Goal: Task Accomplishment & Management: Complete application form

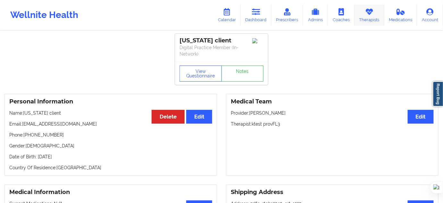
drag, startPoint x: 374, startPoint y: 18, endPoint x: 364, endPoint y: 20, distance: 10.7
click at [374, 18] on link "Therapists" at bounding box center [369, 14] width 30 height 21
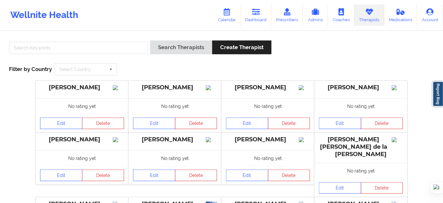
click at [149, 49] on div at bounding box center [78, 49] width 143 height 18
click at [139, 47] on input "text" at bounding box center [78, 48] width 139 height 12
paste input "[PERSON_NAME]-[PERSON_NAME]"
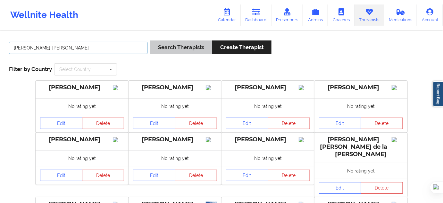
type input "[PERSON_NAME]-[PERSON_NAME]"
click at [167, 44] on button "Search Therapists" at bounding box center [181, 47] width 62 height 14
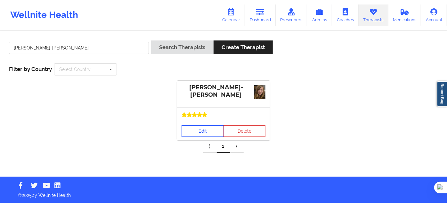
click at [203, 125] on link "Edit" at bounding box center [203, 131] width 42 height 12
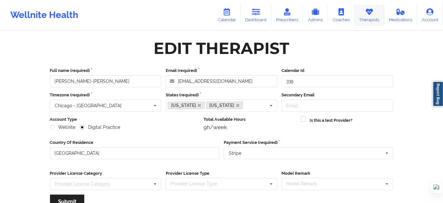
click at [364, 17] on link "Therapists" at bounding box center [369, 14] width 30 height 21
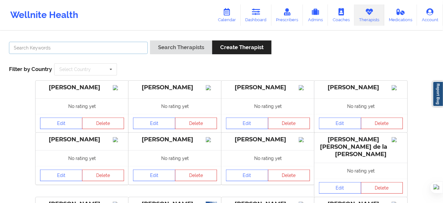
click at [120, 45] on input "text" at bounding box center [78, 48] width 139 height 12
type input "[PERSON_NAME]"
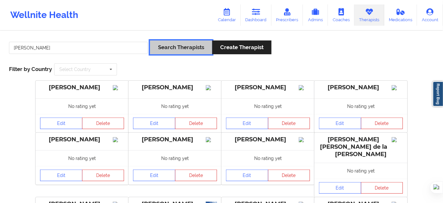
click at [176, 50] on button "Search Therapists" at bounding box center [181, 47] width 62 height 14
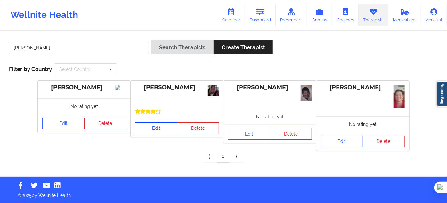
click at [158, 129] on link "Edit" at bounding box center [156, 128] width 42 height 12
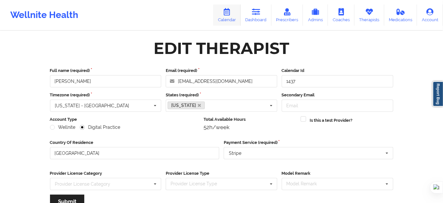
drag, startPoint x: 232, startPoint y: 15, endPoint x: 242, endPoint y: 13, distance: 9.7
click at [231, 15] on icon at bounding box center [227, 11] width 8 height 7
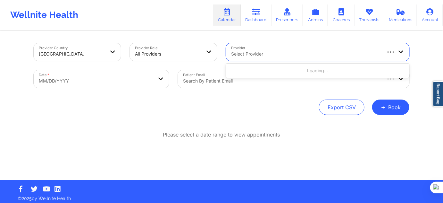
click at [255, 54] on div at bounding box center [305, 54] width 149 height 8
type input "[PERSON_NAME]"
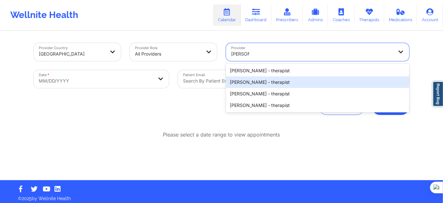
click at [261, 80] on div "Donna Cipriani - therapist" at bounding box center [317, 82] width 183 height 12
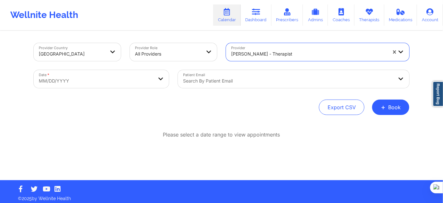
click at [154, 104] on div "Export CSV + Book" at bounding box center [222, 106] width 376 height 15
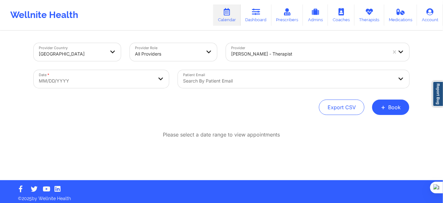
click at [167, 64] on div "Provider Role All Providers" at bounding box center [173, 51] width 96 height 27
click at [177, 54] on div at bounding box center [168, 54] width 66 height 8
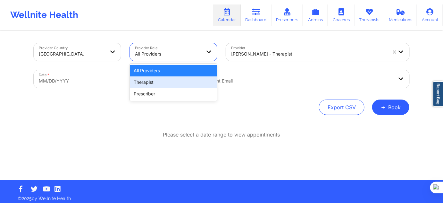
click at [161, 81] on div "Therapist" at bounding box center [173, 82] width 87 height 12
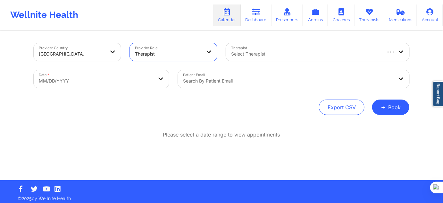
click at [249, 49] on div "Select Therapist" at bounding box center [303, 52] width 155 height 18
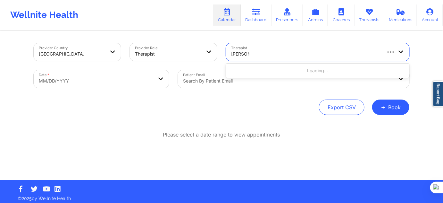
type input "[PERSON_NAME] cip"
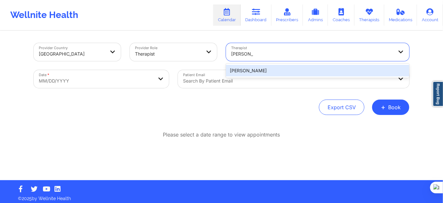
click at [250, 69] on div "[PERSON_NAME]" at bounding box center [317, 71] width 183 height 12
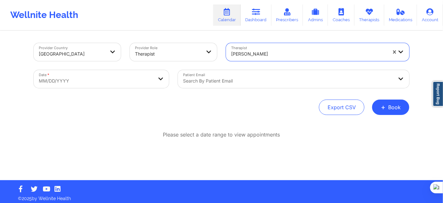
click at [94, 77] on body "Wellnite Health Calendar Dashboard Prescribers Admins Coaches Therapists Medica…" at bounding box center [221, 101] width 443 height 203
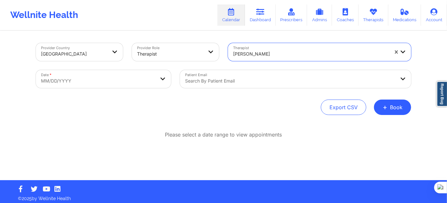
select select "2025-8"
select select "2025-9"
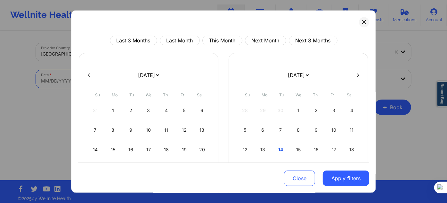
click at [354, 78] on div at bounding box center [224, 75] width 292 height 10
click at [357, 76] on icon at bounding box center [358, 75] width 3 height 4
select select "2025-9"
select select "2025-10"
click at [357, 75] on icon at bounding box center [358, 75] width 3 height 4
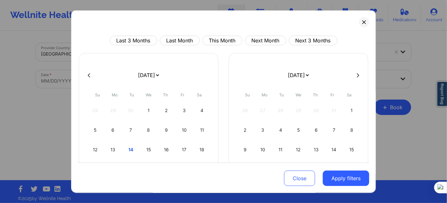
select select "2025-10"
select select "2025-11"
click at [357, 75] on icon at bounding box center [358, 75] width 3 height 4
select select "2025-11"
select select "2026-0"
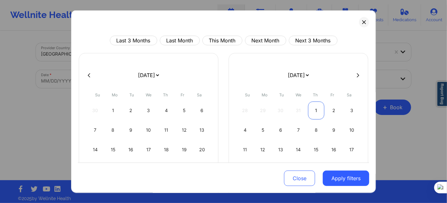
click at [312, 110] on div "1" at bounding box center [316, 110] width 16 height 18
select select "2026-0"
select select "2026-1"
select select "2026-0"
select select "2026-1"
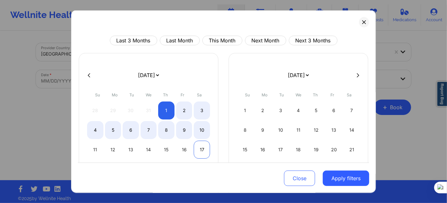
select select "2026-0"
select select "2026-1"
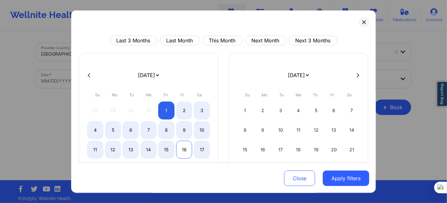
select select "2026-0"
select select "2026-1"
select select "2026-0"
select select "2026-1"
click at [167, 149] on div "15" at bounding box center [166, 149] width 16 height 18
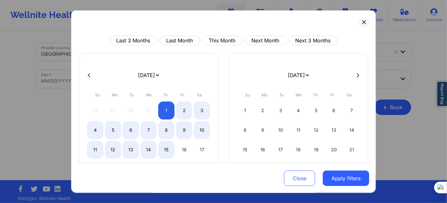
select select "2026-0"
select select "2026-1"
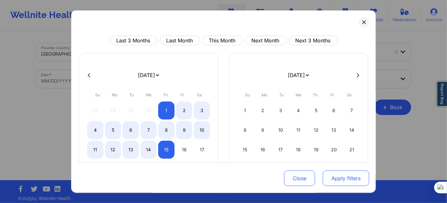
click at [342, 179] on button "Apply filters" at bounding box center [346, 177] width 46 height 15
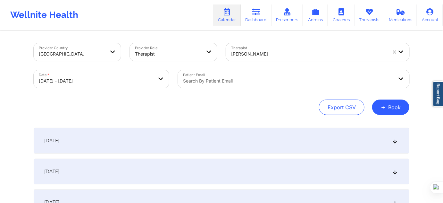
click at [261, 87] on div "Search by patient email" at bounding box center [286, 79] width 216 height 18
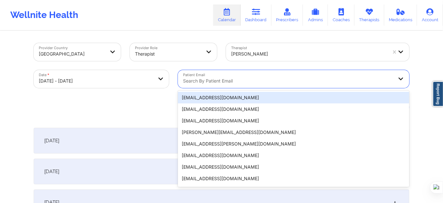
paste input "[PERSON_NAME][EMAIL_ADDRESS][PERSON_NAME][DOMAIN_NAME]"
type input "[PERSON_NAME][EMAIL_ADDRESS][PERSON_NAME][DOMAIN_NAME]"
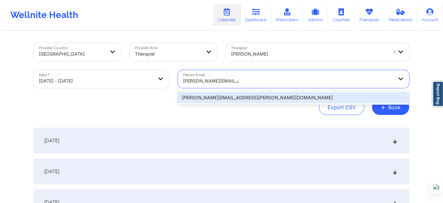
click at [263, 100] on div "[PERSON_NAME][EMAIL_ADDRESS][PERSON_NAME][DOMAIN_NAME]" at bounding box center [293, 98] width 231 height 12
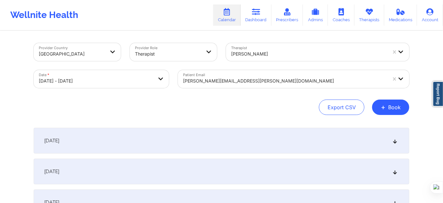
click at [260, 109] on div "Export CSV + Book" at bounding box center [222, 106] width 376 height 15
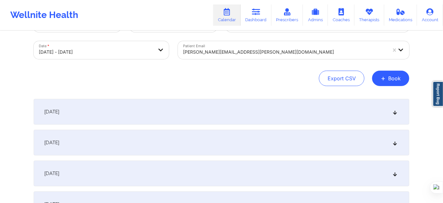
click at [168, 109] on div "January 1, 2026" at bounding box center [222, 112] width 376 height 26
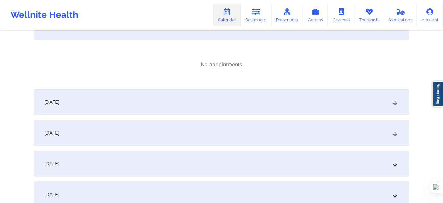
scroll to position [145, 0]
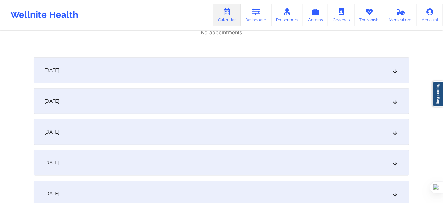
click at [158, 70] on div "January 2, 2026" at bounding box center [222, 70] width 376 height 26
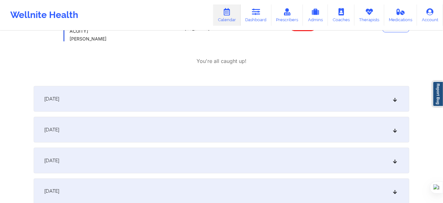
scroll to position [233, 0]
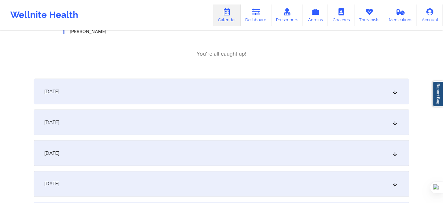
click at [127, 85] on div "January 3, 2026" at bounding box center [222, 92] width 376 height 26
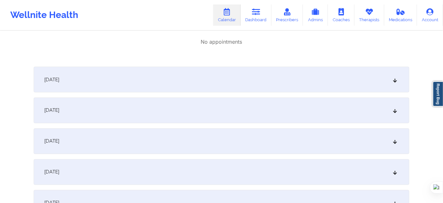
scroll to position [320, 0]
click at [126, 82] on div "January 4, 2026" at bounding box center [222, 79] width 376 height 26
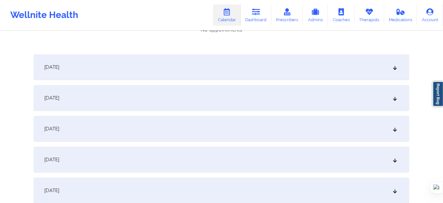
click at [126, 81] on div "January 1, 2026 No appointments January 2, 2026 1:30pm 2:30pm Friday, January 2…" at bounding box center [222, 53] width 376 height 667
click at [131, 75] on div "January 5, 2026" at bounding box center [222, 67] width 376 height 26
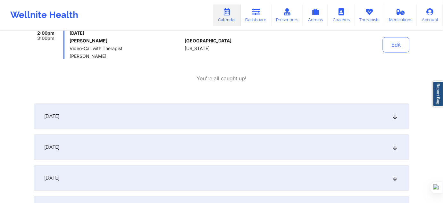
scroll to position [466, 0]
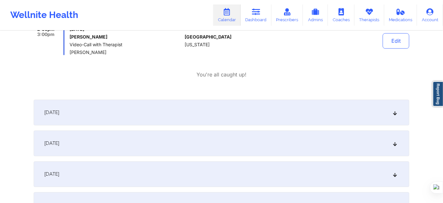
click at [102, 105] on div "January 6, 2026" at bounding box center [222, 112] width 376 height 26
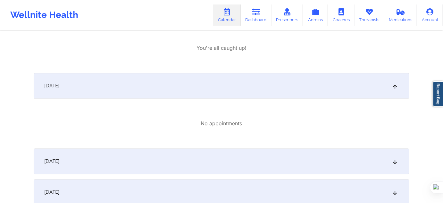
scroll to position [553, 0]
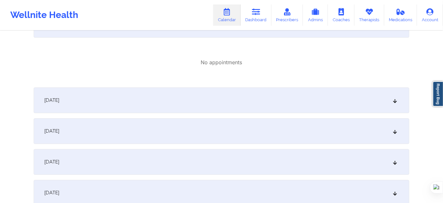
click at [139, 104] on div "January 7, 2026" at bounding box center [222, 100] width 376 height 26
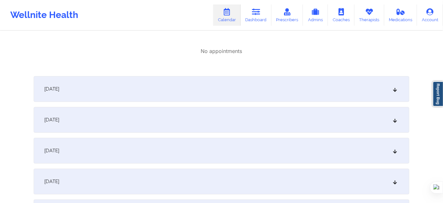
scroll to position [641, 0]
click at [162, 86] on div "January 8, 2026" at bounding box center [222, 88] width 376 height 26
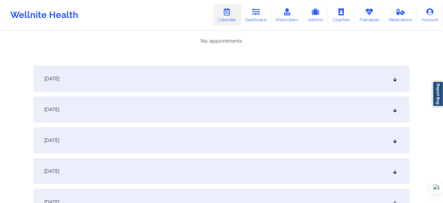
scroll to position [728, 0]
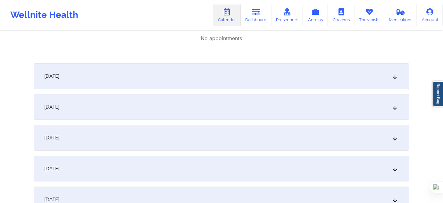
click at [174, 77] on div "January 9, 2026" at bounding box center [222, 76] width 376 height 26
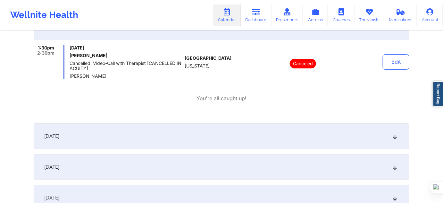
scroll to position [786, 0]
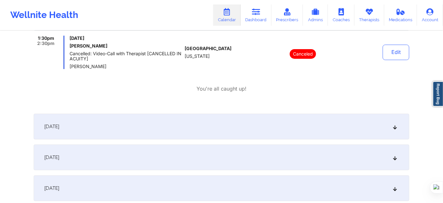
drag, startPoint x: 363, startPoint y: 19, endPoint x: 296, endPoint y: 1, distance: 68.9
click at [363, 19] on link "Therapists" at bounding box center [369, 14] width 30 height 21
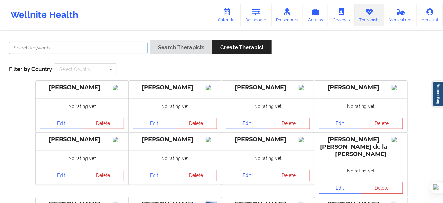
click at [128, 45] on input "text" at bounding box center [78, 48] width 139 height 12
paste input "[PERSON_NAME]"
type input "[PERSON_NAME]"
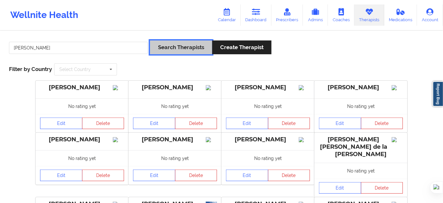
click at [191, 51] on button "Search Therapists" at bounding box center [181, 47] width 62 height 14
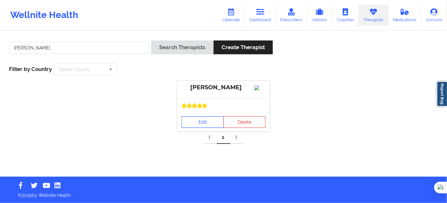
click at [204, 126] on link "Edit" at bounding box center [203, 122] width 42 height 12
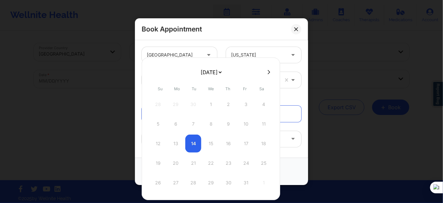
scroll to position [143, 0]
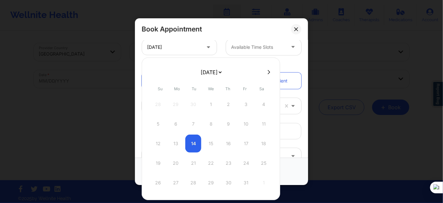
click at [284, 70] on div "Registered Patient Not Registered Patient" at bounding box center [221, 80] width 169 height 25
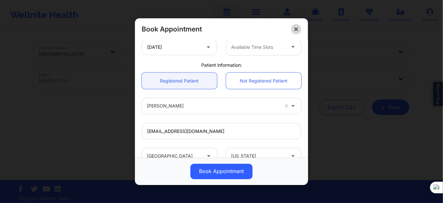
click at [297, 27] on icon at bounding box center [296, 29] width 4 height 4
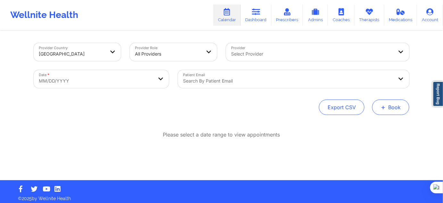
click at [390, 109] on button "+ Book" at bounding box center [390, 106] width 37 height 15
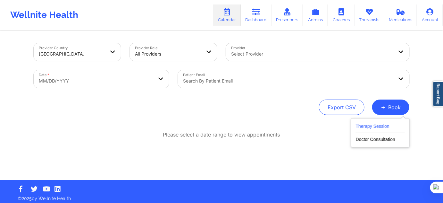
click at [370, 126] on button "Therapy Session" at bounding box center [380, 127] width 49 height 11
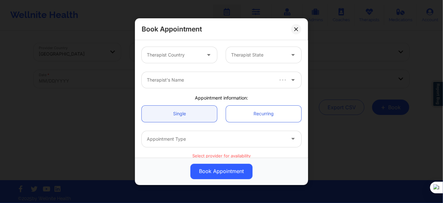
click at [200, 59] on div "Therapist Country" at bounding box center [172, 55] width 60 height 16
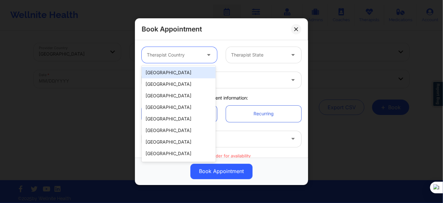
drag, startPoint x: 190, startPoint y: 70, endPoint x: 198, endPoint y: 67, distance: 8.3
click at [190, 70] on div "[GEOGRAPHIC_DATA]" at bounding box center [179, 73] width 74 height 12
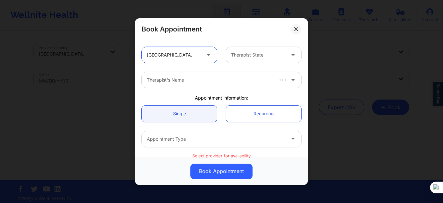
click at [259, 49] on div "Therapist State" at bounding box center [256, 55] width 60 height 16
type input "tex"
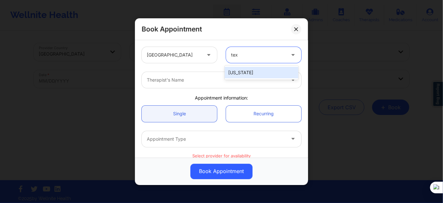
click at [250, 70] on div "[US_STATE]" at bounding box center [262, 73] width 74 height 12
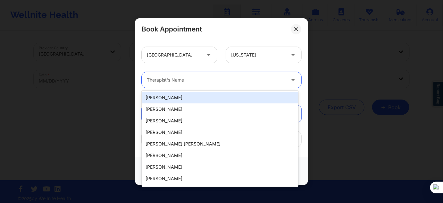
click at [225, 83] on div at bounding box center [216, 80] width 138 height 8
paste input "[PERSON_NAME]-[PERSON_NAME]"
type input "[PERSON_NAME]-[PERSON_NAME]"
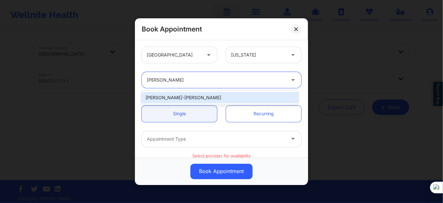
click at [211, 95] on div "[PERSON_NAME]-[PERSON_NAME]" at bounding box center [220, 98] width 157 height 12
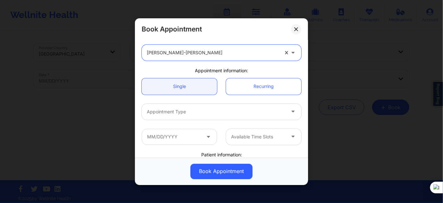
scroll to position [58, 0]
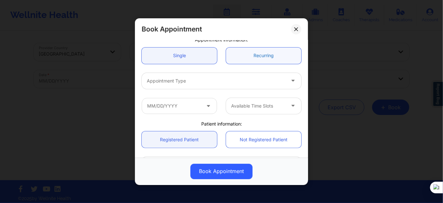
click at [264, 55] on link "Recurring" at bounding box center [263, 55] width 75 height 16
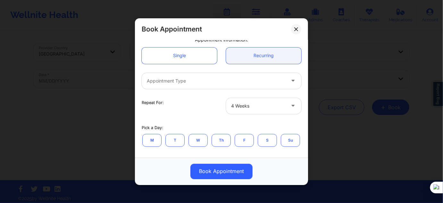
click at [232, 83] on div at bounding box center [216, 81] width 138 height 8
click at [206, 70] on div "option , selected. Select is focused ,type to refine list, press Down to open t…" at bounding box center [221, 80] width 169 height 25
click at [206, 74] on div "Appointment Type" at bounding box center [214, 80] width 144 height 16
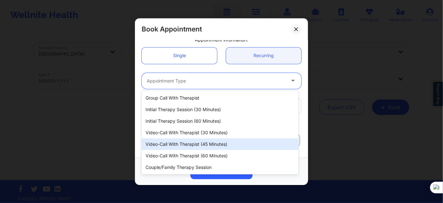
click at [209, 154] on div "Video-Call with Therapist (60 minutes)" at bounding box center [220, 156] width 157 height 12
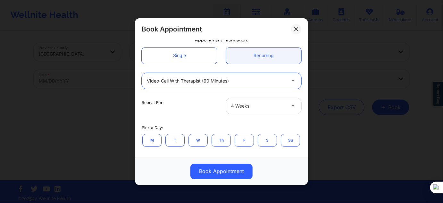
scroll to position [87, 0]
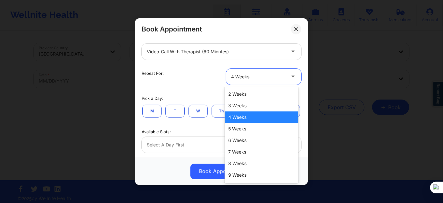
click at [240, 74] on div at bounding box center [258, 77] width 54 height 8
click at [245, 96] on div "2 Weeks" at bounding box center [262, 94] width 74 height 12
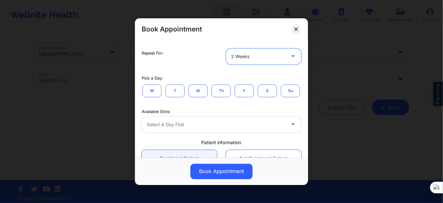
scroll to position [116, 0]
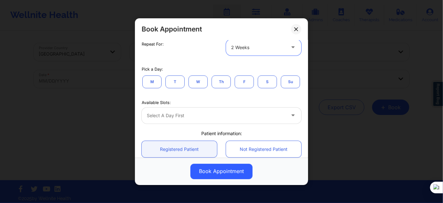
click at [161, 80] on button "M" at bounding box center [151, 81] width 19 height 13
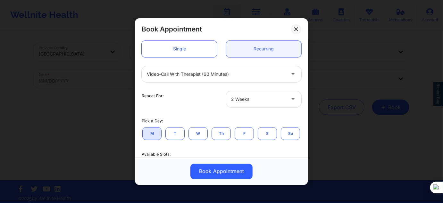
scroll to position [29, 0]
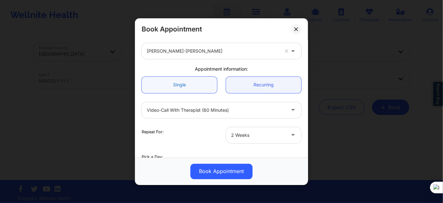
click at [188, 89] on link "Single" at bounding box center [179, 84] width 75 height 16
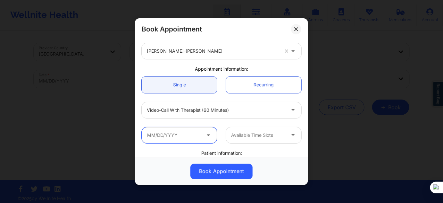
click at [183, 130] on input "text" at bounding box center [179, 135] width 75 height 16
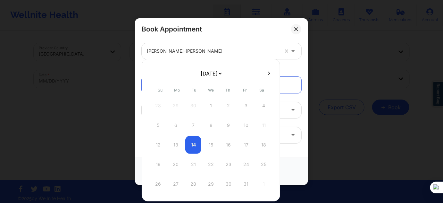
drag, startPoint x: 209, startPoint y: 70, endPoint x: 208, endPoint y: 75, distance: 5.5
click at [209, 70] on select "[DATE] [DATE] [DATE] [DATE] [DATE] [DATE] [DATE] [DATE] [DATE] [DATE] [DATE] [D…" at bounding box center [210, 73] width 23 height 13
select select "2025-10"
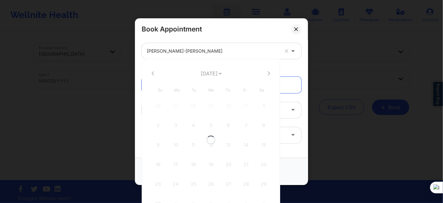
select select "2025-10"
click at [209, 75] on select "[DATE] [DATE] [DATE] [DATE] [DATE] [DATE] [DATE] [DATE] [DATE] [DATE] [DATE] [D…" at bounding box center [210, 73] width 23 height 13
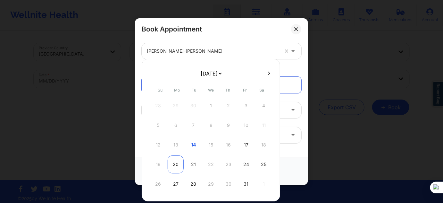
click at [175, 163] on div "20" at bounding box center [176, 164] width 16 height 18
type input "[DATE]"
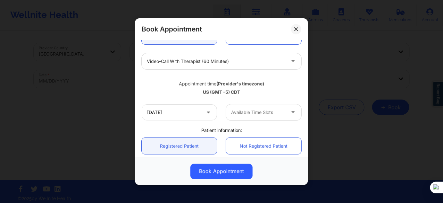
scroll to position [87, 0]
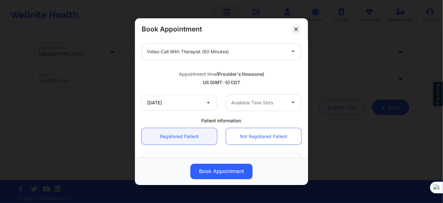
click at [238, 99] on div at bounding box center [258, 103] width 54 height 8
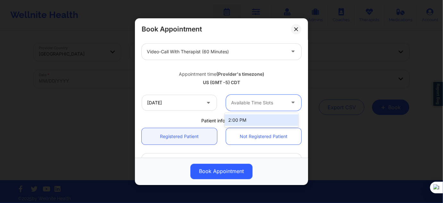
click at [236, 119] on div "2:00 PM" at bounding box center [262, 120] width 74 height 12
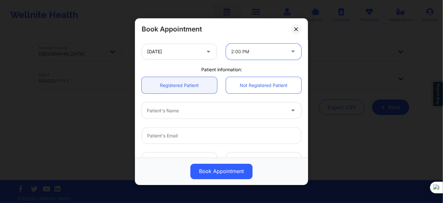
scroll to position [145, 0]
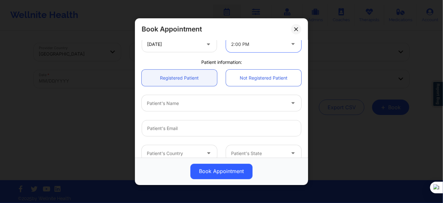
click at [176, 102] on div at bounding box center [216, 103] width 138 height 8
paste input "[PERSON_NAME]"
type input "[PERSON_NAME]"
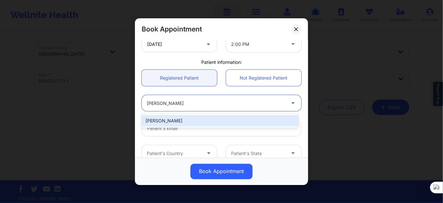
click at [194, 123] on div "[PERSON_NAME]" at bounding box center [220, 121] width 157 height 12
type input "[EMAIL_ADDRESS][DOMAIN_NAME]"
type input "[PHONE_NUMBER]"
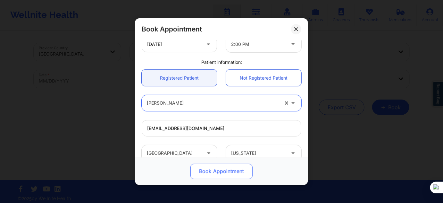
click at [206, 171] on button "Book Appointment" at bounding box center [221, 170] width 62 height 15
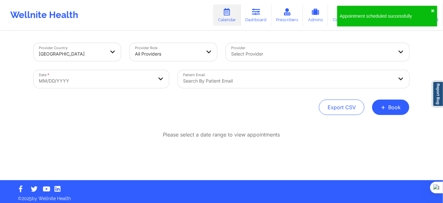
click at [369, 104] on div "Export CSV + Book" at bounding box center [222, 106] width 376 height 15
click at [380, 109] on button "+ Book" at bounding box center [390, 106] width 37 height 15
click at [368, 130] on button "Therapy Session" at bounding box center [380, 127] width 49 height 11
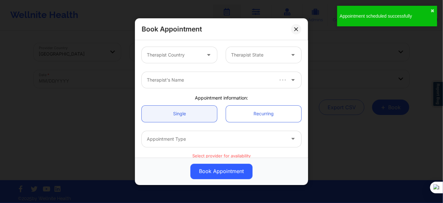
click at [147, 53] on input "Provider Country" at bounding box center [147, 55] width 1 height 6
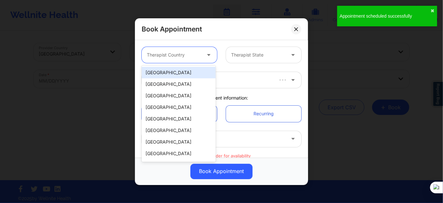
click at [160, 70] on div "[GEOGRAPHIC_DATA]" at bounding box center [179, 73] width 74 height 12
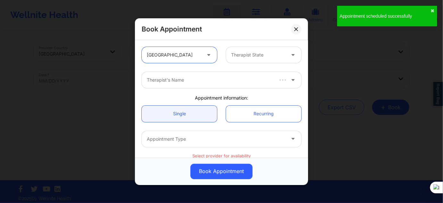
click at [264, 49] on div "Therapist State" at bounding box center [256, 55] width 60 height 16
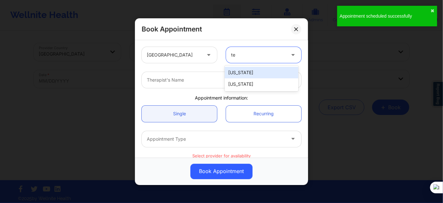
type input "tex"
click at [247, 77] on div "[US_STATE]" at bounding box center [262, 73] width 74 height 12
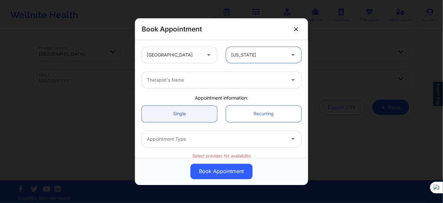
click at [189, 81] on div at bounding box center [216, 80] width 138 height 8
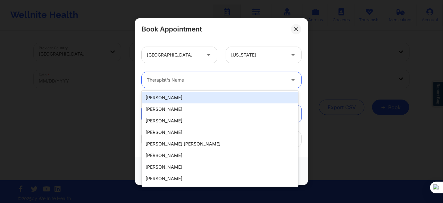
click at [161, 69] on div "20 results available. Use Up and Down to choose options, press Enter to select …" at bounding box center [221, 79] width 169 height 25
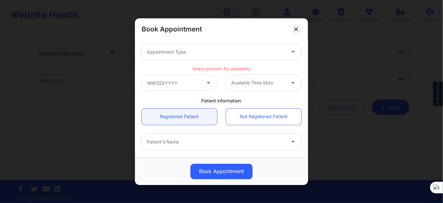
scroll to position [116, 0]
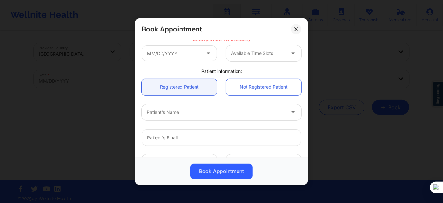
click at [172, 113] on div at bounding box center [216, 112] width 138 height 8
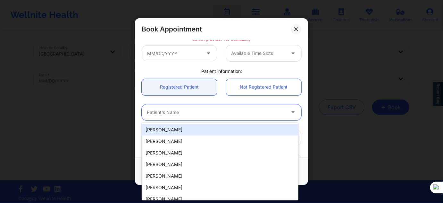
paste input "[PERSON_NAME]"
type input "[PERSON_NAME]"
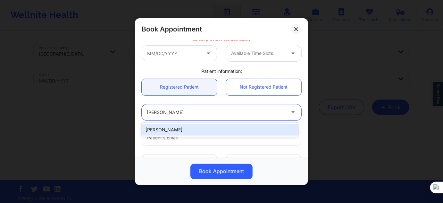
click at [184, 130] on div "[PERSON_NAME]" at bounding box center [220, 130] width 157 height 12
type input "[EMAIL_ADDRESS][DOMAIN_NAME]"
type input "[PHONE_NUMBER]"
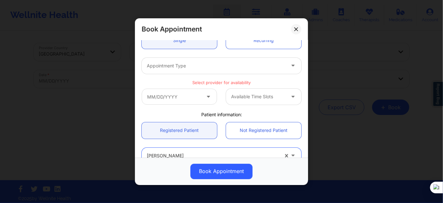
scroll to position [58, 0]
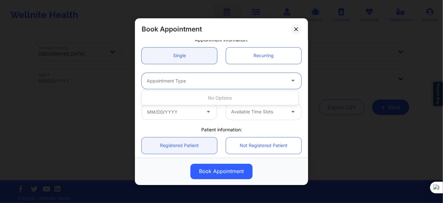
click at [199, 79] on div at bounding box center [216, 81] width 138 height 8
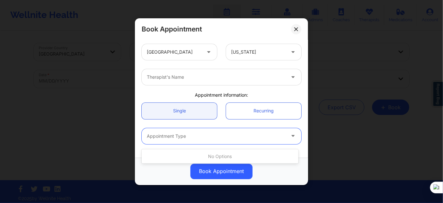
scroll to position [0, 0]
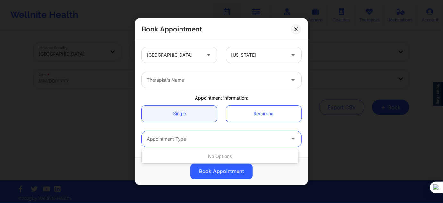
click at [205, 80] on div at bounding box center [216, 80] width 138 height 8
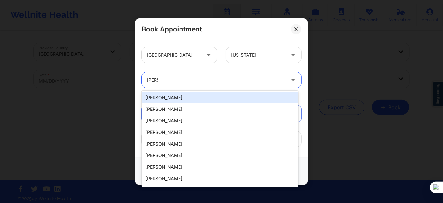
type input "[PERSON_NAME]"
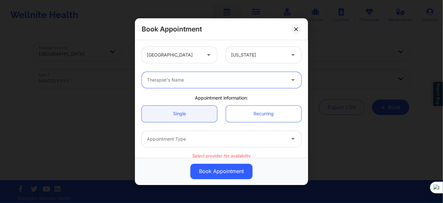
paste input "[PERSON_NAME]-[PERSON_NAME]"
type input "[PERSON_NAME]-[PERSON_NAME]"
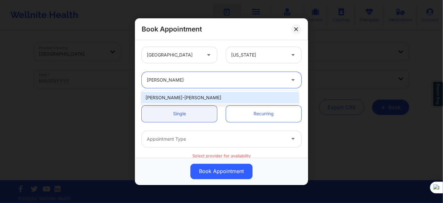
click at [203, 95] on div "[PERSON_NAME]-[PERSON_NAME]" at bounding box center [220, 98] width 157 height 12
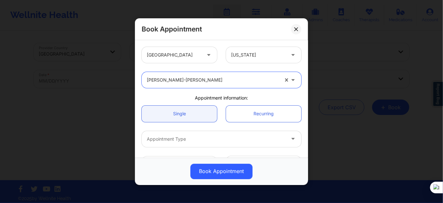
scroll to position [58, 0]
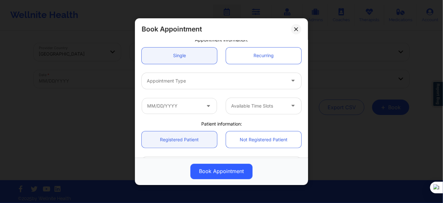
click at [204, 85] on div "Appointment Type" at bounding box center [214, 80] width 144 height 16
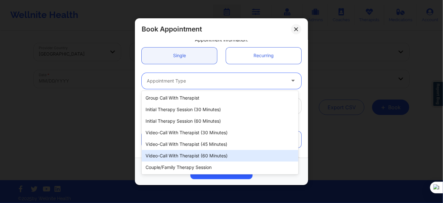
click at [204, 153] on div "Video-Call with Therapist (60 minutes)" at bounding box center [220, 156] width 157 height 12
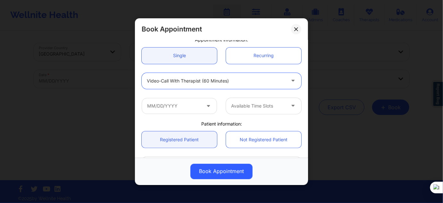
scroll to position [87, 0]
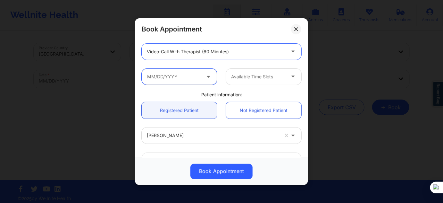
click at [191, 80] on input "text" at bounding box center [179, 76] width 75 height 16
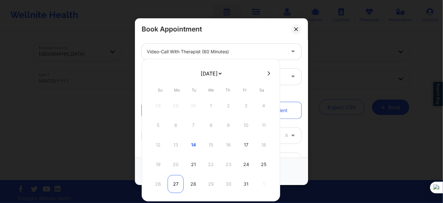
click at [176, 178] on div "27" at bounding box center [176, 184] width 16 height 18
type input "[DATE]"
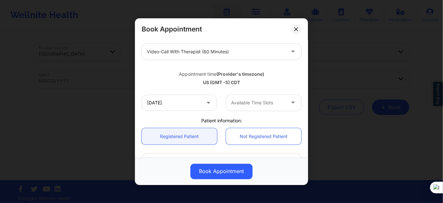
click at [250, 106] on div "Available Time Slots" at bounding box center [256, 102] width 60 height 16
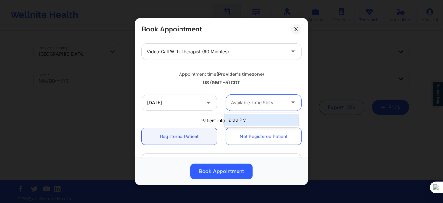
click at [240, 120] on div "2:00 PM" at bounding box center [262, 120] width 74 height 12
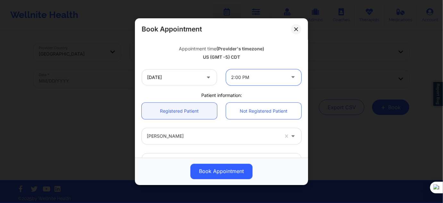
scroll to position [145, 0]
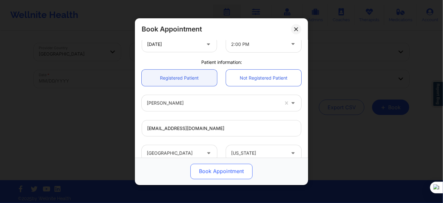
click at [211, 171] on button "Book Appointment" at bounding box center [221, 170] width 62 height 15
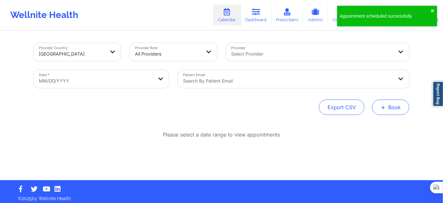
click at [387, 108] on button "+ Book" at bounding box center [390, 106] width 37 height 15
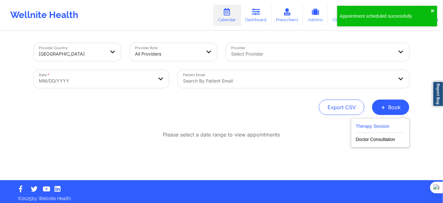
click at [371, 125] on button "Therapy Session" at bounding box center [380, 127] width 49 height 11
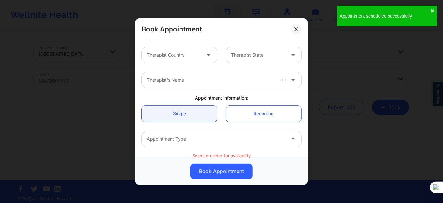
click at [166, 57] on div at bounding box center [174, 55] width 54 height 8
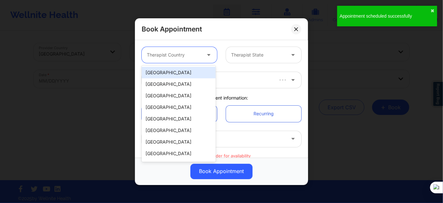
click at [163, 69] on div "[GEOGRAPHIC_DATA]" at bounding box center [179, 73] width 74 height 12
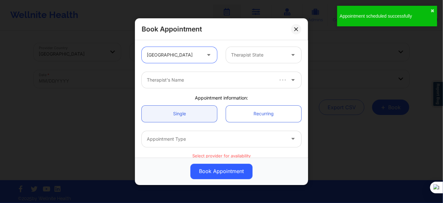
click at [267, 58] on div at bounding box center [258, 55] width 54 height 8
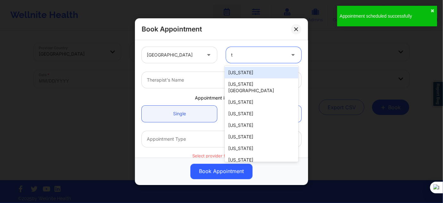
type input "tx"
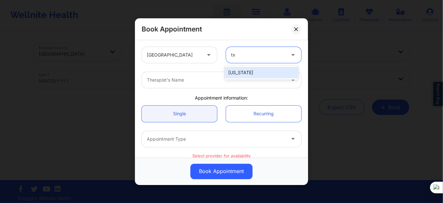
click at [238, 75] on div "[US_STATE]" at bounding box center [262, 73] width 74 height 12
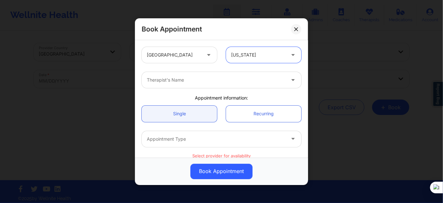
click at [219, 79] on div at bounding box center [216, 80] width 138 height 8
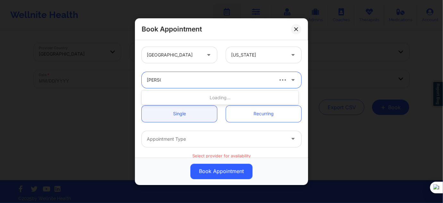
type input "[PERSON_NAME]"
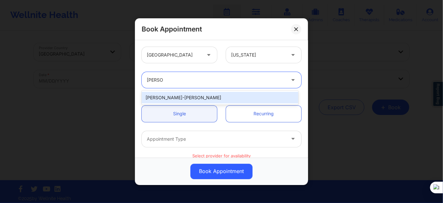
click at [180, 99] on div "[PERSON_NAME]-[PERSON_NAME]" at bounding box center [220, 98] width 157 height 12
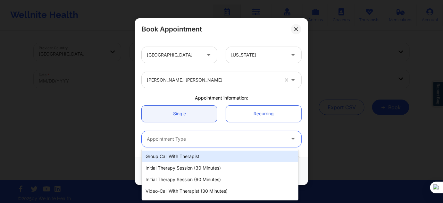
click at [167, 136] on div at bounding box center [216, 139] width 138 height 8
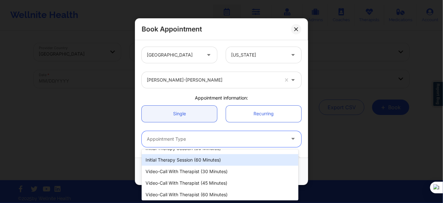
scroll to position [29, 0]
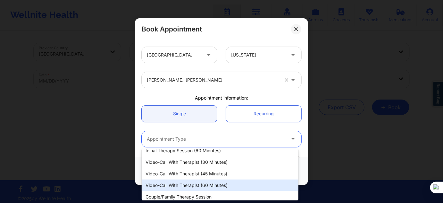
click at [197, 181] on div "Video-Call with Therapist (60 minutes)" at bounding box center [220, 185] width 157 height 12
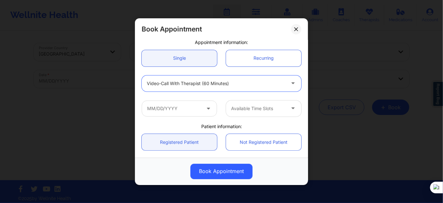
scroll to position [58, 0]
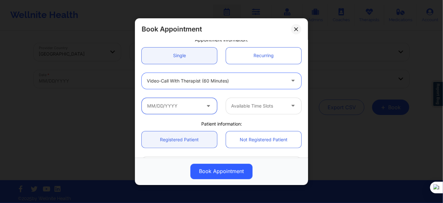
click at [171, 111] on input "text" at bounding box center [179, 105] width 75 height 16
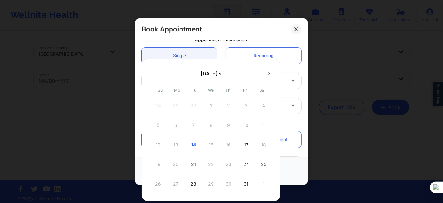
click at [222, 71] on select "[DATE] [DATE] [DATE] [DATE] [DATE] [DATE] [DATE] [DATE] [DATE] [DATE] [DATE] [D…" at bounding box center [210, 73] width 23 height 13
select select "2025-10"
click at [176, 124] on div "3" at bounding box center [176, 125] width 16 height 18
type input "[DATE]"
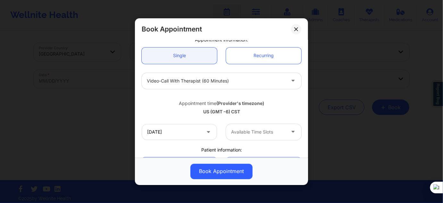
click at [234, 135] on div "Available Time Slots" at bounding box center [256, 131] width 60 height 16
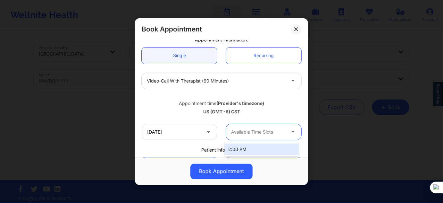
click at [235, 146] on div "2:00 PM" at bounding box center [262, 149] width 74 height 12
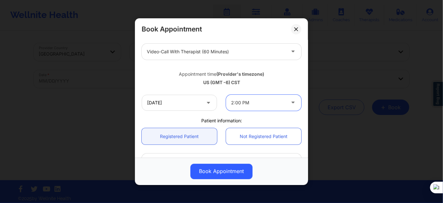
scroll to position [145, 0]
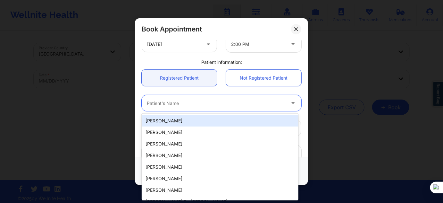
click at [167, 104] on div at bounding box center [216, 103] width 138 height 8
paste input "[PERSON_NAME]: Booked for recurring sessions with [PERSON_NAME]-[PERSON_NAME]"
type input "[PERSON_NAME]: Booked for recurring sessions with [PERSON_NAME]-[PERSON_NAME]"
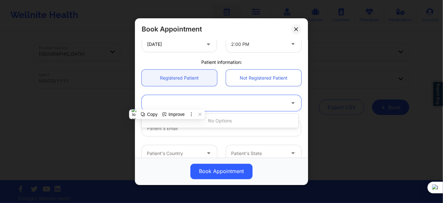
scroll to position [0, 0]
paste input "[PERSON_NAME]"
type input "[PERSON_NAME]"
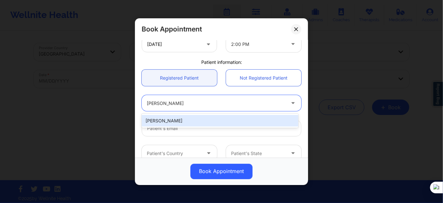
click at [182, 121] on div "[PERSON_NAME]" at bounding box center [220, 121] width 157 height 12
type input "[EMAIL_ADDRESS][DOMAIN_NAME]"
type input "[PHONE_NUMBER]"
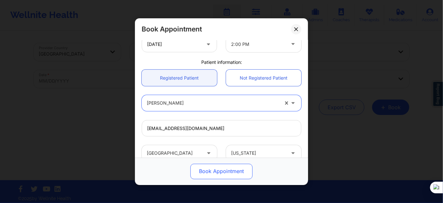
click at [211, 169] on button "Book Appointment" at bounding box center [221, 170] width 62 height 15
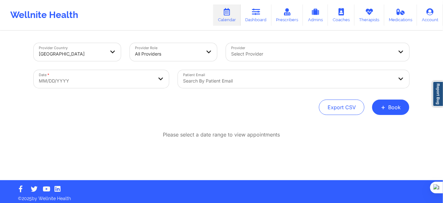
drag, startPoint x: 369, startPoint y: 98, endPoint x: 373, endPoint y: 102, distance: 5.9
click at [369, 98] on div "Provider Country [GEOGRAPHIC_DATA] Provider Role All Providers Provider Select …" at bounding box center [222, 79] width 376 height 72
click at [375, 105] on button "+ Book" at bounding box center [390, 106] width 37 height 15
click at [384, 123] on button "Therapy Session" at bounding box center [380, 127] width 49 height 11
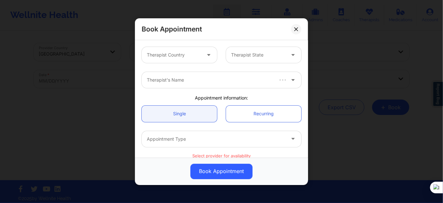
drag, startPoint x: 170, startPoint y: 56, endPoint x: 171, endPoint y: 64, distance: 8.2
click at [169, 56] on div at bounding box center [174, 55] width 54 height 8
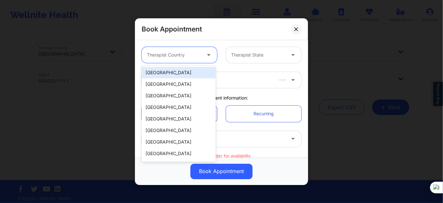
click at [174, 77] on div "[GEOGRAPHIC_DATA]" at bounding box center [179, 73] width 74 height 12
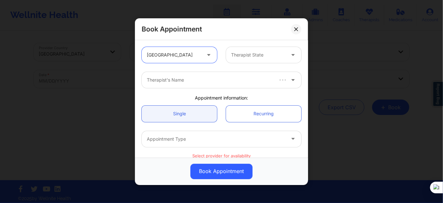
click at [244, 53] on div at bounding box center [258, 55] width 54 height 8
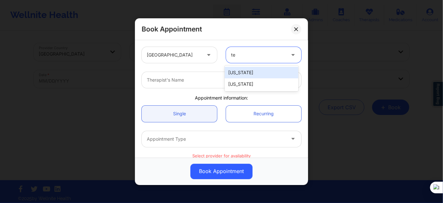
type input "tex"
click at [233, 73] on div "[US_STATE]" at bounding box center [262, 73] width 74 height 12
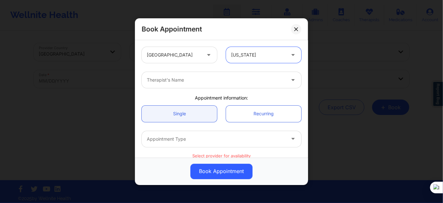
click at [208, 80] on div at bounding box center [216, 80] width 138 height 8
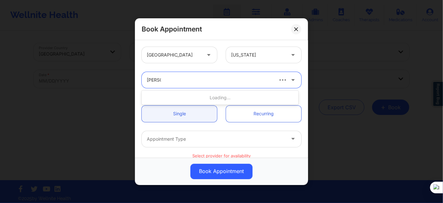
type input "[PERSON_NAME]"
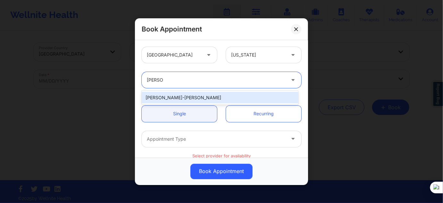
click at [186, 94] on div "[PERSON_NAME]-[PERSON_NAME]" at bounding box center [220, 98] width 157 height 12
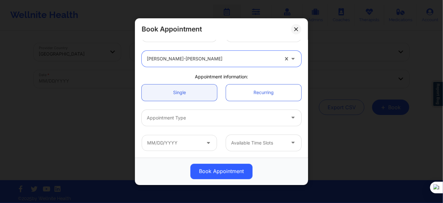
scroll to position [58, 0]
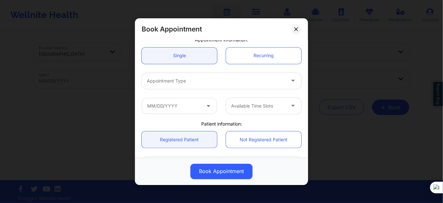
click at [185, 79] on div at bounding box center [216, 81] width 138 height 8
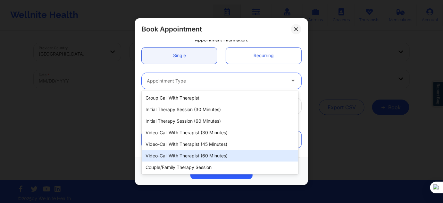
click at [206, 153] on div "Video-Call with Therapist (60 minutes)" at bounding box center [220, 156] width 157 height 12
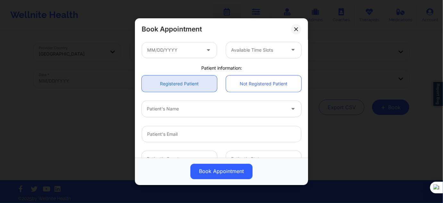
scroll to position [116, 0]
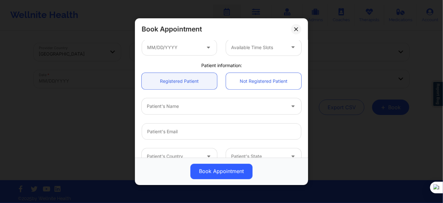
click at [180, 57] on div "Available Time Slots" at bounding box center [221, 47] width 169 height 25
click at [181, 52] on input "text" at bounding box center [179, 47] width 75 height 16
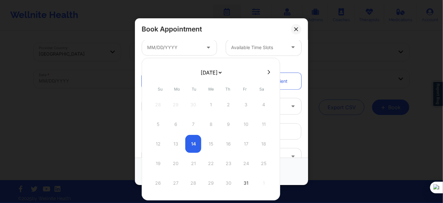
click at [200, 73] on select "[DATE] [DATE] [DATE] [DATE] [DATE] [DATE] [DATE] [DATE] [DATE] [DATE] [DATE] [D…" at bounding box center [210, 72] width 23 height 13
select select "2025-10"
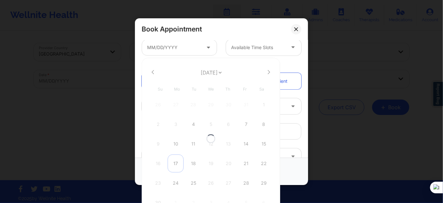
select select "2025-10"
click at [178, 148] on div "10" at bounding box center [176, 144] width 16 height 18
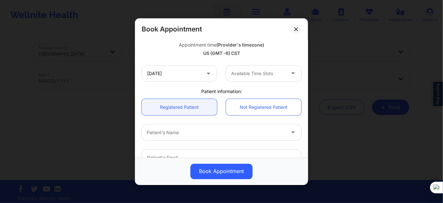
type input "[DATE]"
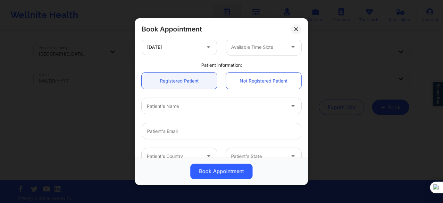
click at [257, 52] on div "Available Time Slots" at bounding box center [256, 47] width 60 height 16
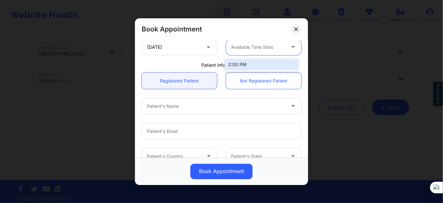
click at [254, 65] on div "2:00 PM" at bounding box center [262, 65] width 74 height 12
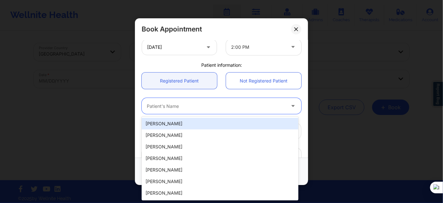
click at [212, 107] on div at bounding box center [216, 106] width 138 height 8
paste input "[PERSON_NAME]"
type input "[PERSON_NAME]"
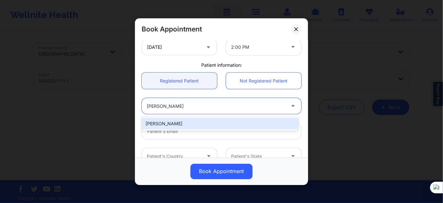
click at [198, 125] on div "[PERSON_NAME]" at bounding box center [220, 124] width 157 height 12
type input "[EMAIL_ADDRESS][DOMAIN_NAME]"
type input "[PHONE_NUMBER]"
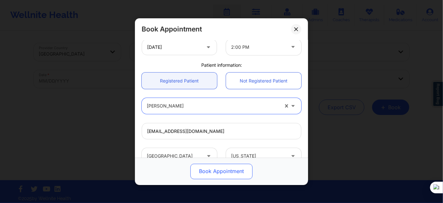
click at [203, 169] on button "Book Appointment" at bounding box center [221, 170] width 62 height 15
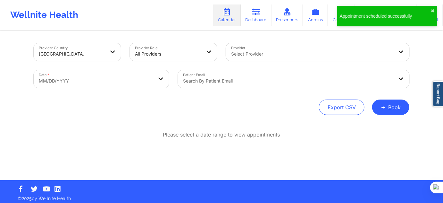
click at [385, 97] on div "Provider Country [GEOGRAPHIC_DATA] Provider Role All Providers Provider Select …" at bounding box center [222, 79] width 376 height 72
click at [382, 109] on span "+" at bounding box center [383, 107] width 5 height 4
click at [370, 129] on button "Therapy Session" at bounding box center [380, 127] width 49 height 11
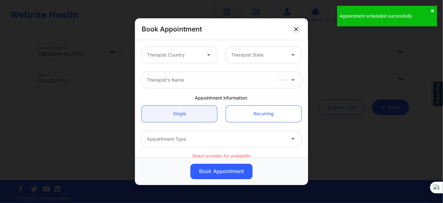
click at [195, 53] on div at bounding box center [174, 55] width 54 height 8
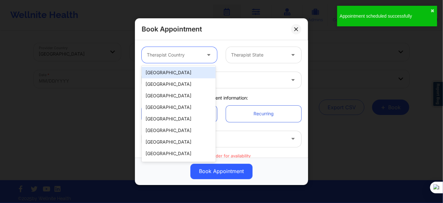
click at [187, 69] on div "[GEOGRAPHIC_DATA]" at bounding box center [179, 73] width 74 height 12
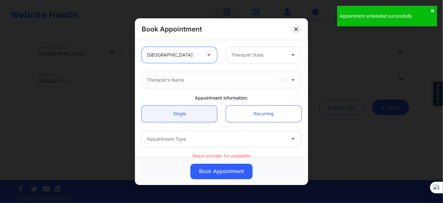
click at [244, 52] on div at bounding box center [258, 55] width 54 height 8
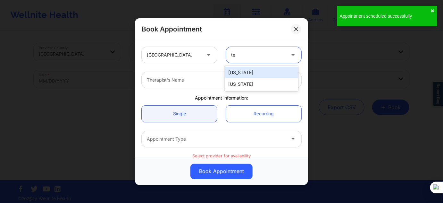
type input "tex"
click at [239, 76] on div "[US_STATE]" at bounding box center [262, 73] width 74 height 12
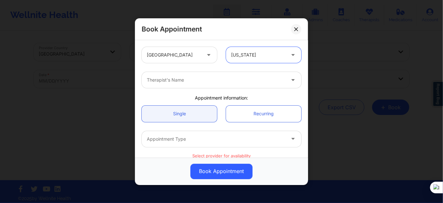
click at [222, 79] on div at bounding box center [216, 80] width 138 height 8
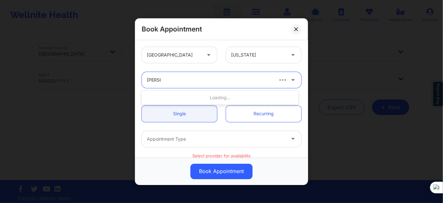
type input "[PERSON_NAME]"
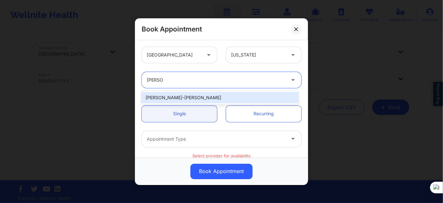
click at [197, 96] on div "[PERSON_NAME]-[PERSON_NAME]" at bounding box center [220, 98] width 157 height 12
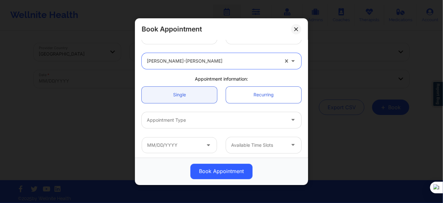
scroll to position [29, 0]
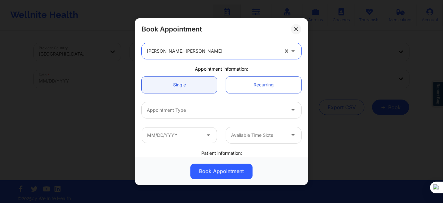
click at [190, 108] on div at bounding box center [216, 110] width 138 height 8
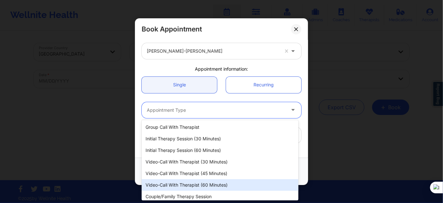
click at [216, 181] on div "Video-Call with Therapist (60 minutes)" at bounding box center [220, 185] width 157 height 12
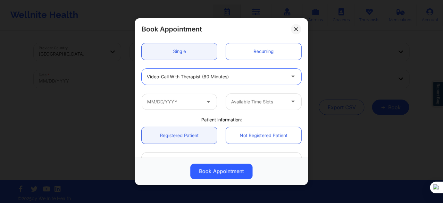
scroll to position [87, 0]
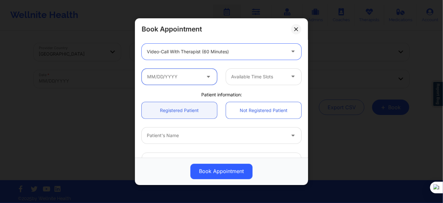
click at [193, 81] on input "text" at bounding box center [179, 76] width 75 height 16
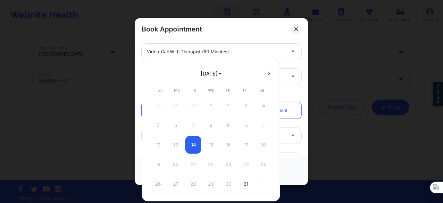
click at [222, 74] on select "[DATE] [DATE] [DATE] [DATE] [DATE] [DATE] [DATE] [DATE] [DATE] [DATE] [DATE] [D…" at bounding box center [210, 73] width 23 height 13
select select "2025-10"
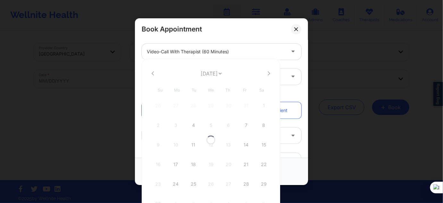
select select "2025-10"
click at [176, 162] on div "17" at bounding box center [176, 164] width 16 height 18
type input "[DATE]"
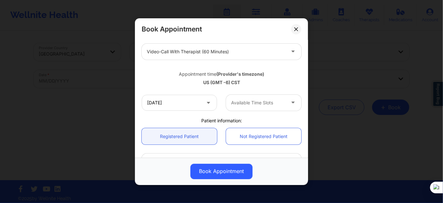
click at [264, 102] on div at bounding box center [258, 103] width 54 height 8
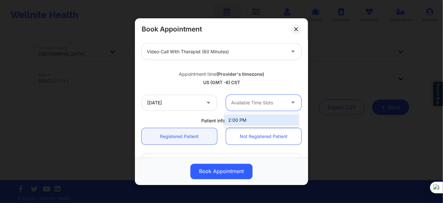
click at [262, 118] on div "2:00 PM" at bounding box center [262, 120] width 74 height 12
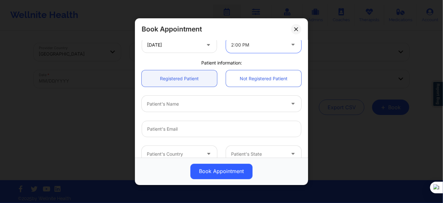
scroll to position [145, 0]
click at [172, 102] on div at bounding box center [216, 103] width 138 height 8
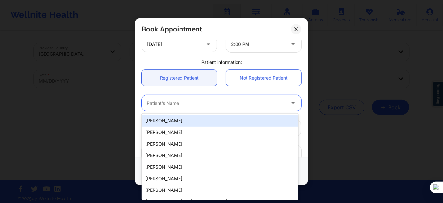
paste input "[PERSON_NAME]"
type input "[PERSON_NAME]"
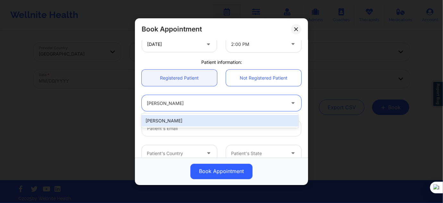
click at [210, 119] on div "[PERSON_NAME]" at bounding box center [220, 121] width 157 height 12
type input "[EMAIL_ADDRESS][DOMAIN_NAME]"
type input "[PHONE_NUMBER]"
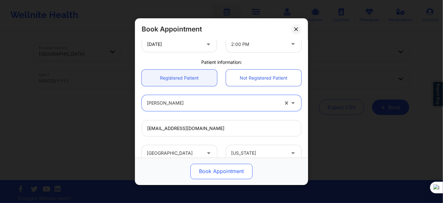
click at [218, 167] on button "Book Appointment" at bounding box center [221, 170] width 62 height 15
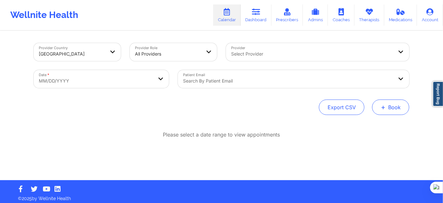
click at [388, 114] on button "+ Book" at bounding box center [390, 106] width 37 height 15
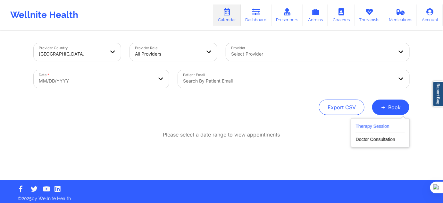
click at [380, 124] on button "Therapy Session" at bounding box center [380, 127] width 49 height 11
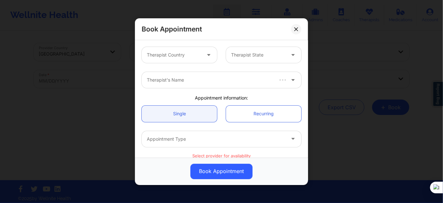
click at [188, 62] on div "Therapist Country Therapist State" at bounding box center [221, 54] width 169 height 25
click at [185, 63] on div "Therapist Country Therapist State" at bounding box center [221, 54] width 169 height 25
click at [186, 61] on div "Therapist Country" at bounding box center [172, 55] width 60 height 16
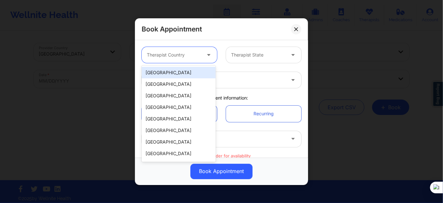
click at [184, 74] on div "[GEOGRAPHIC_DATA]" at bounding box center [179, 73] width 74 height 12
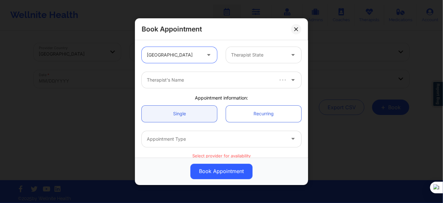
click at [257, 54] on div at bounding box center [258, 55] width 54 height 8
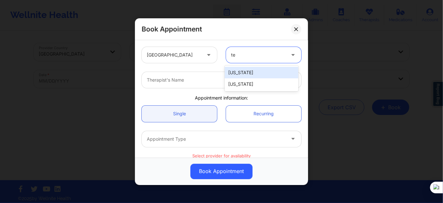
type input "tex"
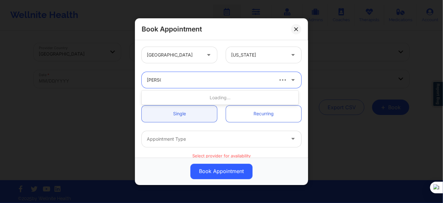
type input "[PERSON_NAME]"
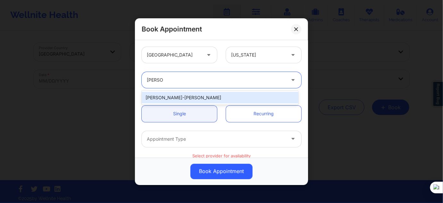
click at [220, 98] on div "[PERSON_NAME]-[PERSON_NAME]" at bounding box center [220, 98] width 157 height 12
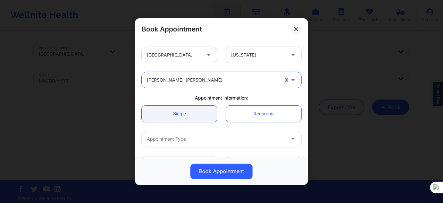
scroll to position [58, 0]
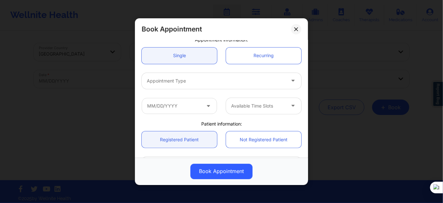
click at [204, 86] on div "Appointment Type" at bounding box center [214, 80] width 144 height 16
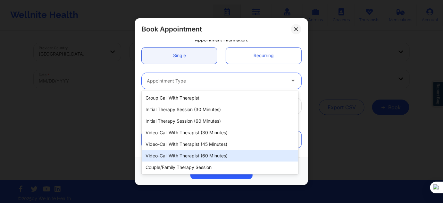
click at [217, 158] on div "Video-Call with Therapist (60 minutes)" at bounding box center [220, 156] width 157 height 12
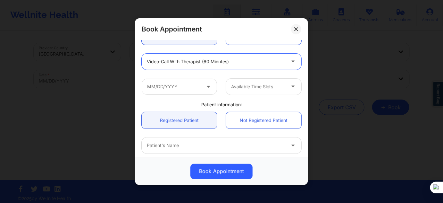
scroll to position [87, 0]
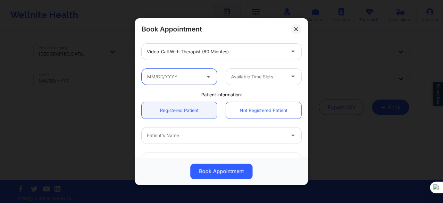
click at [190, 76] on input "text" at bounding box center [179, 76] width 75 height 16
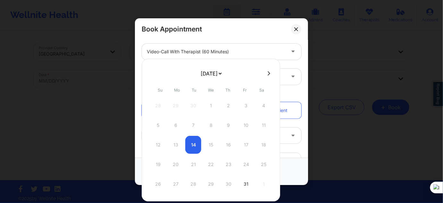
click at [223, 78] on select "[DATE] [DATE] [DATE] [DATE] [DATE] [DATE] [DATE] [DATE] [DATE] [DATE] [DATE] [D…" at bounding box center [210, 73] width 23 height 13
select select "2025-10"
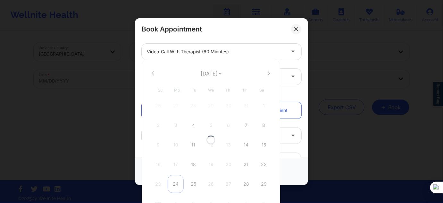
select select "2025-10"
click at [175, 181] on div "24" at bounding box center [176, 184] width 16 height 18
type input "[DATE]"
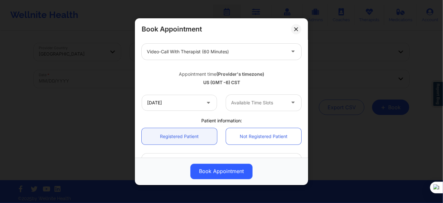
click at [261, 104] on div at bounding box center [258, 103] width 54 height 8
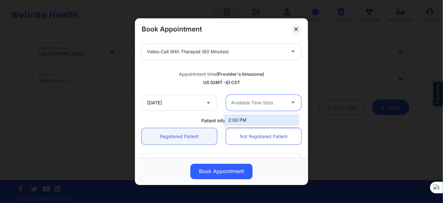
click at [251, 122] on div "2:00 PM" at bounding box center [262, 120] width 74 height 12
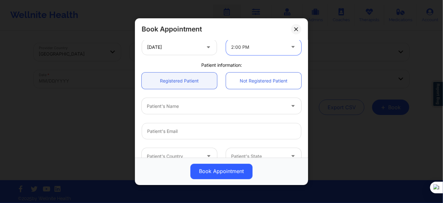
scroll to position [145, 0]
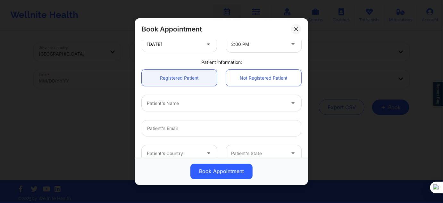
click at [203, 111] on div "Patient's Name" at bounding box center [221, 102] width 169 height 25
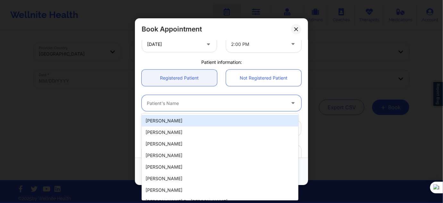
click at [206, 107] on div "Patient's Name" at bounding box center [214, 103] width 144 height 16
paste input "[PERSON_NAME]"
type input "[PERSON_NAME]"
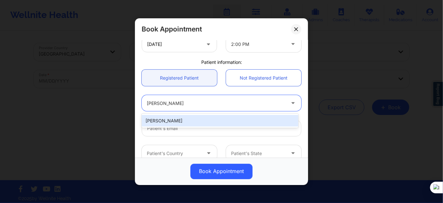
click at [203, 119] on div "[PERSON_NAME]" at bounding box center [220, 121] width 157 height 12
type input "[EMAIL_ADDRESS][DOMAIN_NAME]"
type input "[PHONE_NUMBER]"
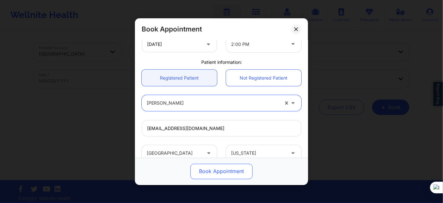
click at [221, 168] on button "Book Appointment" at bounding box center [221, 170] width 62 height 15
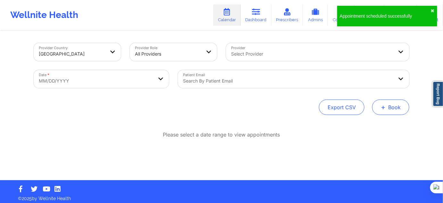
click at [396, 106] on button "+ Book" at bounding box center [390, 106] width 37 height 15
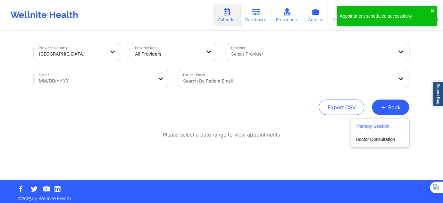
click at [387, 124] on button "Therapy Session" at bounding box center [380, 127] width 49 height 11
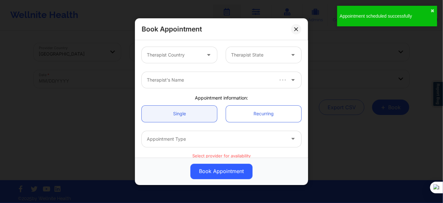
click at [152, 50] on div "Therapist Country" at bounding box center [172, 55] width 60 height 16
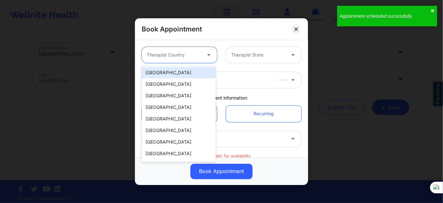
click at [182, 77] on div "[GEOGRAPHIC_DATA]" at bounding box center [179, 73] width 74 height 12
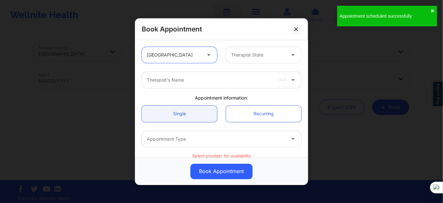
click at [244, 54] on div at bounding box center [258, 55] width 54 height 8
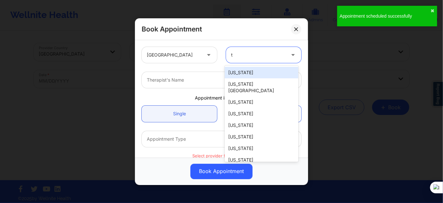
type input "tx"
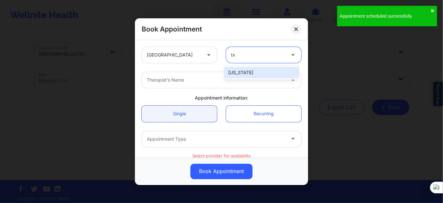
click at [234, 78] on div "[US_STATE]" at bounding box center [262, 73] width 74 height 12
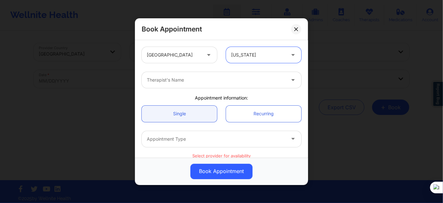
click at [213, 81] on div at bounding box center [216, 80] width 138 height 8
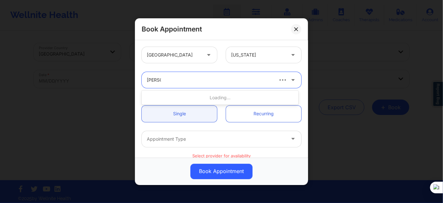
type input "[PERSON_NAME]"
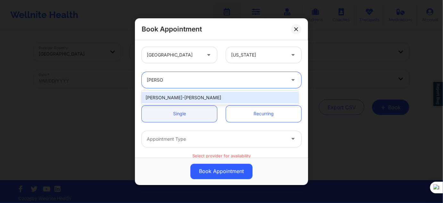
click at [197, 95] on div "[PERSON_NAME]-[PERSON_NAME]" at bounding box center [220, 98] width 157 height 12
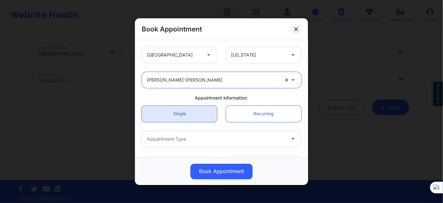
scroll to position [58, 0]
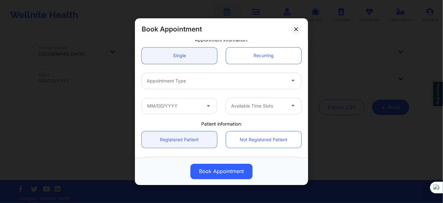
click at [193, 82] on div at bounding box center [216, 81] width 138 height 8
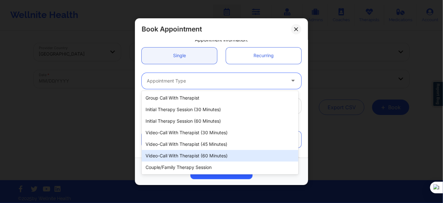
click at [200, 155] on div "Video-Call with Therapist (60 minutes)" at bounding box center [220, 156] width 157 height 12
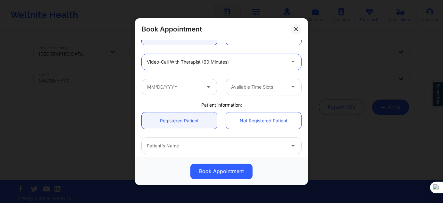
scroll to position [87, 0]
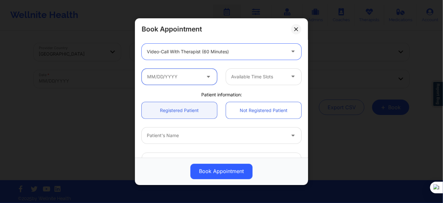
click at [187, 79] on input "text" at bounding box center [179, 76] width 75 height 16
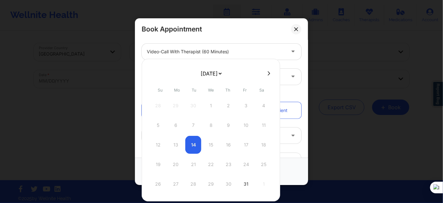
click at [217, 77] on select "[DATE] [DATE] [DATE] [DATE] [DATE] [DATE] [DATE] [DATE] [DATE] [DATE] [DATE] [D…" at bounding box center [210, 73] width 23 height 13
select select "2025-10"
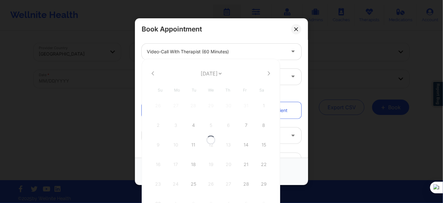
select select "2025-10"
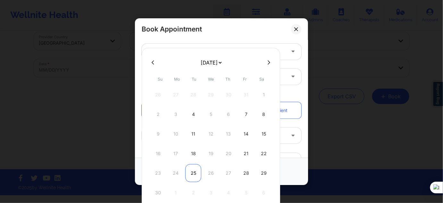
scroll to position [17, 0]
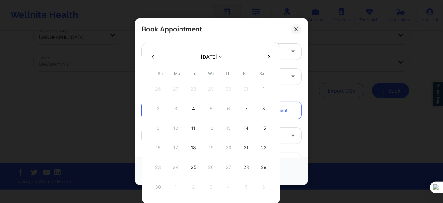
click at [223, 59] on select "[DATE] [DATE] [DATE] [DATE] [DATE] [DATE] [DATE] [DATE] [DATE] [DATE] [DATE] [D…" at bounding box center [210, 56] width 23 height 13
select select "2025-11"
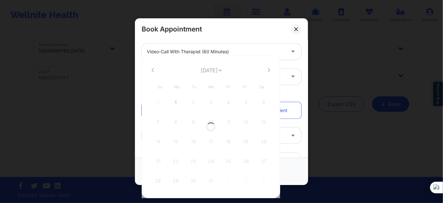
scroll to position [3, 0]
select select "2025-11"
click at [173, 103] on div "1" at bounding box center [176, 102] width 16 height 18
type input "[DATE]"
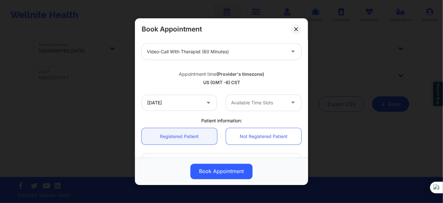
click at [235, 102] on div at bounding box center [258, 103] width 54 height 8
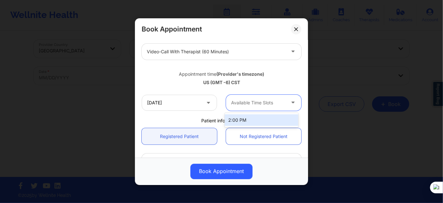
click at [236, 119] on div "2:00 PM" at bounding box center [262, 120] width 74 height 12
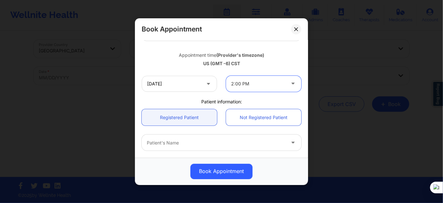
scroll to position [116, 0]
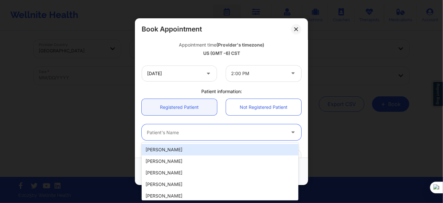
click at [192, 138] on div "Patient's Name" at bounding box center [214, 132] width 144 height 16
paste input "[PERSON_NAME]"
type input "[PERSON_NAME]"
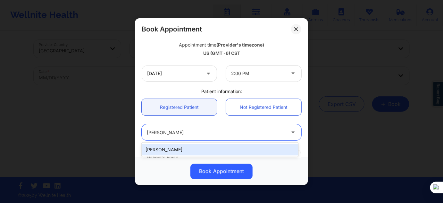
click at [184, 147] on div "[PERSON_NAME]" at bounding box center [220, 150] width 157 height 12
type input "[EMAIL_ADDRESS][DOMAIN_NAME]"
type input "[PHONE_NUMBER]"
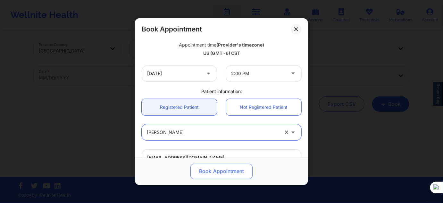
click at [217, 172] on button "Book Appointment" at bounding box center [221, 170] width 62 height 15
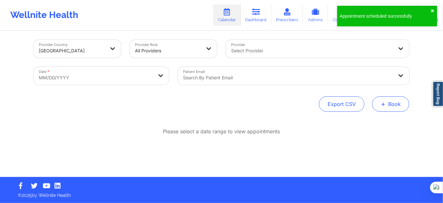
click at [382, 102] on span "+" at bounding box center [383, 104] width 5 height 4
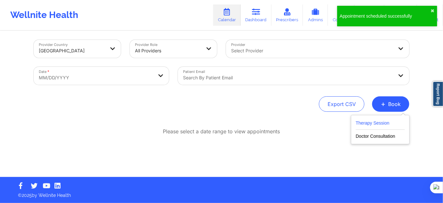
click at [378, 120] on button "Therapy Session" at bounding box center [380, 124] width 49 height 11
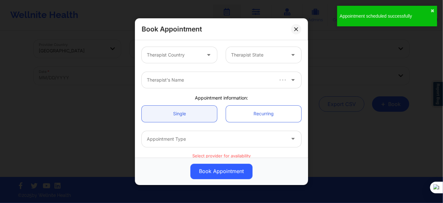
click at [167, 54] on div at bounding box center [174, 55] width 54 height 8
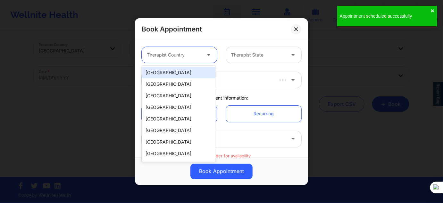
click at [174, 73] on div "[GEOGRAPHIC_DATA]" at bounding box center [179, 73] width 74 height 12
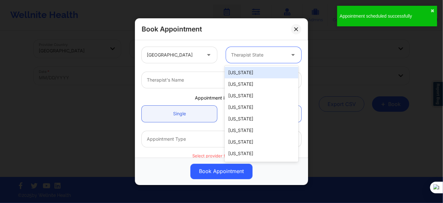
click at [258, 59] on div "Therapist State" at bounding box center [256, 55] width 60 height 16
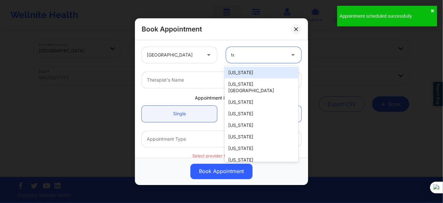
type input "tex"
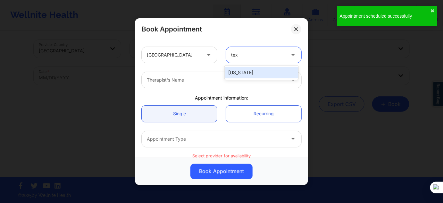
click at [251, 70] on div "[US_STATE]" at bounding box center [262, 73] width 74 height 12
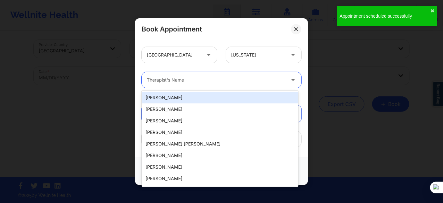
click at [226, 82] on div at bounding box center [216, 80] width 138 height 8
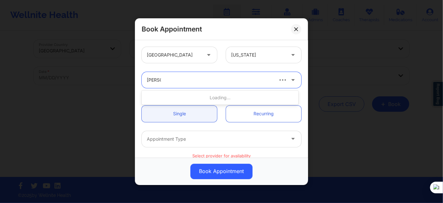
type input "[PERSON_NAME]"
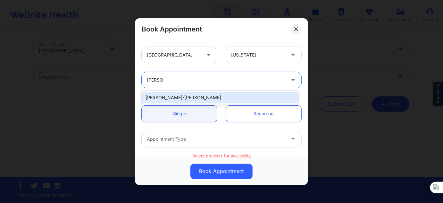
click at [189, 98] on div "[PERSON_NAME]-[PERSON_NAME]" at bounding box center [220, 98] width 157 height 12
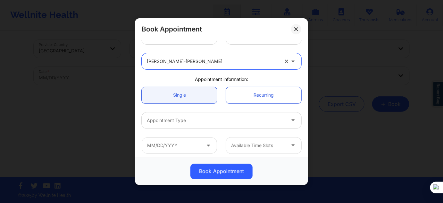
scroll to position [29, 0]
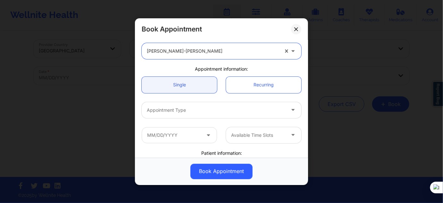
click at [189, 112] on div at bounding box center [216, 110] width 138 height 8
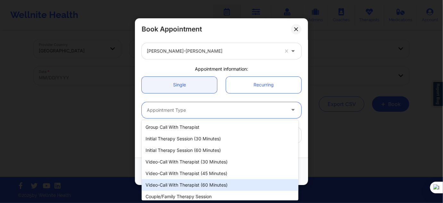
click at [211, 186] on div "Video-Call with Therapist (60 minutes)" at bounding box center [220, 185] width 157 height 12
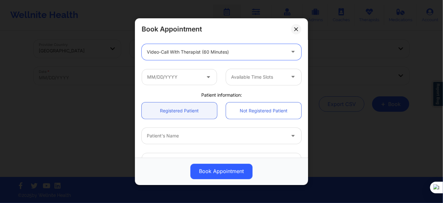
scroll to position [87, 0]
click at [178, 71] on input "text" at bounding box center [179, 76] width 75 height 16
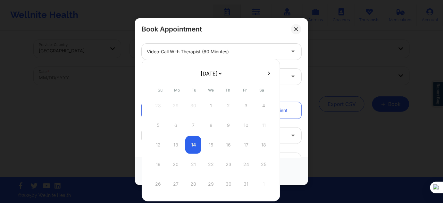
click at [218, 75] on select "[DATE] [DATE] [DATE] [DATE] [DATE] [DATE] [DATE] [DATE] [DATE] [DATE] [DATE] [D…" at bounding box center [210, 73] width 23 height 13
select select "2025-10"
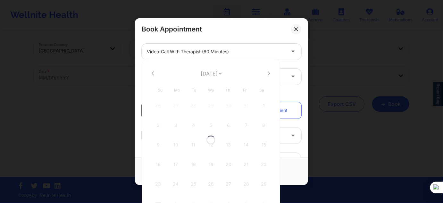
select select "2025-10"
click at [217, 74] on select "[DATE] [DATE] [DATE] [DATE] [DATE] [DATE] [DATE] [DATE] [DATE] [DATE] [DATE] [D…" at bounding box center [210, 73] width 23 height 13
select select "2025-11"
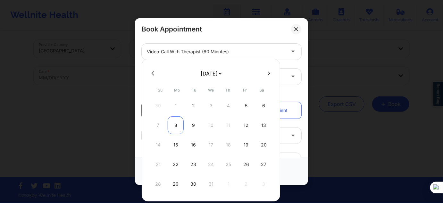
click at [178, 125] on div "8" at bounding box center [176, 125] width 16 height 18
type input "[DATE]"
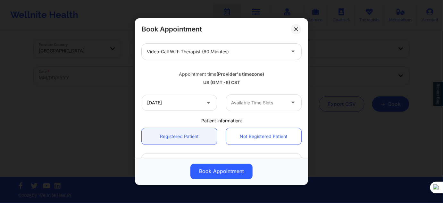
click at [239, 106] on div "Available Time Slots" at bounding box center [256, 102] width 60 height 16
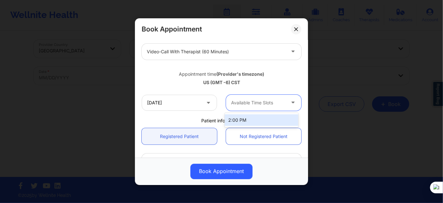
click at [236, 124] on div "2:00 PM" at bounding box center [262, 120] width 74 height 12
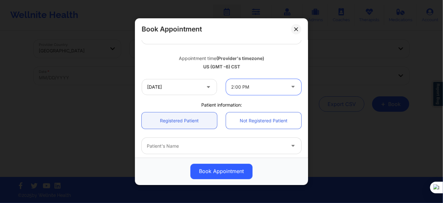
scroll to position [116, 0]
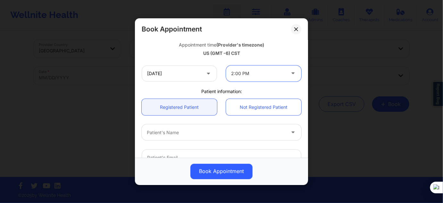
click at [180, 133] on div at bounding box center [216, 132] width 138 height 8
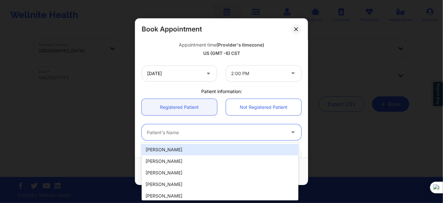
paste input "[PERSON_NAME]"
type input "[PERSON_NAME]"
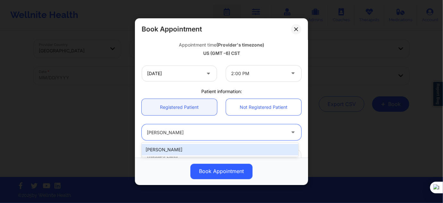
click at [186, 151] on div "[PERSON_NAME]" at bounding box center [220, 150] width 157 height 12
type input "[EMAIL_ADDRESS][DOMAIN_NAME]"
type input "[PHONE_NUMBER]"
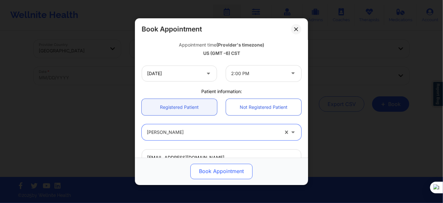
click at [203, 173] on button "Book Appointment" at bounding box center [221, 170] width 62 height 15
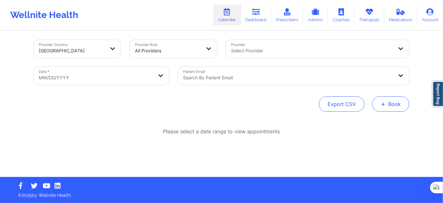
click at [382, 110] on button "+ Book" at bounding box center [390, 103] width 37 height 15
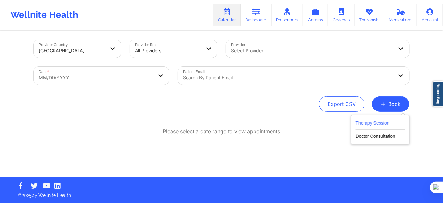
click at [370, 126] on button "Therapy Session" at bounding box center [380, 124] width 49 height 11
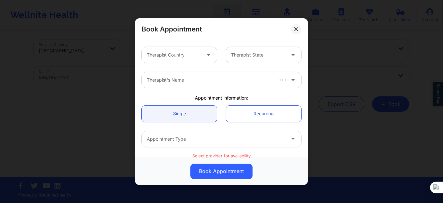
click at [155, 49] on div "Therapist Country" at bounding box center [172, 55] width 60 height 16
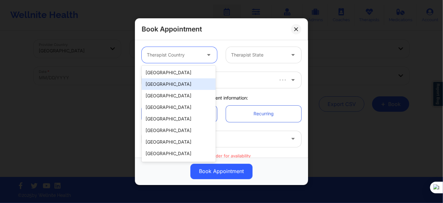
click at [191, 80] on div "[GEOGRAPHIC_DATA]" at bounding box center [179, 84] width 74 height 12
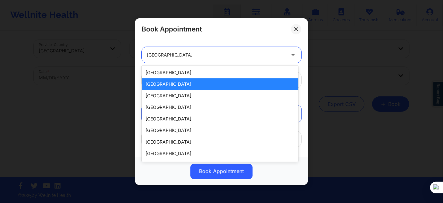
click at [191, 52] on div at bounding box center [216, 55] width 138 height 8
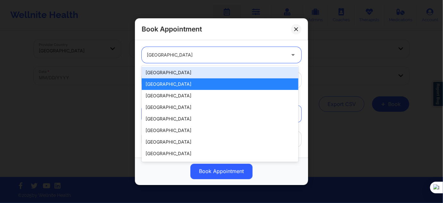
click at [182, 70] on div "[GEOGRAPHIC_DATA]" at bounding box center [220, 73] width 157 height 12
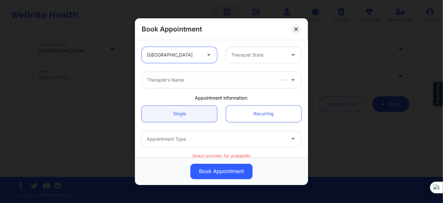
click at [247, 62] on div "Therapist State" at bounding box center [256, 55] width 60 height 16
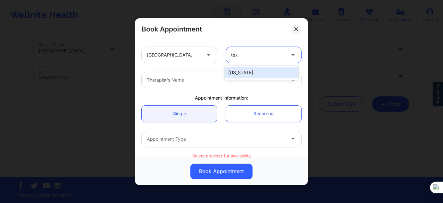
type input "tex"
click at [245, 84] on div "Therapist's Name" at bounding box center [214, 80] width 144 height 16
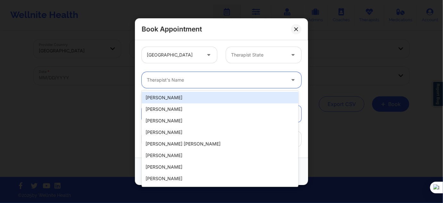
click at [248, 58] on div at bounding box center [258, 55] width 54 height 8
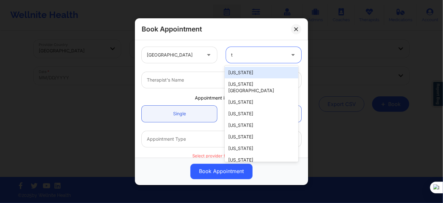
type input "tx"
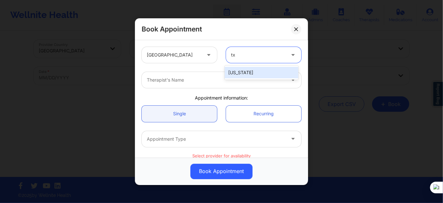
click at [243, 75] on div "[US_STATE]" at bounding box center [262, 73] width 74 height 12
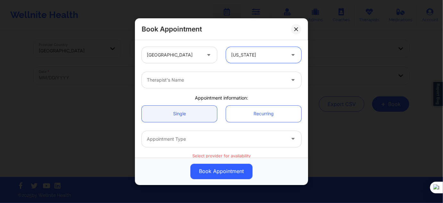
click at [237, 77] on div at bounding box center [216, 80] width 138 height 8
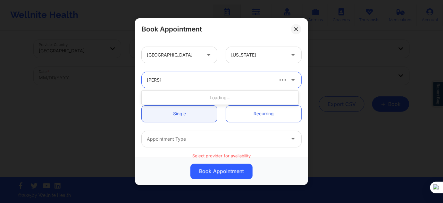
type input "[PERSON_NAME]"
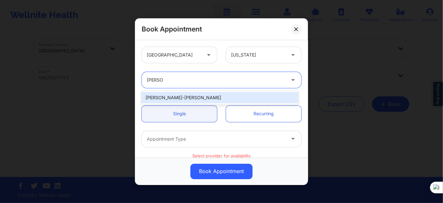
click at [198, 103] on div "[PERSON_NAME]-[PERSON_NAME]" at bounding box center [220, 98] width 157 height 12
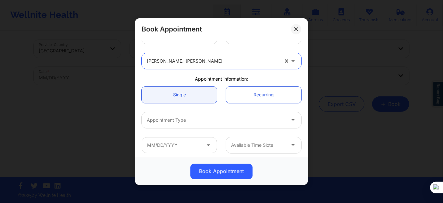
scroll to position [58, 0]
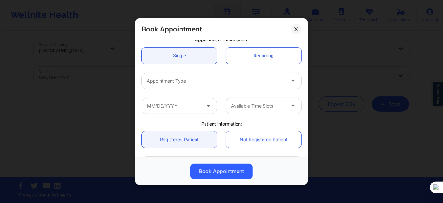
click at [190, 74] on div "Appointment Type" at bounding box center [214, 80] width 144 height 16
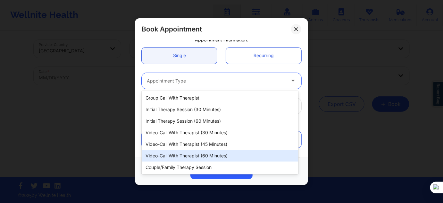
click at [218, 155] on div "Video-Call with Therapist (60 minutes)" at bounding box center [220, 156] width 157 height 12
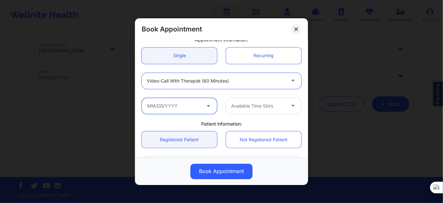
click at [189, 105] on input "text" at bounding box center [179, 105] width 75 height 16
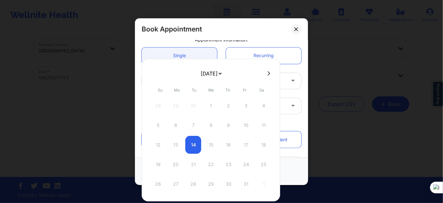
click at [223, 75] on select "[DATE] [DATE] [DATE] [DATE] [DATE] [DATE] [DATE] [DATE] [DATE] [DATE] [DATE] [D…" at bounding box center [210, 73] width 23 height 13
select select "2025-11"
click at [177, 143] on div "15" at bounding box center [176, 145] width 16 height 18
type input "[DATE]"
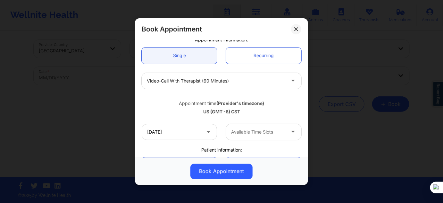
click at [248, 122] on div "[DATE] Available Time Slots" at bounding box center [221, 131] width 169 height 25
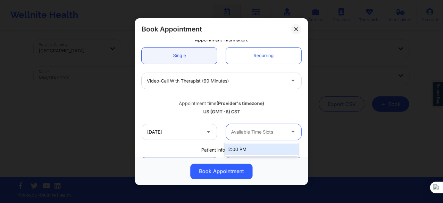
click at [251, 136] on div "Available Time Slots" at bounding box center [256, 131] width 60 height 16
click at [246, 147] on div "2:00 PM" at bounding box center [262, 149] width 74 height 12
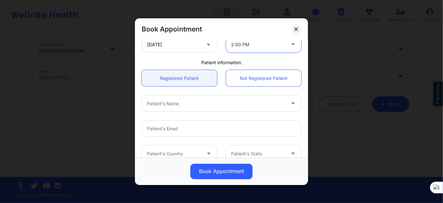
scroll to position [145, 0]
click at [193, 107] on div "Patient's Name" at bounding box center [214, 103] width 144 height 16
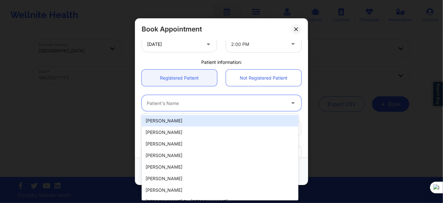
paste input "[PERSON_NAME]"
type input "[PERSON_NAME]"
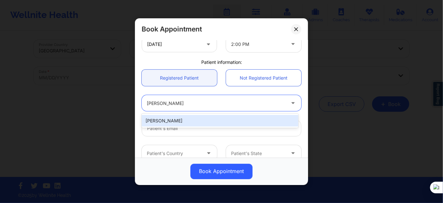
click at [193, 119] on div "[PERSON_NAME]" at bounding box center [220, 121] width 157 height 12
type input "[EMAIL_ADDRESS][DOMAIN_NAME]"
type input "[PHONE_NUMBER]"
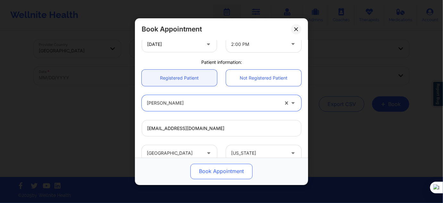
click at [219, 165] on button "Book Appointment" at bounding box center [221, 170] width 62 height 15
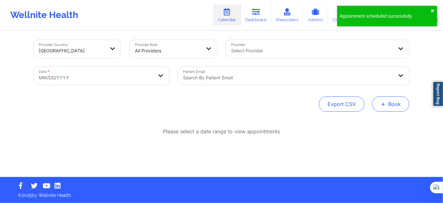
click at [382, 102] on span "+" at bounding box center [383, 104] width 5 height 4
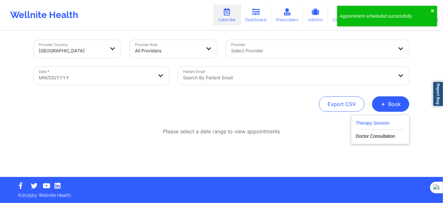
click at [367, 123] on button "Therapy Session" at bounding box center [380, 124] width 49 height 11
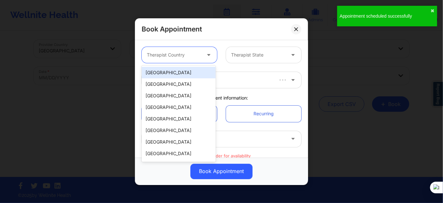
click at [176, 48] on div "Therapist Country" at bounding box center [172, 55] width 60 height 16
click at [182, 70] on div "[GEOGRAPHIC_DATA]" at bounding box center [179, 73] width 74 height 12
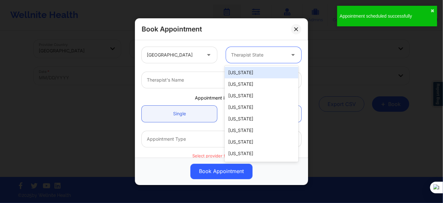
click at [244, 59] on div "Therapist State" at bounding box center [256, 55] width 60 height 16
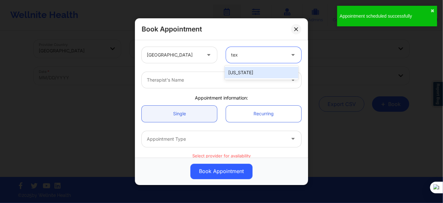
type input "texa"
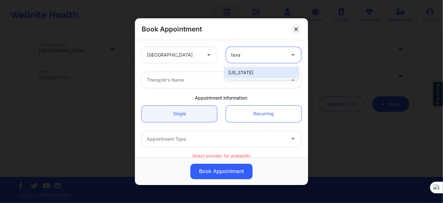
click at [236, 74] on div "[US_STATE]" at bounding box center [262, 73] width 74 height 12
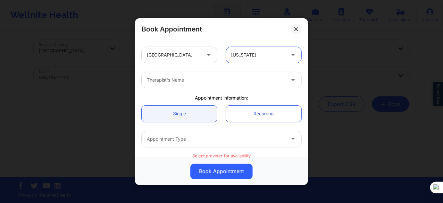
click at [223, 79] on div at bounding box center [216, 80] width 138 height 8
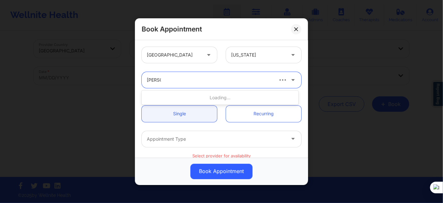
type input "[PERSON_NAME]"
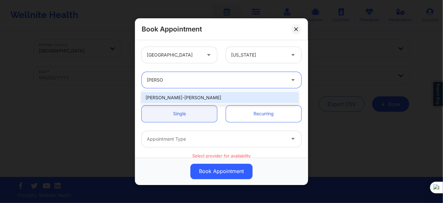
click at [190, 100] on div "[PERSON_NAME]-[PERSON_NAME]" at bounding box center [220, 98] width 157 height 12
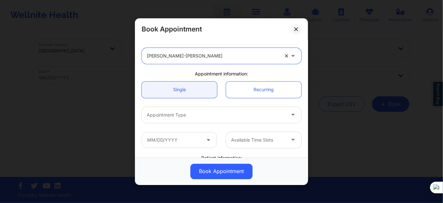
scroll to position [58, 0]
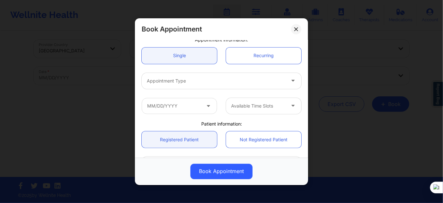
click at [183, 80] on div at bounding box center [216, 81] width 138 height 8
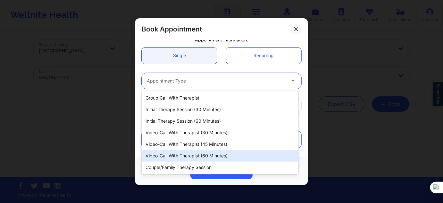
click at [201, 152] on div "Video-Call with Therapist (60 minutes)" at bounding box center [220, 156] width 157 height 12
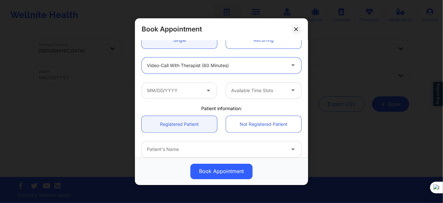
scroll to position [87, 0]
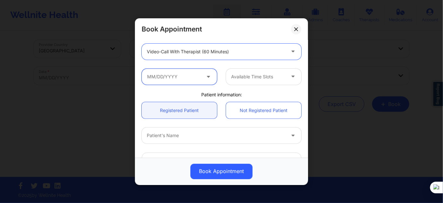
click at [182, 79] on input "text" at bounding box center [179, 76] width 75 height 16
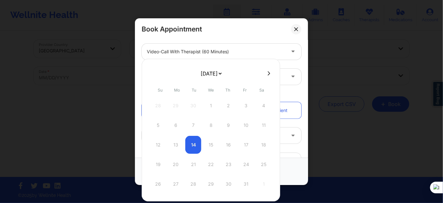
click at [214, 76] on select "[DATE] [DATE] [DATE] [DATE] [DATE] [DATE] [DATE] [DATE] [DATE] [DATE] [DATE] [D…" at bounding box center [210, 73] width 23 height 13
select select "2025-11"
click at [178, 163] on div "22" at bounding box center [176, 164] width 16 height 18
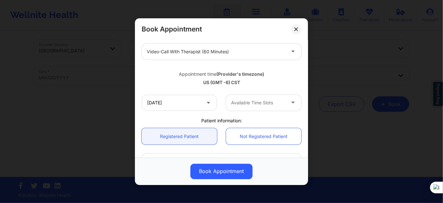
type input "[DATE]"
click at [248, 102] on div at bounding box center [258, 103] width 54 height 8
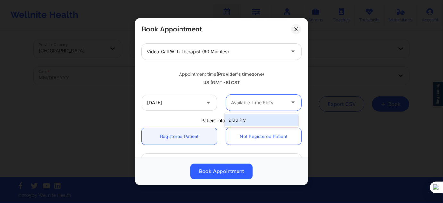
click at [246, 116] on div "2:00 PM" at bounding box center [262, 120] width 74 height 12
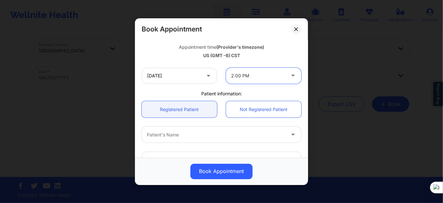
scroll to position [145, 0]
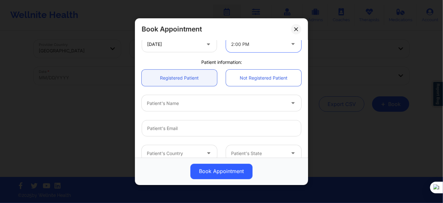
click at [179, 102] on div at bounding box center [216, 103] width 138 height 8
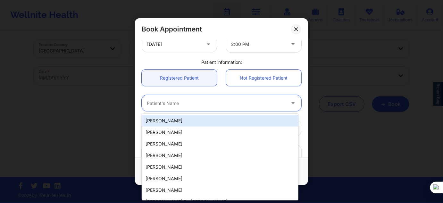
paste input "[PERSON_NAME]"
type input "[PERSON_NAME]"
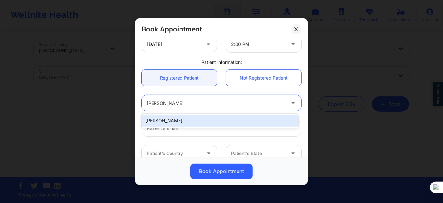
click at [182, 120] on div "[PERSON_NAME]" at bounding box center [220, 121] width 157 height 12
type input "[EMAIL_ADDRESS][DOMAIN_NAME]"
type input "[PHONE_NUMBER]"
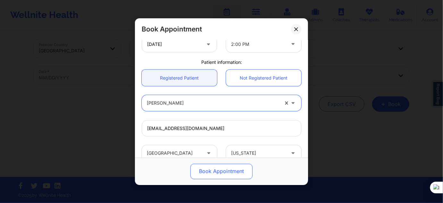
click at [231, 171] on button "Book Appointment" at bounding box center [221, 170] width 62 height 15
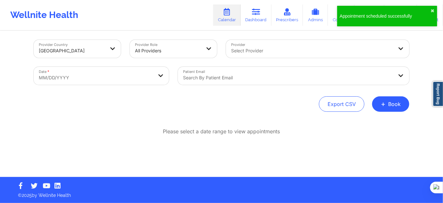
click at [382, 93] on div "Provider Country [GEOGRAPHIC_DATA] Provider Role All Providers Provider Select …" at bounding box center [222, 76] width 376 height 72
click at [382, 103] on span "+" at bounding box center [383, 104] width 5 height 4
click at [371, 118] on div "Therapy Session Doctor Consultation" at bounding box center [380, 129] width 59 height 29
click at [368, 122] on button "Therapy Session" at bounding box center [380, 124] width 49 height 11
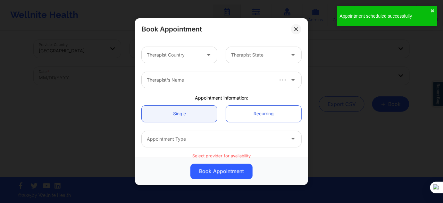
click at [168, 59] on div "Therapist Country" at bounding box center [172, 55] width 60 height 16
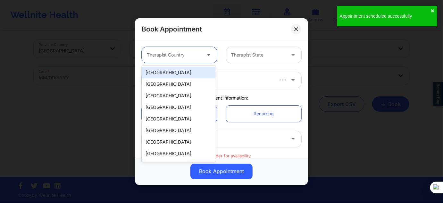
click at [171, 70] on div "[GEOGRAPHIC_DATA]" at bounding box center [179, 73] width 74 height 12
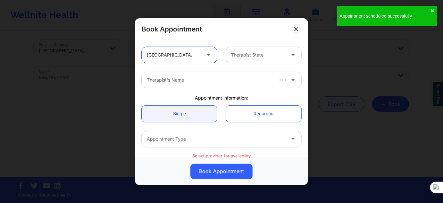
click at [283, 47] on div "Therapist State" at bounding box center [256, 55] width 60 height 16
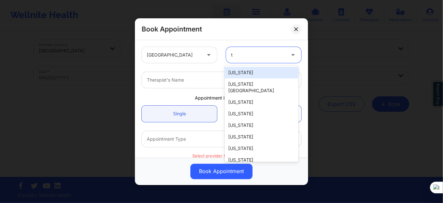
type input "tx"
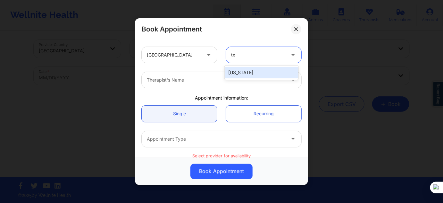
click at [260, 70] on div "[US_STATE]" at bounding box center [262, 73] width 74 height 12
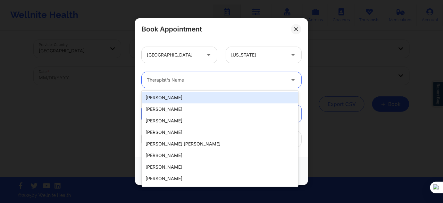
click at [237, 84] on div "Therapist's Name" at bounding box center [214, 80] width 144 height 16
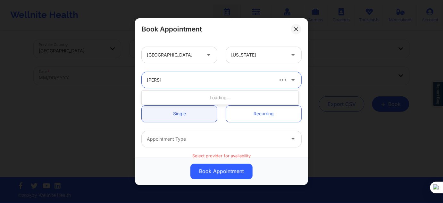
type input "[PERSON_NAME]"
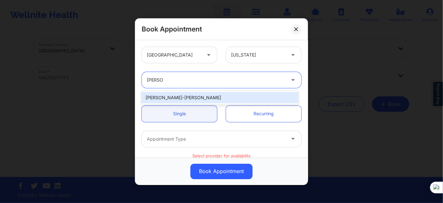
click at [177, 101] on div "[PERSON_NAME]-[PERSON_NAME]" at bounding box center [220, 98] width 157 height 12
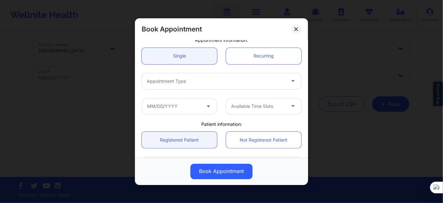
scroll to position [58, 0]
click at [180, 74] on div "Appointment Type" at bounding box center [214, 80] width 144 height 16
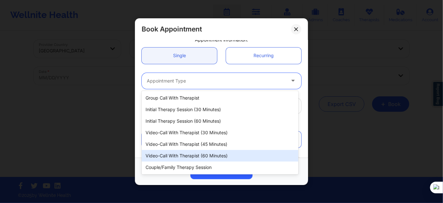
click at [204, 153] on div "Video-Call with Therapist (60 minutes)" at bounding box center [220, 156] width 157 height 12
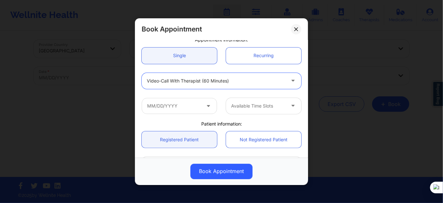
scroll to position [87, 0]
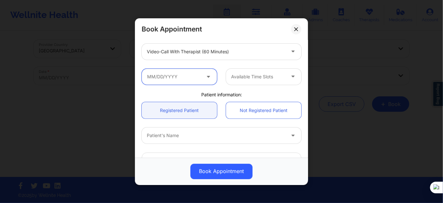
click at [184, 78] on input "text" at bounding box center [179, 76] width 75 height 16
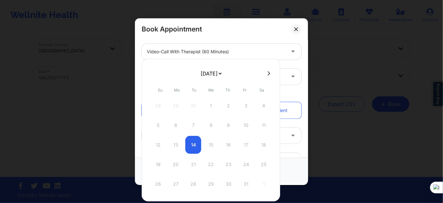
click at [218, 79] on select "[DATE] [DATE] [DATE] [DATE] [DATE] [DATE] [DATE] [DATE] [DATE] [DATE] [DATE] [D…" at bounding box center [210, 73] width 23 height 13
select select "2025-11"
click at [176, 183] on div "29" at bounding box center [176, 184] width 16 height 18
type input "[DATE]"
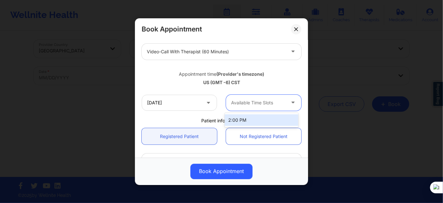
click at [251, 105] on div at bounding box center [258, 103] width 54 height 8
click at [244, 117] on div "2:00 PM" at bounding box center [262, 120] width 74 height 12
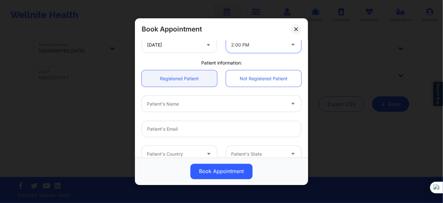
scroll to position [145, 0]
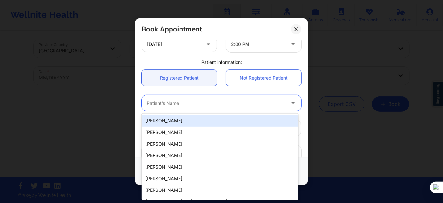
click at [191, 104] on div at bounding box center [216, 103] width 138 height 8
paste input "[PERSON_NAME]"
type input "[PERSON_NAME]"
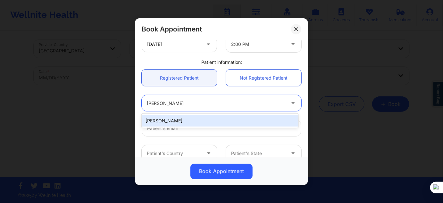
click at [209, 122] on div "[PERSON_NAME]" at bounding box center [220, 121] width 157 height 12
type input "[EMAIL_ADDRESS][DOMAIN_NAME]"
type input "[PHONE_NUMBER]"
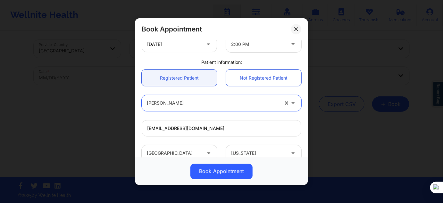
click at [217, 159] on div "Book Appointment" at bounding box center [221, 170] width 173 height 27
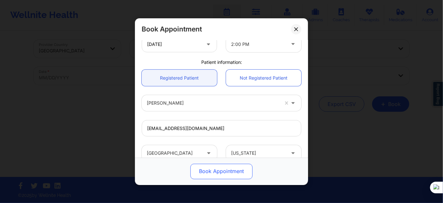
click at [215, 165] on button "Book Appointment" at bounding box center [221, 170] width 62 height 15
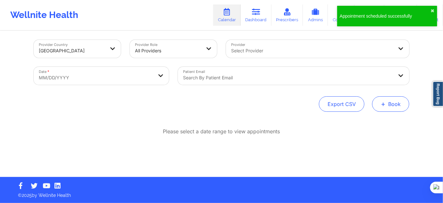
click at [382, 105] on span "+" at bounding box center [383, 104] width 5 height 4
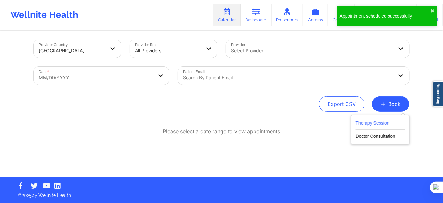
click at [377, 125] on button "Therapy Session" at bounding box center [380, 124] width 49 height 11
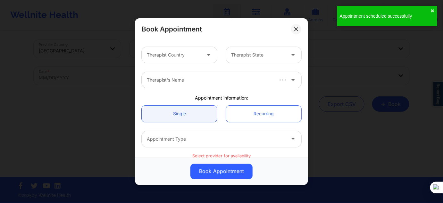
click at [200, 55] on div "Therapist Country" at bounding box center [172, 55] width 60 height 16
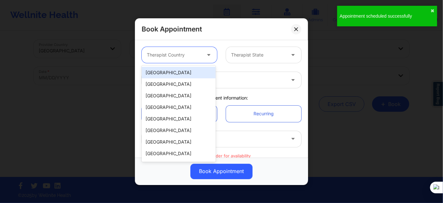
click at [195, 75] on div "[GEOGRAPHIC_DATA]" at bounding box center [179, 73] width 74 height 12
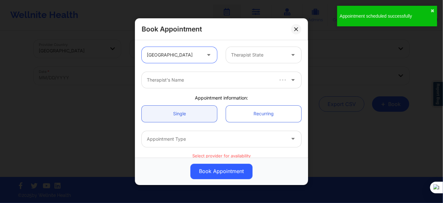
click at [240, 54] on div at bounding box center [258, 55] width 54 height 8
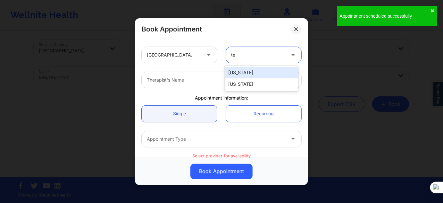
type input "tex"
click at [236, 76] on div "[US_STATE]" at bounding box center [262, 73] width 74 height 12
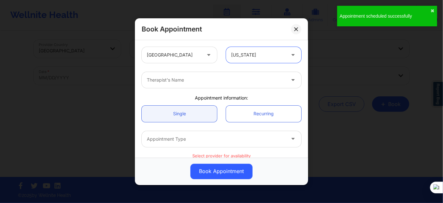
click at [214, 83] on div at bounding box center [216, 80] width 138 height 8
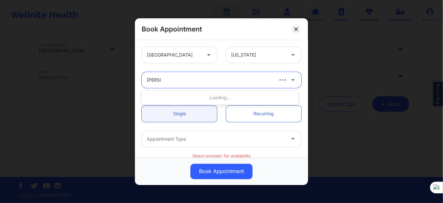
type input "[PERSON_NAME]"
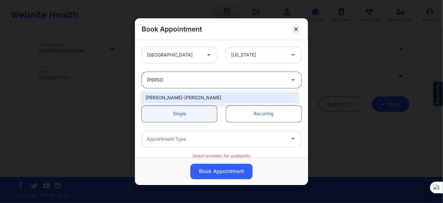
click at [185, 92] on div "[PERSON_NAME]-[PERSON_NAME]" at bounding box center [220, 98] width 157 height 12
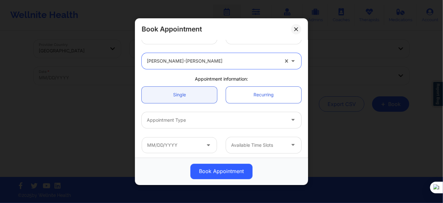
scroll to position [29, 0]
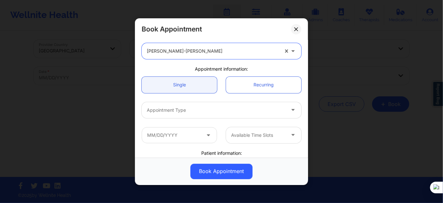
click at [189, 110] on div at bounding box center [216, 110] width 138 height 8
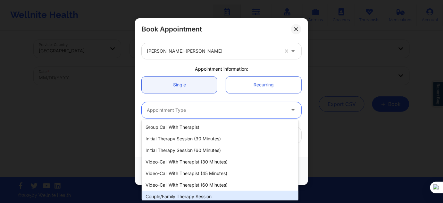
click at [205, 190] on div "Couple/Family Therapy Session" at bounding box center [220, 196] width 157 height 12
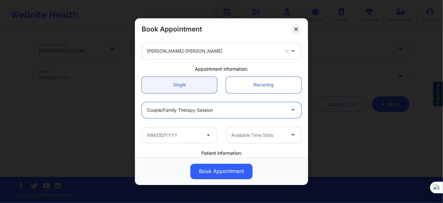
click at [196, 116] on div "Couple/Family Therapy Session" at bounding box center [216, 110] width 138 height 16
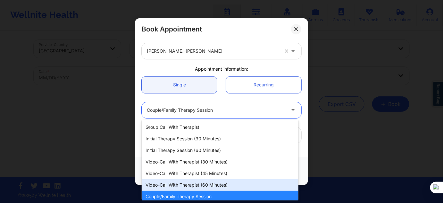
click at [209, 186] on div "Video-Call with Therapist (60 minutes)" at bounding box center [220, 185] width 157 height 12
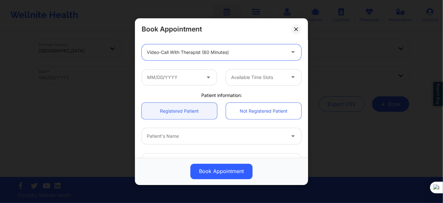
scroll to position [87, 0]
click at [179, 81] on input "text" at bounding box center [179, 76] width 75 height 16
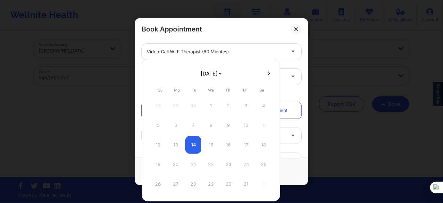
click at [216, 76] on select "[DATE] [DATE] [DATE] [DATE] [DATE] [DATE] [DATE] [DATE] [DATE] [DATE] [DATE] [D…" at bounding box center [210, 73] width 23 height 13
select select "2026-0"
click at [174, 128] on div "5" at bounding box center [176, 125] width 16 height 18
type input "[DATE]"
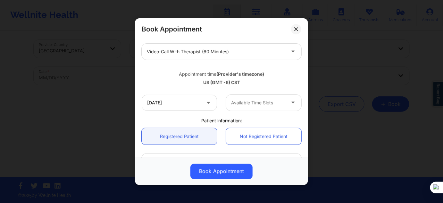
click at [249, 104] on div at bounding box center [258, 103] width 54 height 8
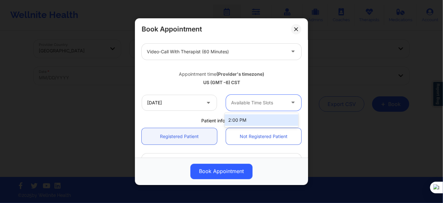
click at [244, 118] on div "2:00 PM" at bounding box center [262, 120] width 74 height 12
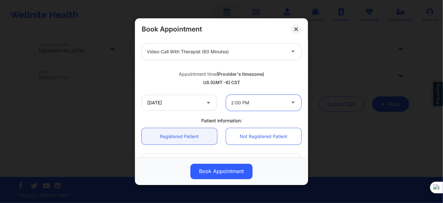
scroll to position [145, 0]
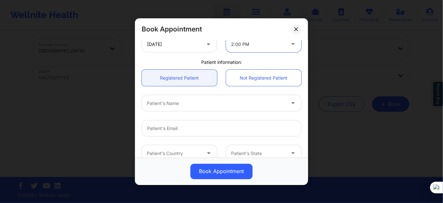
click at [190, 107] on div "Patient's Name" at bounding box center [214, 103] width 144 height 16
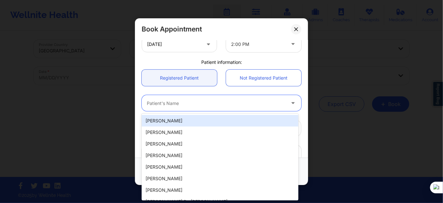
paste input "[PERSON_NAME]"
type input "[PERSON_NAME]"
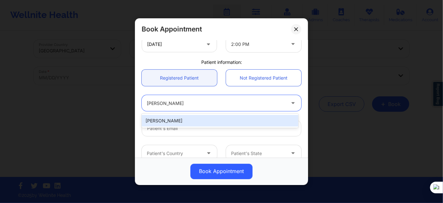
click at [217, 123] on div "[PERSON_NAME]" at bounding box center [220, 121] width 157 height 12
type input "[EMAIL_ADDRESS][DOMAIN_NAME]"
type input "[PHONE_NUMBER]"
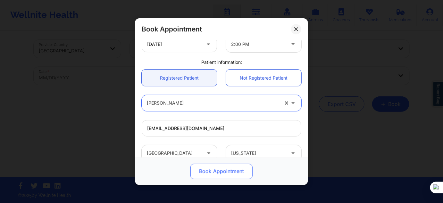
drag, startPoint x: 215, startPoint y: 160, endPoint x: 218, endPoint y: 171, distance: 11.5
click at [215, 161] on div "Book Appointment" at bounding box center [221, 170] width 173 height 27
click at [218, 171] on button "Book Appointment" at bounding box center [221, 170] width 62 height 15
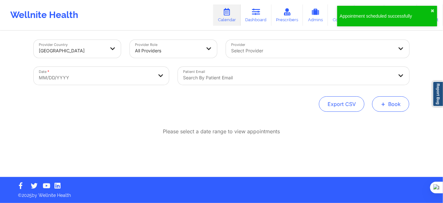
click at [384, 102] on span "+" at bounding box center [383, 104] width 5 height 4
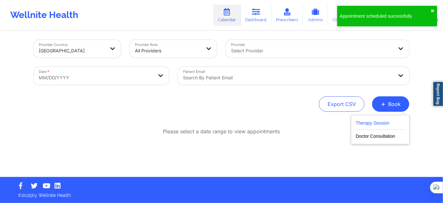
click at [371, 121] on button "Therapy Session" at bounding box center [380, 124] width 49 height 11
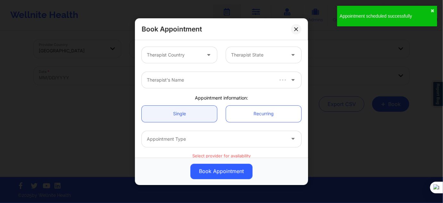
click at [189, 51] on div at bounding box center [174, 55] width 54 height 8
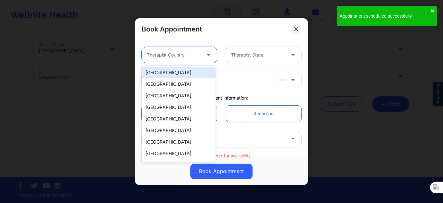
click at [180, 73] on div "[GEOGRAPHIC_DATA]" at bounding box center [179, 73] width 74 height 12
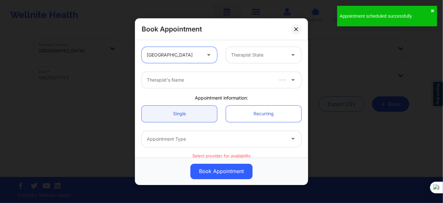
click at [231, 56] on div at bounding box center [258, 55] width 54 height 8
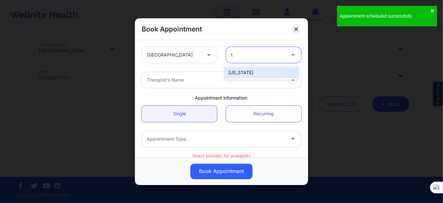
type input "tx"
click at [230, 73] on div "[US_STATE]" at bounding box center [262, 73] width 74 height 12
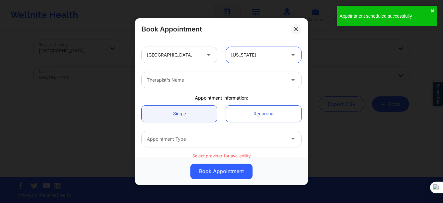
click at [207, 76] on div at bounding box center [216, 80] width 138 height 8
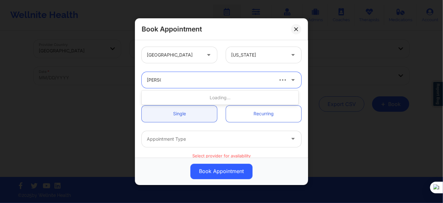
type input "[PERSON_NAME]"
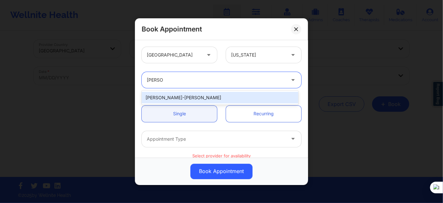
click at [192, 95] on div "[PERSON_NAME]-[PERSON_NAME]" at bounding box center [220, 98] width 157 height 12
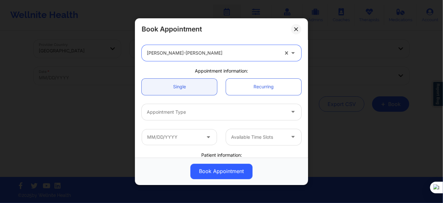
scroll to position [58, 0]
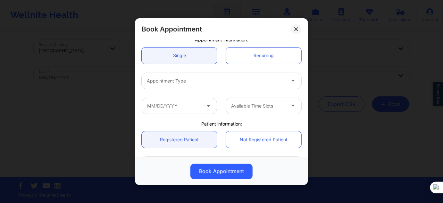
click at [195, 85] on div "Appointment Type" at bounding box center [214, 80] width 144 height 16
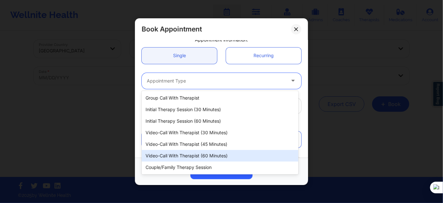
click at [207, 153] on div "Video-Call with Therapist (60 minutes)" at bounding box center [220, 156] width 157 height 12
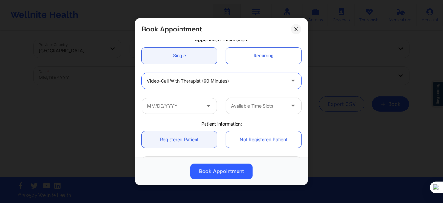
scroll to position [87, 0]
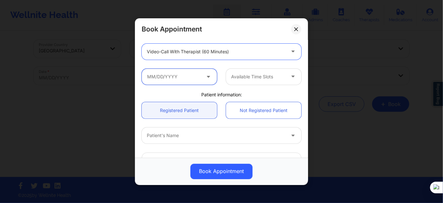
click at [184, 81] on input "text" at bounding box center [179, 76] width 75 height 16
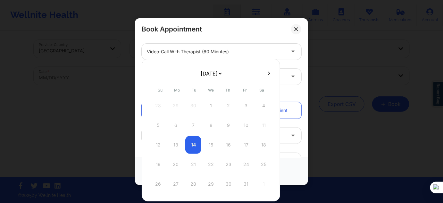
click at [214, 75] on select "[DATE] [DATE] [DATE] [DATE] [DATE] [DATE] [DATE] [DATE] [DATE] [DATE] [DATE] [D…" at bounding box center [210, 73] width 23 height 13
select select "2026-0"
click at [178, 143] on div "12" at bounding box center [176, 145] width 16 height 18
type input "[DATE]"
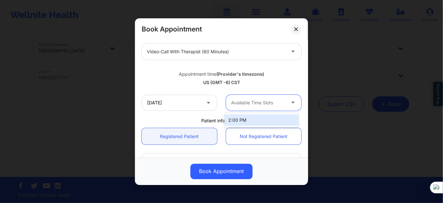
click at [246, 106] on div "Available Time Slots" at bounding box center [256, 102] width 60 height 16
click at [244, 121] on div "2:00 PM" at bounding box center [262, 120] width 74 height 12
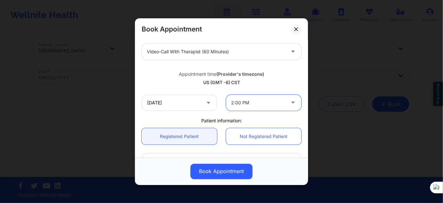
scroll to position [145, 0]
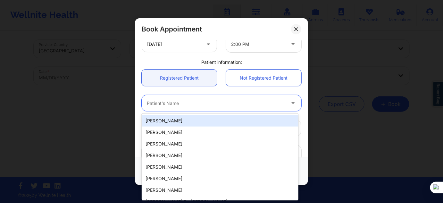
click at [196, 106] on div "Patient's Name" at bounding box center [214, 103] width 144 height 16
paste input "[PERSON_NAME]"
type input "[PERSON_NAME]"
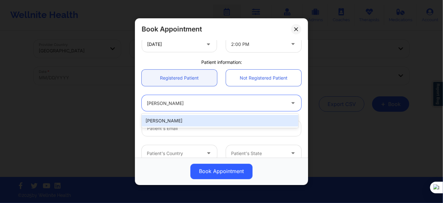
drag, startPoint x: 204, startPoint y: 118, endPoint x: 212, endPoint y: 131, distance: 14.8
click at [204, 118] on div "[PERSON_NAME]" at bounding box center [220, 121] width 157 height 12
type input "[EMAIL_ADDRESS][DOMAIN_NAME]"
type input "[PHONE_NUMBER]"
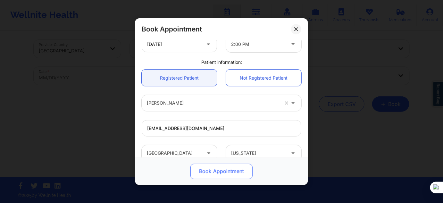
click at [219, 167] on button "Book Appointment" at bounding box center [221, 170] width 62 height 15
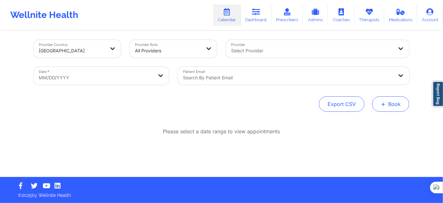
click at [384, 104] on span "+" at bounding box center [383, 104] width 5 height 4
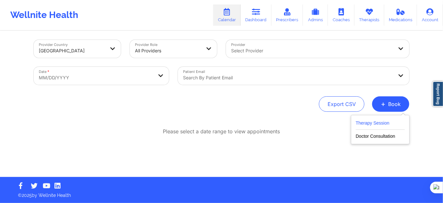
click at [367, 121] on button "Therapy Session" at bounding box center [380, 124] width 49 height 11
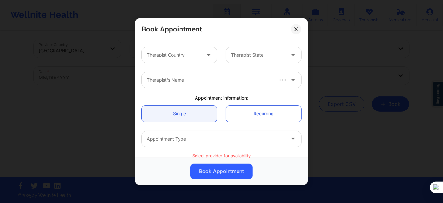
click at [185, 65] on div "Therapist Country Therapist State" at bounding box center [221, 54] width 169 height 25
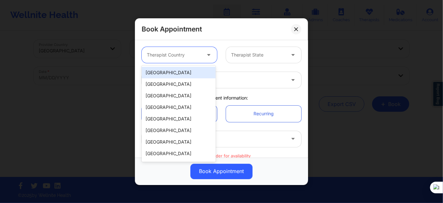
click at [185, 62] on div "Therapist Country" at bounding box center [172, 55] width 60 height 16
click at [178, 76] on div "[GEOGRAPHIC_DATA]" at bounding box center [179, 73] width 74 height 12
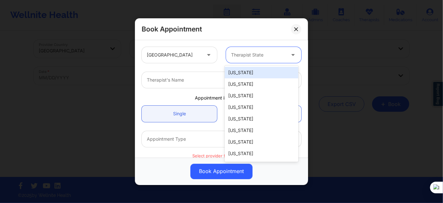
click at [232, 58] on div "Therapist State" at bounding box center [256, 55] width 60 height 16
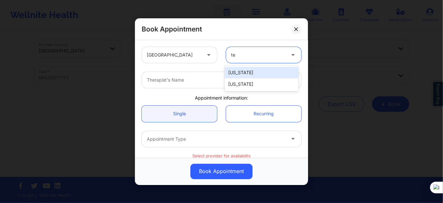
type input "tex"
click at [242, 71] on div "[US_STATE]" at bounding box center [262, 73] width 74 height 12
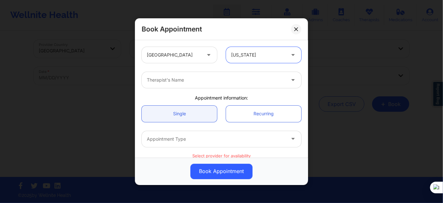
click at [212, 81] on div at bounding box center [216, 80] width 138 height 8
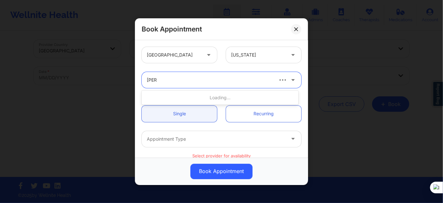
type input "[PERSON_NAME]"
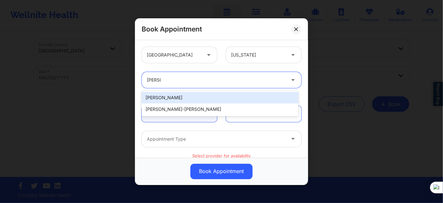
click at [180, 102] on div "[PERSON_NAME]" at bounding box center [220, 98] width 157 height 12
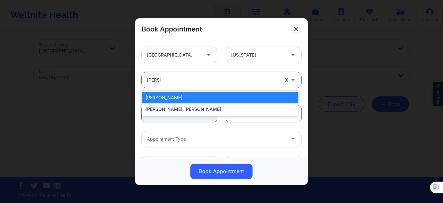
type input "[PERSON_NAME]"
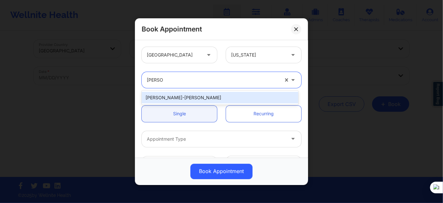
click at [185, 95] on div "[PERSON_NAME]-[PERSON_NAME]" at bounding box center [220, 98] width 157 height 12
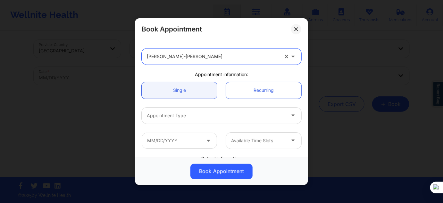
scroll to position [58, 0]
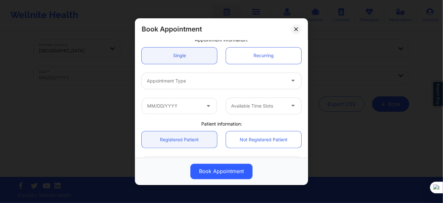
click at [191, 76] on div "Appointment Type" at bounding box center [214, 80] width 144 height 16
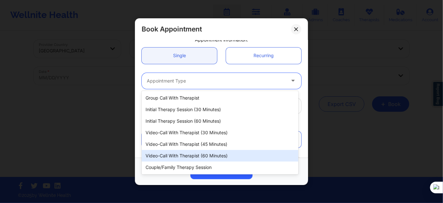
click at [203, 156] on div "Video-Call with Therapist (60 minutes)" at bounding box center [220, 156] width 157 height 12
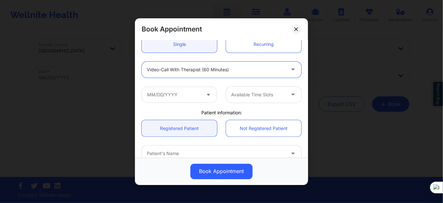
scroll to position [87, 0]
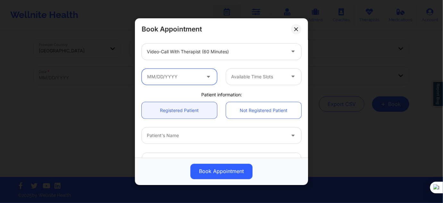
click at [190, 78] on input "text" at bounding box center [179, 76] width 75 height 16
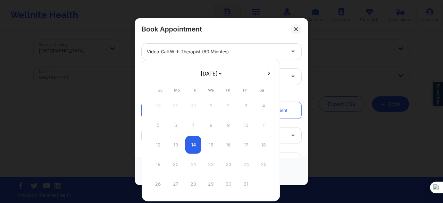
click at [208, 73] on select "[DATE] [DATE] [DATE] [DATE] [DATE] [DATE] [DATE] [DATE] [DATE] [DATE] [DATE] [D…" at bounding box center [210, 73] width 23 height 13
select select "2026-0"
click at [176, 163] on div "19" at bounding box center [176, 164] width 16 height 18
type input "[DATE]"
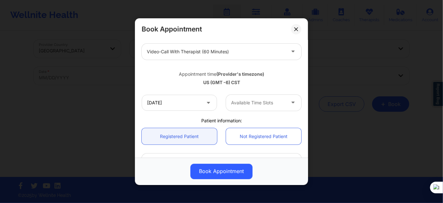
click at [255, 103] on div at bounding box center [258, 103] width 54 height 8
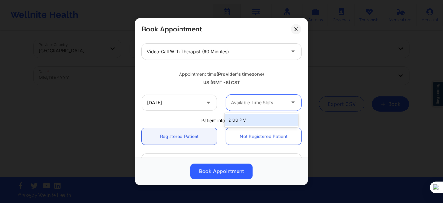
click at [242, 124] on div "2:00 PM" at bounding box center [262, 120] width 74 height 12
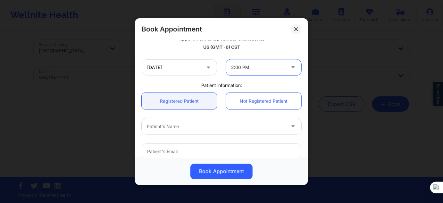
scroll to position [145, 0]
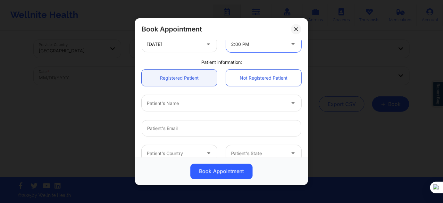
click at [185, 102] on div at bounding box center [216, 103] width 138 height 8
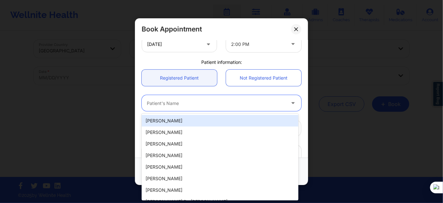
paste input "[PERSON_NAME]"
type input "[PERSON_NAME]"
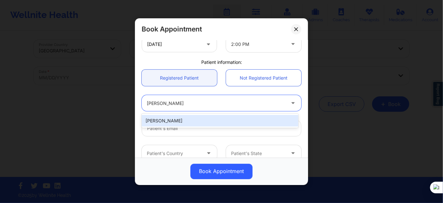
click at [187, 116] on div "[PERSON_NAME]" at bounding box center [220, 121] width 157 height 12
type input "[EMAIL_ADDRESS][DOMAIN_NAME]"
type input "[PHONE_NUMBER]"
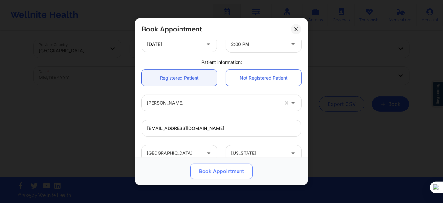
click at [213, 171] on button "Book Appointment" at bounding box center [221, 170] width 62 height 15
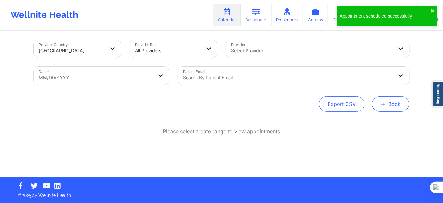
click at [386, 104] on button "+ Book" at bounding box center [390, 103] width 37 height 15
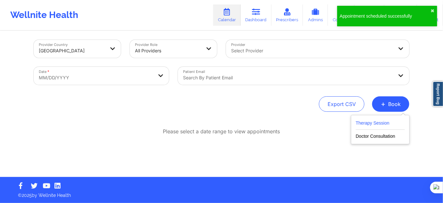
click at [379, 120] on button "Therapy Session" at bounding box center [380, 124] width 49 height 11
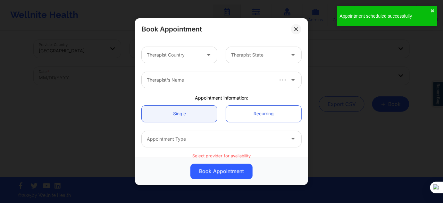
click at [205, 59] on div at bounding box center [209, 55] width 15 height 16
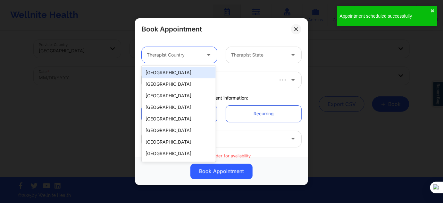
click at [180, 76] on div "[GEOGRAPHIC_DATA]" at bounding box center [179, 73] width 74 height 12
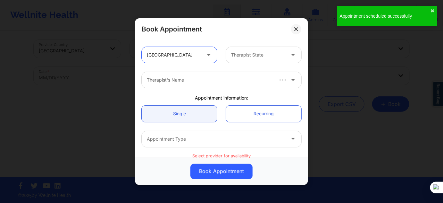
click at [231, 53] on input "text" at bounding box center [231, 55] width 1 height 6
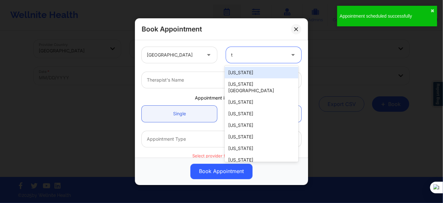
type input "tx"
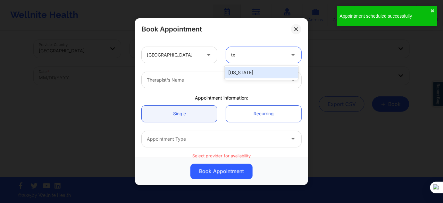
click at [238, 73] on div "[US_STATE]" at bounding box center [262, 73] width 74 height 12
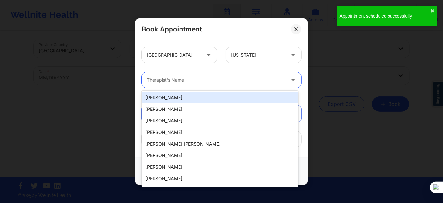
click at [203, 74] on div "Therapist's Name" at bounding box center [214, 80] width 144 height 16
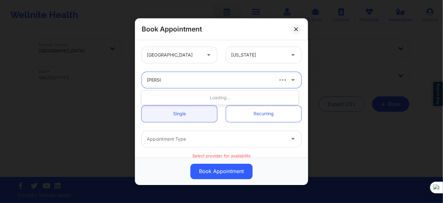
type input "[PERSON_NAME]"
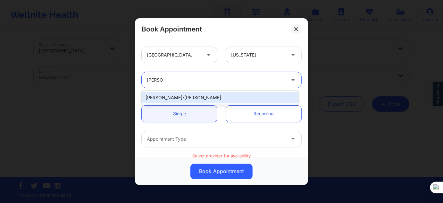
click at [201, 103] on div "[PERSON_NAME]-[PERSON_NAME]" at bounding box center [220, 97] width 157 height 14
click at [203, 97] on div "[PERSON_NAME]-[PERSON_NAME]" at bounding box center [220, 98] width 157 height 12
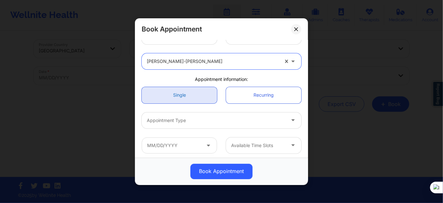
scroll to position [29, 0]
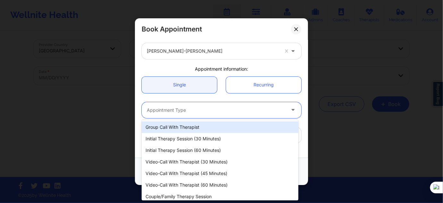
click at [201, 106] on div at bounding box center [216, 110] width 138 height 8
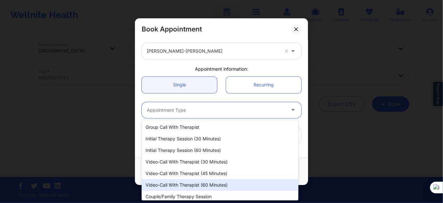
click at [203, 182] on div "Video-Call with Therapist (60 minutes)" at bounding box center [220, 185] width 157 height 12
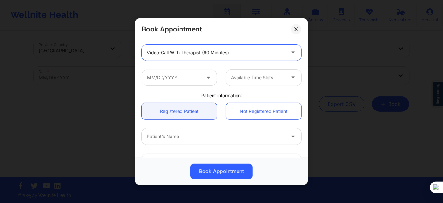
scroll to position [87, 0]
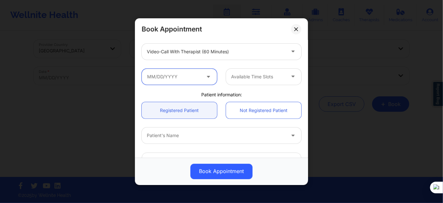
click at [178, 76] on input "text" at bounding box center [179, 76] width 75 height 16
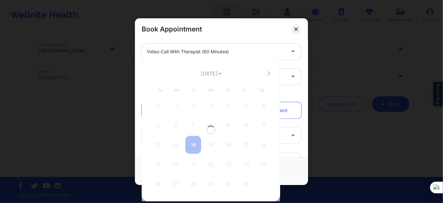
click at [205, 71] on div at bounding box center [211, 130] width 138 height 142
click at [204, 73] on div at bounding box center [211, 130] width 138 height 142
click at [204, 74] on select "[DATE] [DATE] [DATE] [DATE] [DATE] [DATE] [DATE] [DATE] [DATE] [DATE] [DATE] [D…" at bounding box center [210, 73] width 23 height 13
select select "2026-0"
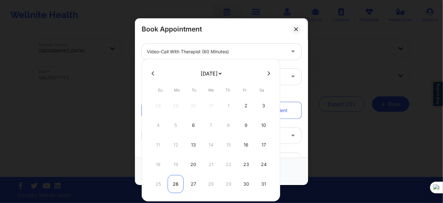
click at [173, 183] on div "26" at bounding box center [176, 184] width 16 height 18
type input "[DATE]"
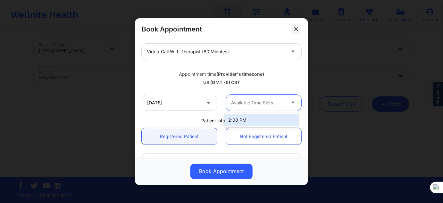
click at [250, 104] on div at bounding box center [258, 103] width 54 height 8
click at [246, 118] on div "2:00 PM" at bounding box center [262, 120] width 74 height 12
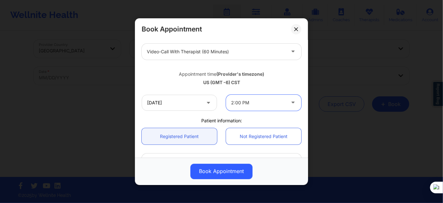
scroll to position [145, 0]
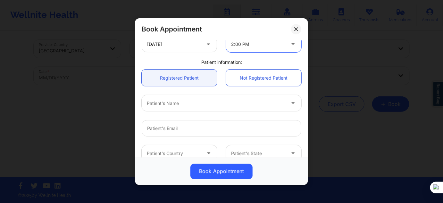
click at [204, 109] on div "Patient's Name" at bounding box center [214, 103] width 144 height 16
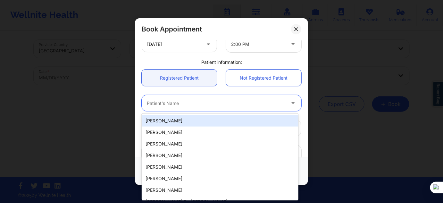
paste input "[PERSON_NAME]"
type input "[PERSON_NAME]"
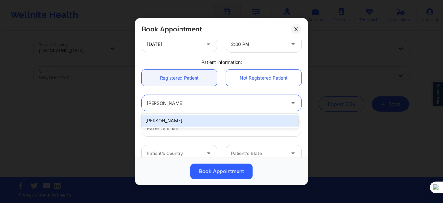
click at [210, 120] on div "[PERSON_NAME]" at bounding box center [220, 121] width 157 height 12
type input "[EMAIL_ADDRESS][DOMAIN_NAME]"
type input "[PHONE_NUMBER]"
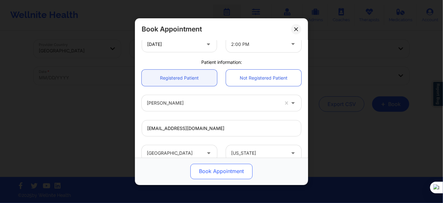
click at [219, 171] on button "Book Appointment" at bounding box center [221, 170] width 62 height 15
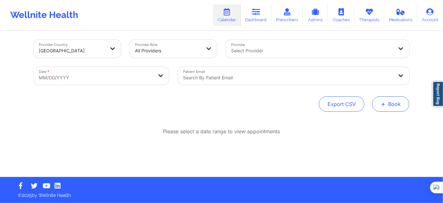
click at [392, 109] on button "+ Book" at bounding box center [390, 103] width 37 height 15
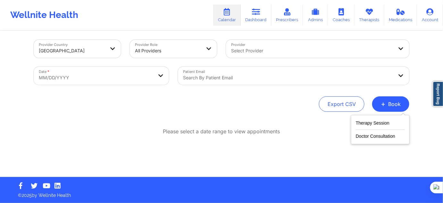
click at [150, 122] on div "Provider Country [GEOGRAPHIC_DATA] Provider Role All Providers Provider Select …" at bounding box center [221, 102] width 384 height 148
click at [164, 146] on div "Please select a date range to view appointments" at bounding box center [222, 152] width 376 height 49
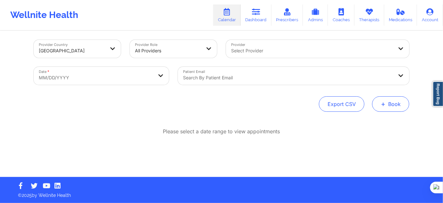
click at [381, 109] on button "+ Book" at bounding box center [390, 103] width 37 height 15
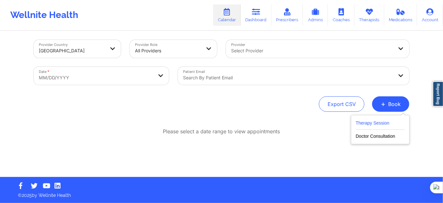
click at [373, 123] on button "Therapy Session" at bounding box center [380, 124] width 49 height 11
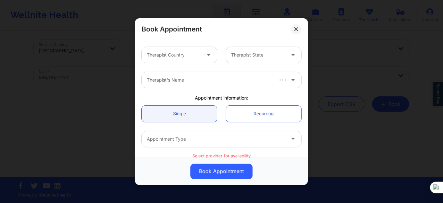
click at [190, 49] on div "Therapist Country" at bounding box center [172, 55] width 60 height 16
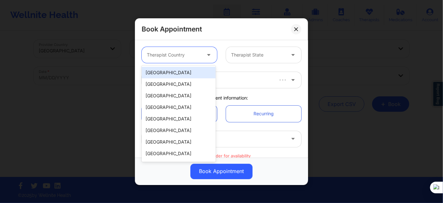
click at [184, 68] on div "[GEOGRAPHIC_DATA]" at bounding box center [179, 73] width 74 height 12
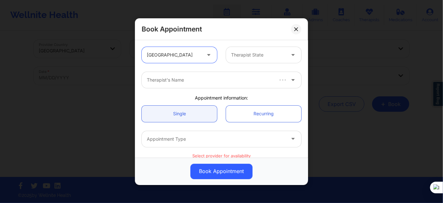
click at [242, 52] on div at bounding box center [258, 55] width 54 height 8
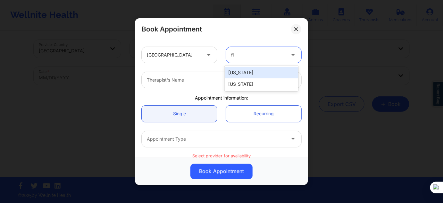
type input "flo"
click at [236, 73] on div "[US_STATE]" at bounding box center [262, 73] width 74 height 12
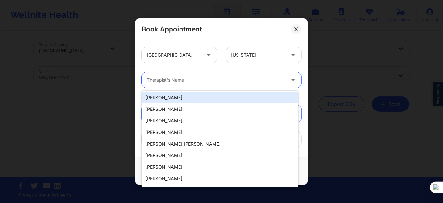
click at [215, 82] on div at bounding box center [216, 80] width 138 height 8
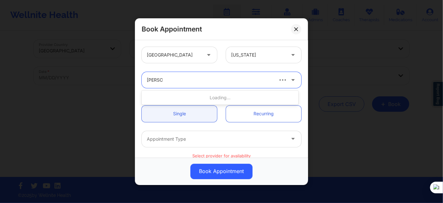
type input "[PERSON_NAME]"
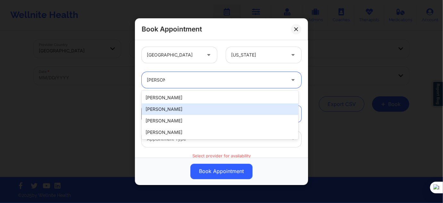
click at [179, 110] on div "[PERSON_NAME]" at bounding box center [220, 109] width 157 height 12
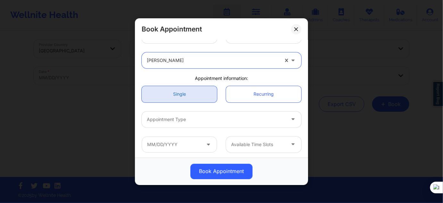
scroll to position [29, 0]
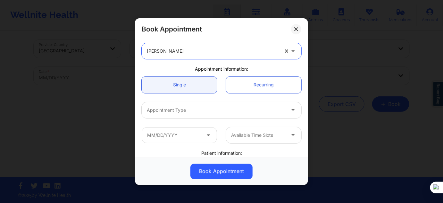
click at [186, 112] on div at bounding box center [216, 110] width 138 height 8
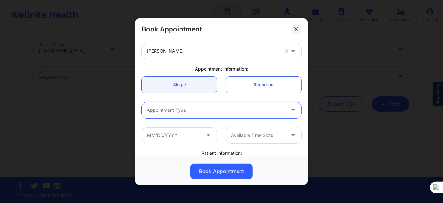
click at [179, 116] on div "Appointment Type" at bounding box center [214, 110] width 144 height 16
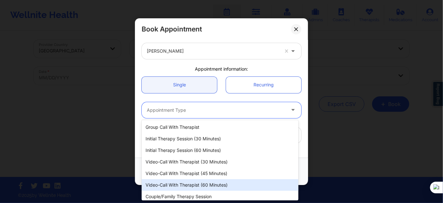
click at [193, 181] on div "Video-Call with Therapist (60 minutes)" at bounding box center [220, 185] width 157 height 12
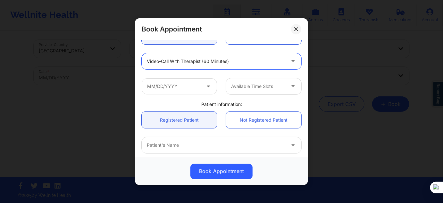
scroll to position [87, 0]
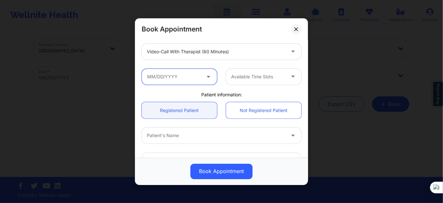
click at [179, 78] on input "text" at bounding box center [179, 76] width 75 height 16
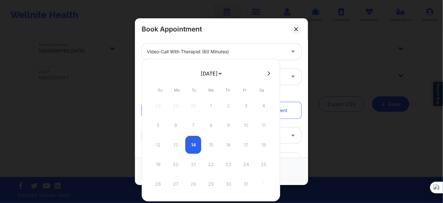
click at [202, 75] on select "[DATE] [DATE] [DATE] [DATE] [DATE] [DATE] [DATE] [DATE] [DATE] [DATE] [DATE] [D…" at bounding box center [210, 73] width 23 height 13
select select "2025-10"
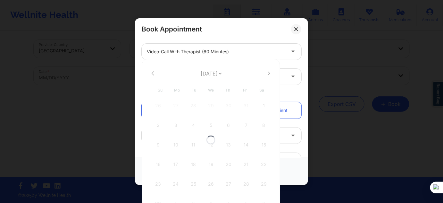
select select "2025-10"
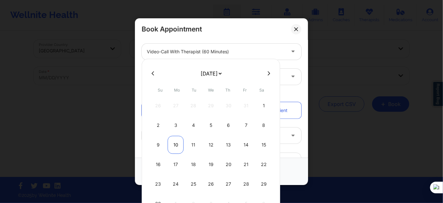
click at [175, 144] on div "10" at bounding box center [176, 145] width 16 height 18
type input "[DATE]"
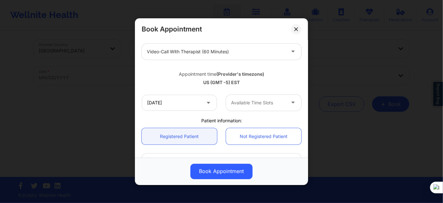
click at [235, 103] on div at bounding box center [258, 103] width 54 height 8
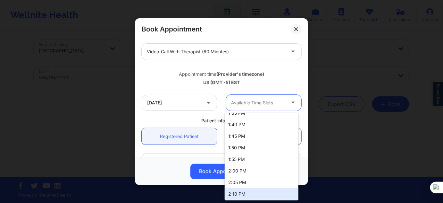
scroll to position [641, 0]
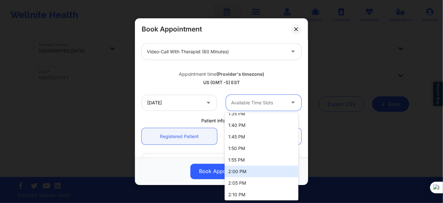
click at [246, 171] on div "2:00 PM" at bounding box center [262, 171] width 74 height 12
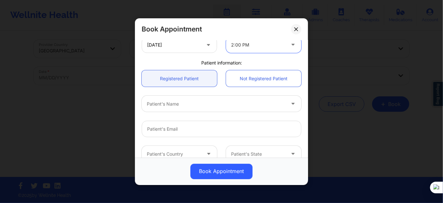
scroll to position [145, 0]
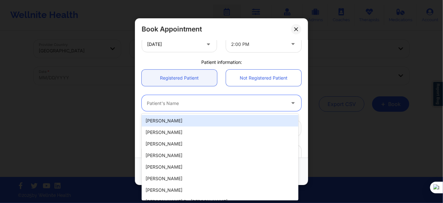
click at [188, 100] on div at bounding box center [216, 103] width 138 height 8
paste input "[PERSON_NAME]"
type input "[PERSON_NAME]"
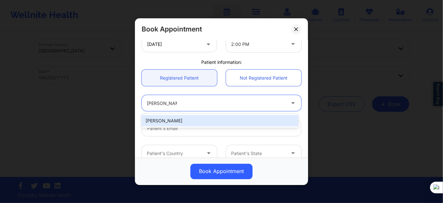
click at [194, 122] on div "[PERSON_NAME]" at bounding box center [220, 121] width 157 height 12
type input "[PERSON_NAME][EMAIL_ADDRESS][PERSON_NAME][DOMAIN_NAME]"
type input "[PHONE_NUMBER]"
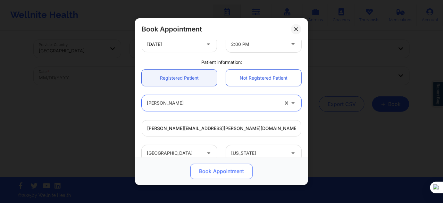
click at [226, 168] on button "Book Appointment" at bounding box center [221, 170] width 62 height 15
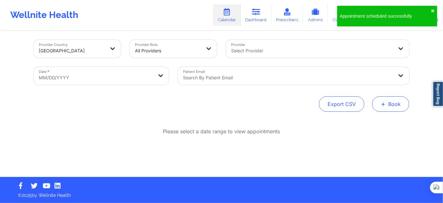
click at [381, 105] on span "+" at bounding box center [383, 104] width 5 height 4
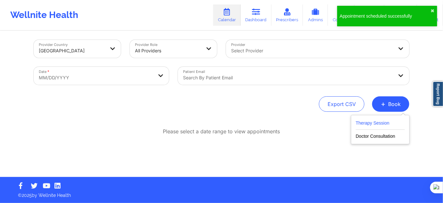
click at [377, 120] on button "Therapy Session" at bounding box center [380, 124] width 49 height 11
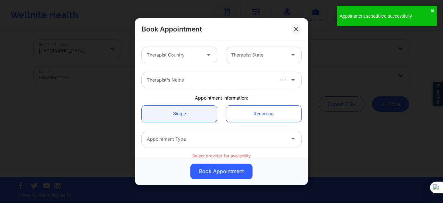
click at [176, 52] on div at bounding box center [174, 55] width 54 height 8
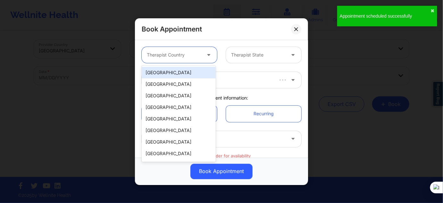
click at [178, 70] on div "[GEOGRAPHIC_DATA]" at bounding box center [179, 73] width 74 height 12
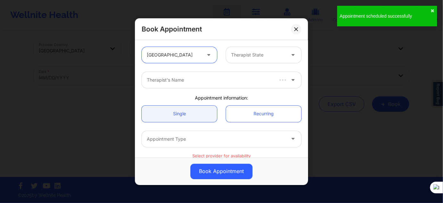
click at [241, 52] on div at bounding box center [258, 55] width 54 height 8
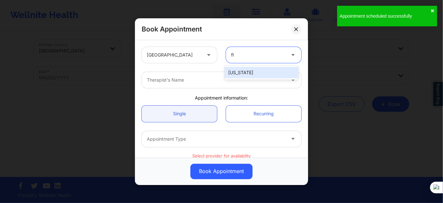
type input "flo"
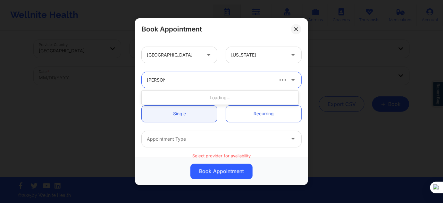
type input "[PERSON_NAME] ci"
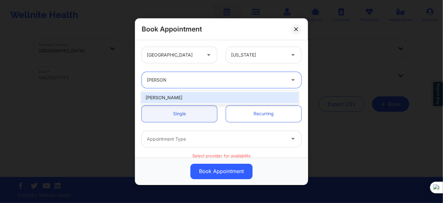
click at [188, 97] on div "[PERSON_NAME]" at bounding box center [220, 98] width 157 height 12
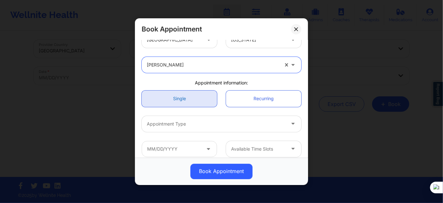
scroll to position [29, 0]
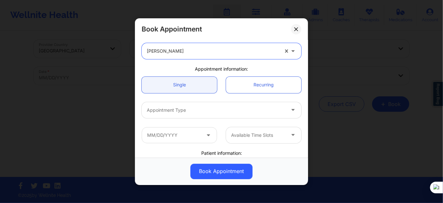
click at [180, 105] on div "Appointment Type" at bounding box center [214, 110] width 144 height 16
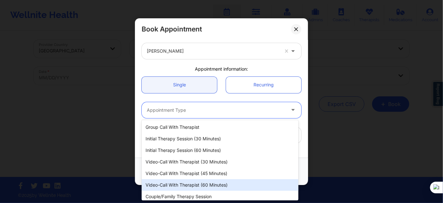
click at [217, 186] on div "Video-Call with Therapist (60 minutes)" at bounding box center [220, 185] width 157 height 12
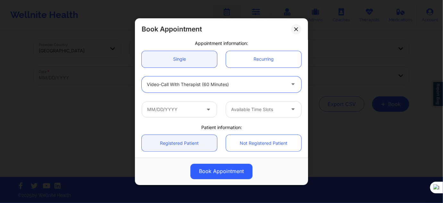
scroll to position [87, 0]
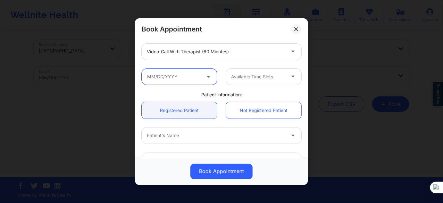
click at [195, 81] on input "text" at bounding box center [179, 76] width 75 height 16
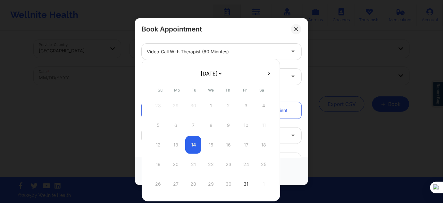
click at [212, 79] on select "[DATE] [DATE] [DATE] [DATE] [DATE] [DATE] [DATE] [DATE] [DATE] [DATE] [DATE] [D…" at bounding box center [210, 73] width 23 height 13
select select "2025-10"
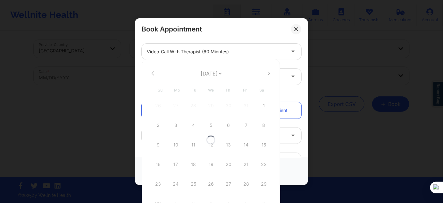
select select "2025-10"
click at [178, 158] on div "17" at bounding box center [176, 164] width 16 height 18
type input "[DATE]"
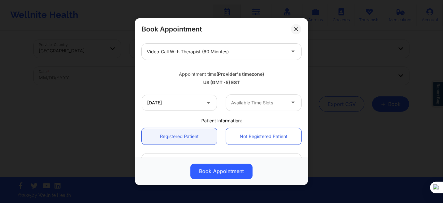
click at [255, 99] on div at bounding box center [258, 103] width 54 height 8
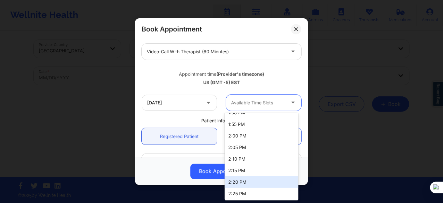
scroll to position [670, 0]
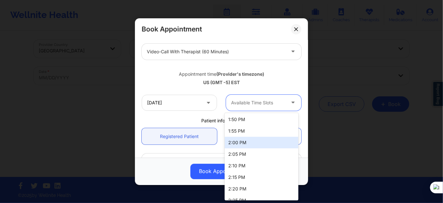
click at [241, 141] on div "2:00 PM" at bounding box center [262, 142] width 74 height 12
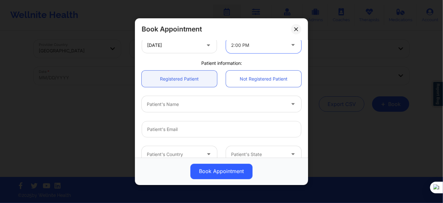
scroll to position [145, 0]
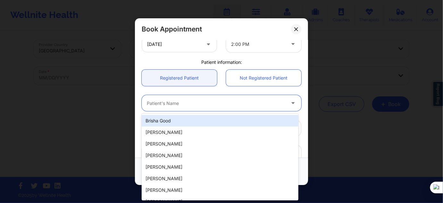
click at [190, 103] on div at bounding box center [216, 103] width 138 height 8
paste input "[PERSON_NAME]"
type input "[PERSON_NAME]"
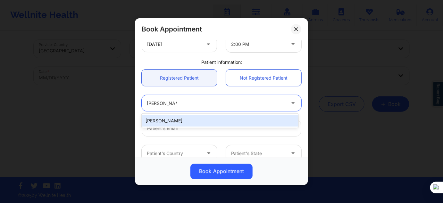
click at [183, 119] on div "[PERSON_NAME]" at bounding box center [220, 121] width 157 height 12
type input "[PERSON_NAME][EMAIL_ADDRESS][PERSON_NAME][DOMAIN_NAME]"
type input "[PHONE_NUMBER]"
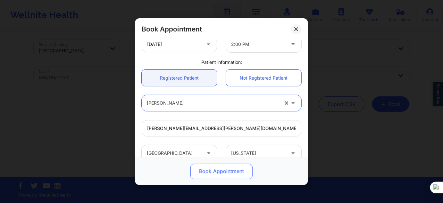
click at [214, 169] on button "Book Appointment" at bounding box center [221, 170] width 62 height 15
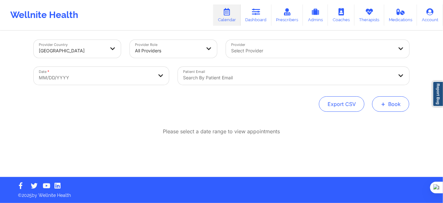
click at [382, 96] on button "+ Book" at bounding box center [390, 103] width 37 height 15
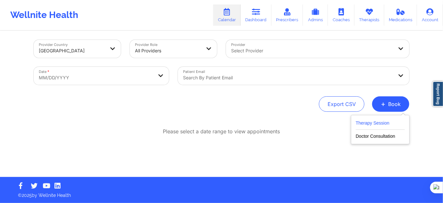
click at [373, 120] on button "Therapy Session" at bounding box center [380, 124] width 49 height 11
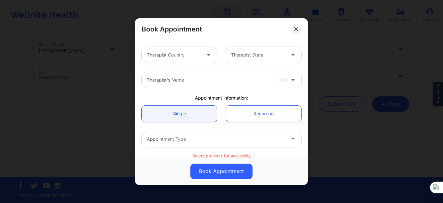
click at [170, 48] on div "Therapist Country" at bounding box center [172, 55] width 60 height 16
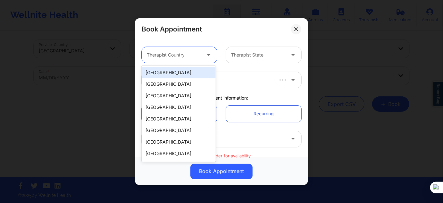
click at [182, 78] on div "[GEOGRAPHIC_DATA]" at bounding box center [179, 73] width 74 height 12
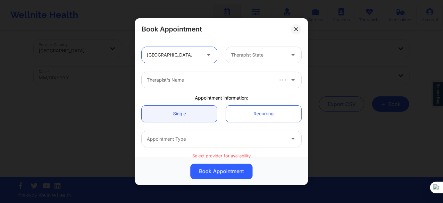
click at [249, 55] on div at bounding box center [258, 55] width 54 height 8
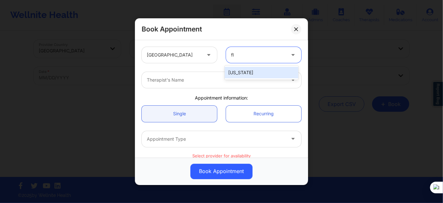
type input "flo"
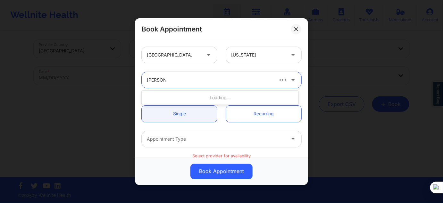
type input "[PERSON_NAME] cip"
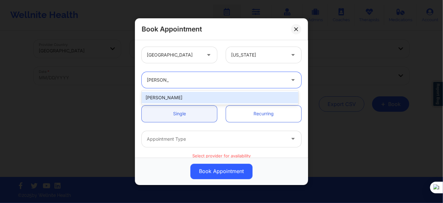
click at [183, 98] on div "[PERSON_NAME]" at bounding box center [220, 98] width 157 height 12
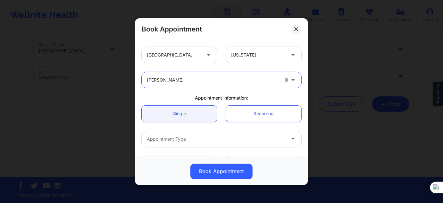
scroll to position [58, 0]
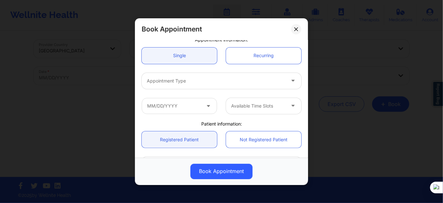
click at [195, 77] on div at bounding box center [216, 81] width 138 height 8
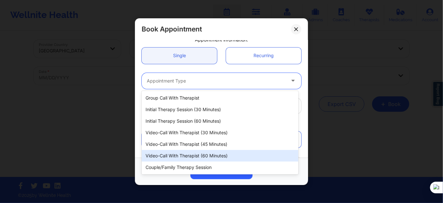
click at [218, 160] on div "Video-Call with Therapist (60 minutes)" at bounding box center [220, 156] width 157 height 12
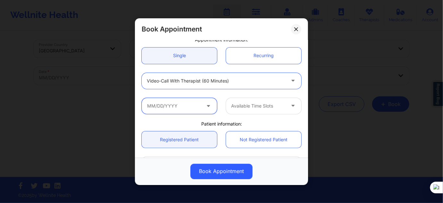
click at [182, 104] on input "text" at bounding box center [179, 105] width 75 height 16
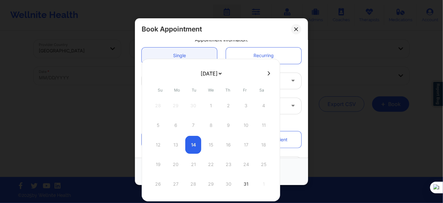
click at [214, 77] on select "[DATE] [DATE] [DATE] [DATE] [DATE] [DATE] [DATE] [DATE] [DATE] [DATE] [DATE] [D…" at bounding box center [210, 73] width 23 height 13
select select "2025-10"
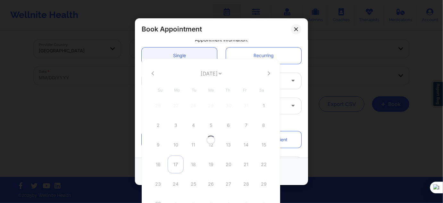
select select "2025-10"
click at [174, 165] on div "17" at bounding box center [176, 164] width 16 height 18
type input "[DATE]"
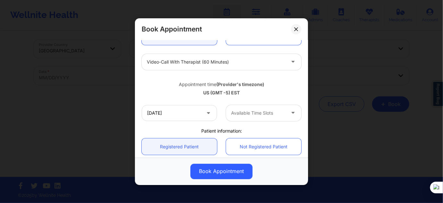
scroll to position [87, 0]
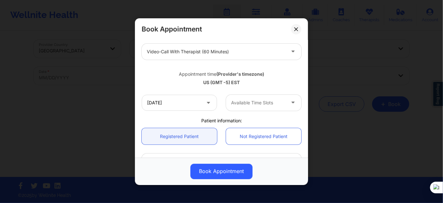
click at [180, 112] on div "[DATE] Available Time Slots" at bounding box center [221, 102] width 169 height 25
click at [180, 104] on input "[DATE]" at bounding box center [179, 102] width 75 height 16
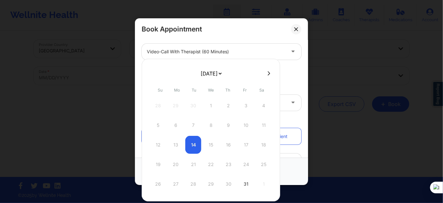
click at [213, 74] on select "[DATE] [DATE] [DATE] [DATE] [DATE] [DATE] [DATE] [DATE] [DATE] [DATE] [DATE] [D…" at bounding box center [210, 73] width 23 height 13
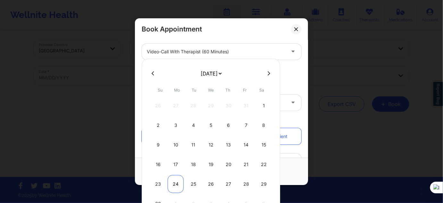
click at [175, 182] on div "24" at bounding box center [176, 184] width 16 height 18
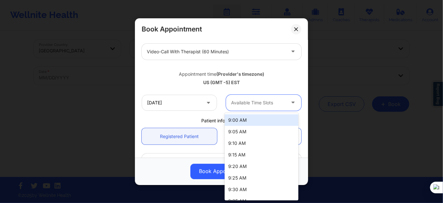
click at [253, 106] on div "Available Time Slots" at bounding box center [256, 102] width 60 height 16
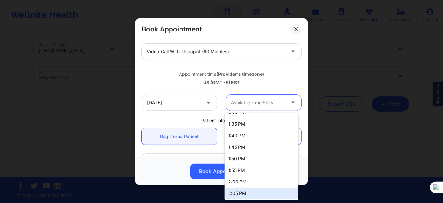
scroll to position [641, 0]
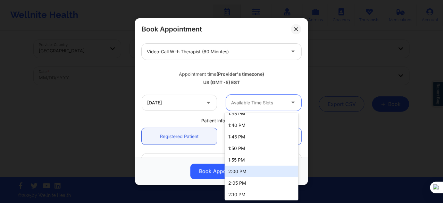
click at [240, 172] on div "2:00 PM" at bounding box center [262, 171] width 74 height 12
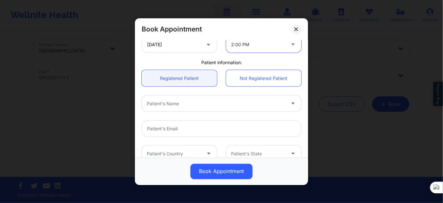
scroll to position [145, 0]
click at [162, 112] on div "Patient's Name" at bounding box center [221, 102] width 169 height 25
click at [166, 105] on div at bounding box center [216, 103] width 138 height 8
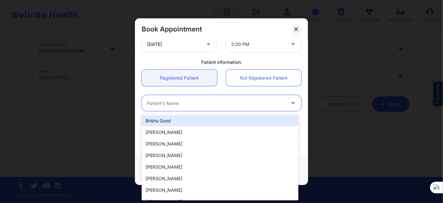
paste input "[PERSON_NAME]"
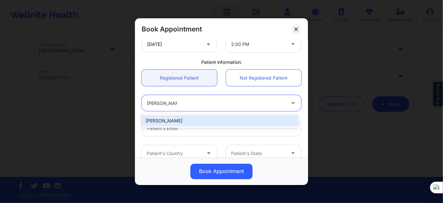
click at [174, 119] on div "[PERSON_NAME]" at bounding box center [220, 121] width 157 height 12
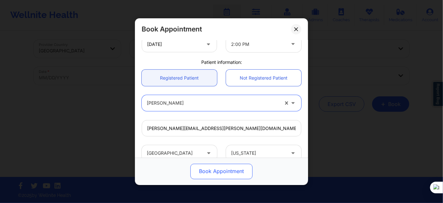
click at [214, 169] on button "Book Appointment" at bounding box center [221, 170] width 62 height 15
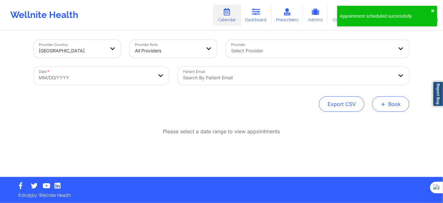
click at [390, 108] on button "+ Book" at bounding box center [390, 103] width 37 height 15
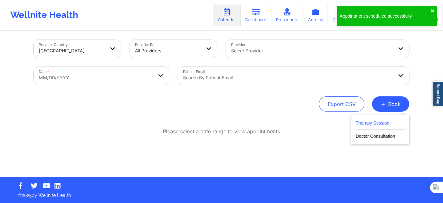
click at [383, 126] on button "Therapy Session" at bounding box center [380, 124] width 49 height 11
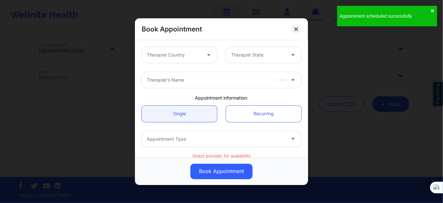
click at [178, 58] on div at bounding box center [174, 55] width 54 height 8
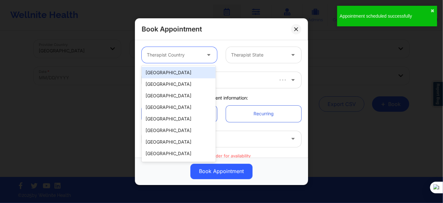
click at [178, 71] on div "[GEOGRAPHIC_DATA]" at bounding box center [179, 73] width 74 height 12
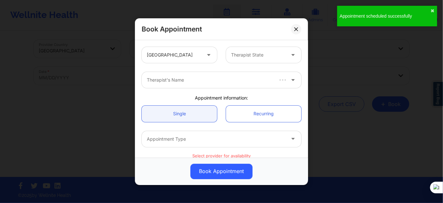
click at [254, 45] on div "United States Therapist State" at bounding box center [221, 54] width 169 height 25
click at [249, 53] on div at bounding box center [258, 55] width 54 height 8
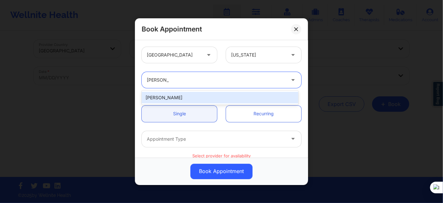
click at [189, 97] on div "[PERSON_NAME]" at bounding box center [220, 98] width 157 height 12
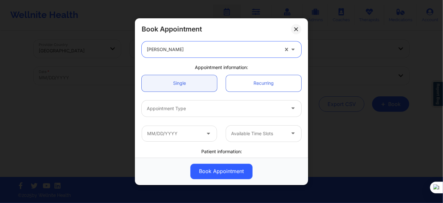
scroll to position [58, 0]
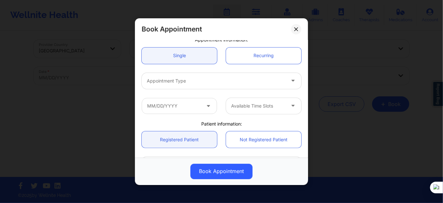
drag, startPoint x: 184, startPoint y: 87, endPoint x: 185, endPoint y: 83, distance: 3.7
click at [184, 87] on div "Appointment Type" at bounding box center [214, 80] width 144 height 16
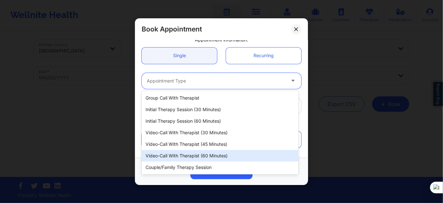
click at [198, 150] on div "Video-Call with Therapist (60 minutes)" at bounding box center [220, 156] width 157 height 12
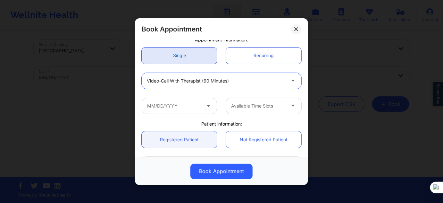
scroll to position [116, 0]
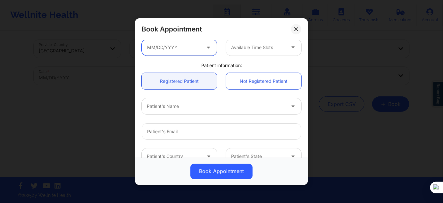
click at [189, 52] on input "text" at bounding box center [179, 47] width 75 height 16
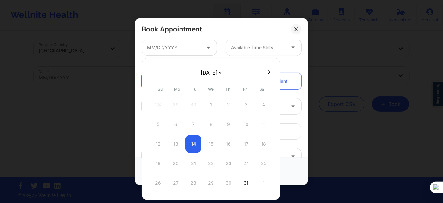
click at [207, 75] on select "[DATE] [DATE] [DATE] [DATE] [DATE] [DATE] [DATE] [DATE] [DATE] [DATE] [DATE] [D…" at bounding box center [210, 72] width 23 height 13
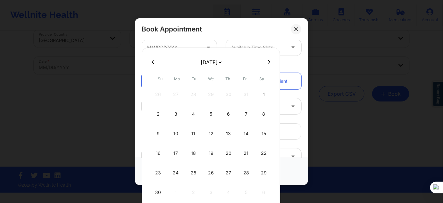
scroll to position [19, 0]
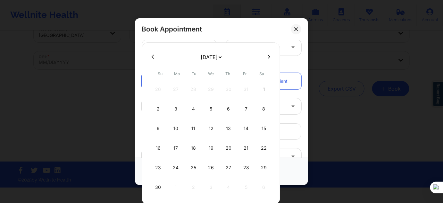
click at [216, 51] on select "[DATE] [DATE] [DATE] [DATE] [DATE] [DATE] [DATE] [DATE] [DATE] [DATE] [DATE] [D…" at bounding box center [210, 57] width 23 height 13
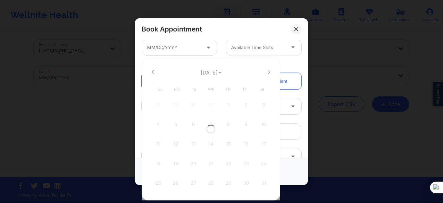
scroll to position [3, 0]
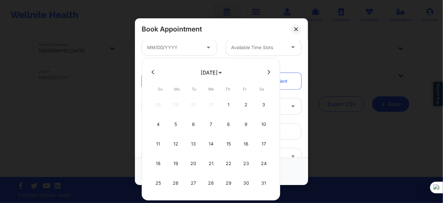
click at [208, 74] on select "[DATE] [DATE] [DATE] [DATE] [DATE] [DATE] [DATE] [DATE] [DATE] [DATE] [DATE] [D…" at bounding box center [210, 72] width 23 height 13
click at [177, 104] on div "1" at bounding box center [176, 104] width 16 height 18
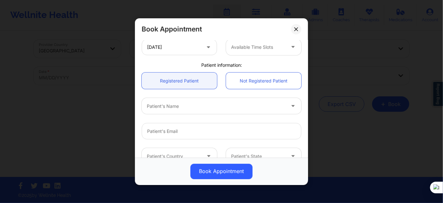
click at [236, 52] on div "Available Time Slots" at bounding box center [256, 47] width 60 height 16
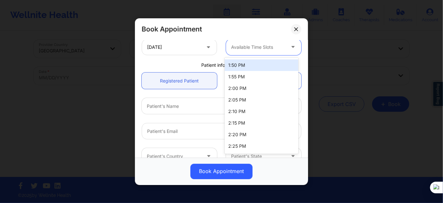
scroll to position [670, 0]
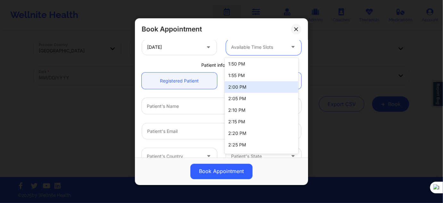
click at [242, 85] on div "2:00 PM" at bounding box center [262, 87] width 74 height 12
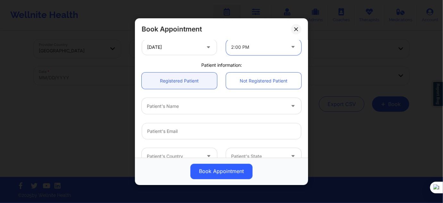
click at [190, 110] on div "Patient's Name" at bounding box center [214, 106] width 144 height 16
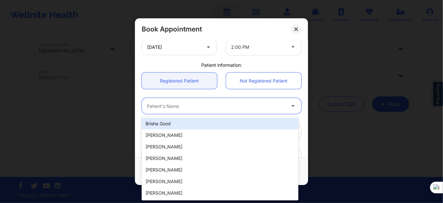
paste input "[PERSON_NAME]"
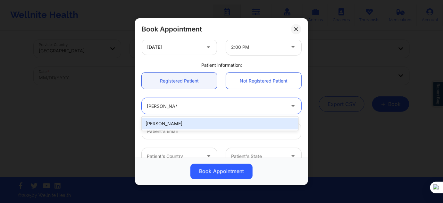
click at [187, 124] on div "[PERSON_NAME]" at bounding box center [220, 124] width 157 height 12
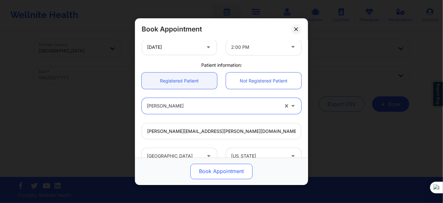
click at [202, 167] on button "Book Appointment" at bounding box center [221, 170] width 62 height 15
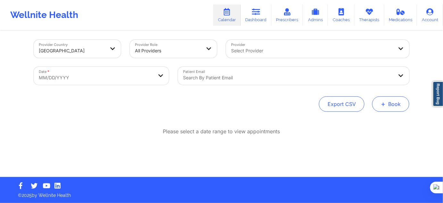
click at [386, 97] on button "+ Book" at bounding box center [390, 103] width 37 height 15
click at [383, 105] on span "+" at bounding box center [383, 104] width 5 height 4
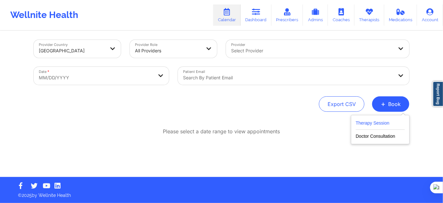
click at [376, 120] on button "Therapy Session" at bounding box center [380, 124] width 49 height 11
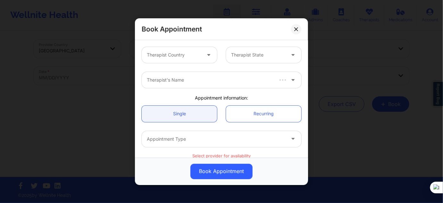
click at [169, 57] on div at bounding box center [174, 55] width 54 height 8
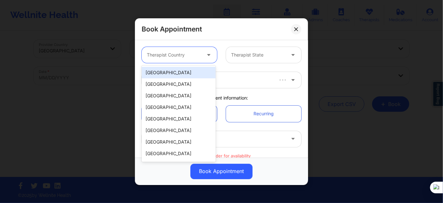
click at [168, 70] on div "[GEOGRAPHIC_DATA]" at bounding box center [179, 73] width 74 height 12
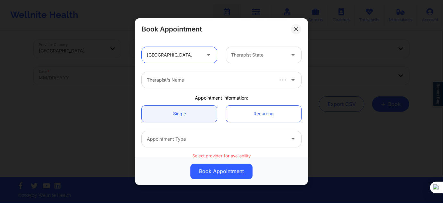
click at [263, 60] on div "Therapist State" at bounding box center [256, 55] width 60 height 16
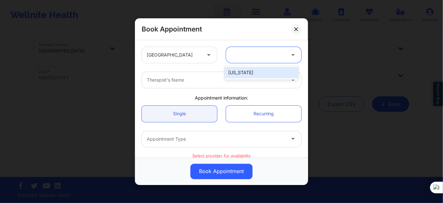
click at [261, 62] on div at bounding box center [256, 55] width 60 height 16
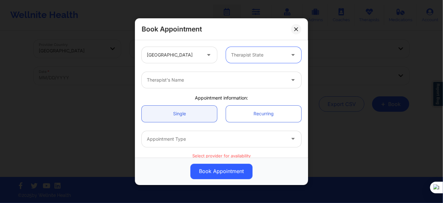
click at [249, 59] on div "Therapist State" at bounding box center [256, 55] width 60 height 16
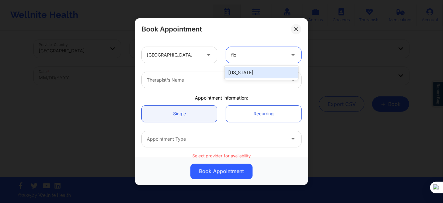
click at [242, 74] on div "[US_STATE]" at bounding box center [262, 73] width 74 height 12
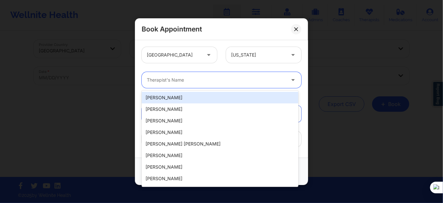
click at [238, 77] on div at bounding box center [216, 80] width 138 height 8
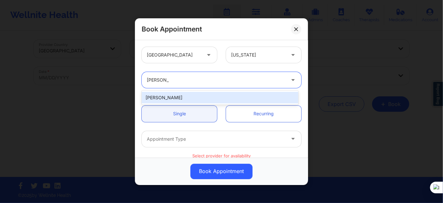
click at [193, 101] on div "[PERSON_NAME]" at bounding box center [220, 98] width 157 height 12
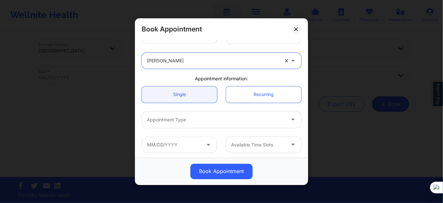
scroll to position [58, 0]
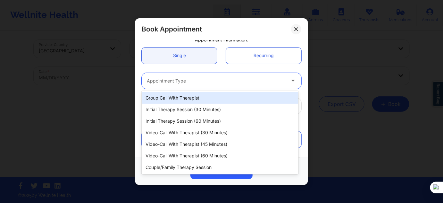
click at [185, 84] on div "Appointment Type" at bounding box center [214, 80] width 144 height 16
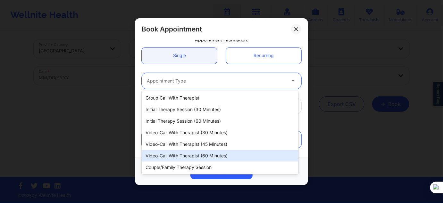
click at [203, 155] on div "Video-Call with Therapist (60 minutes)" at bounding box center [220, 156] width 157 height 12
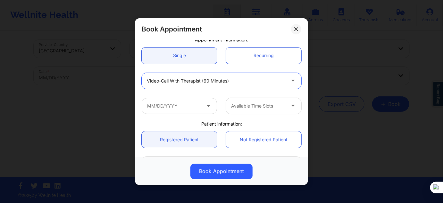
scroll to position [87, 0]
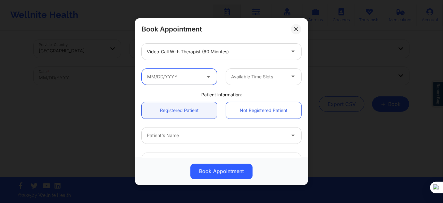
click at [183, 78] on input "text" at bounding box center [179, 76] width 75 height 16
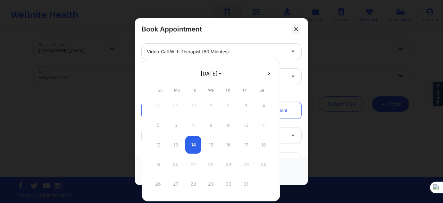
click at [213, 74] on select "[DATE] [DATE] [DATE] [DATE] [DATE] [DATE] [DATE] [DATE] [DATE] [DATE] [DATE] [D…" at bounding box center [210, 73] width 23 height 13
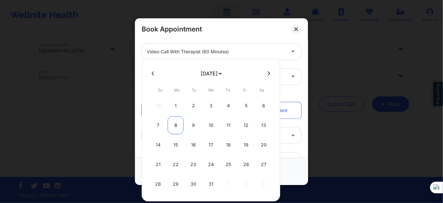
click at [178, 122] on div "8" at bounding box center [176, 125] width 16 height 18
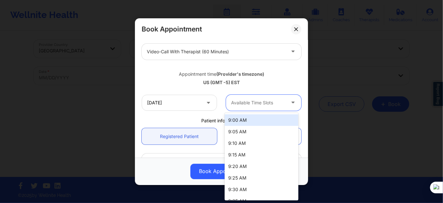
click at [234, 104] on div at bounding box center [258, 103] width 54 height 8
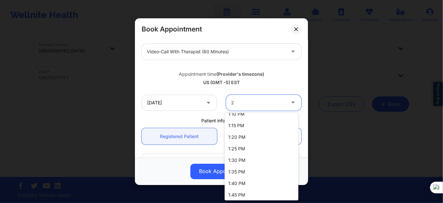
scroll to position [641, 0]
click at [247, 165] on div "2:00 PM" at bounding box center [262, 171] width 74 height 12
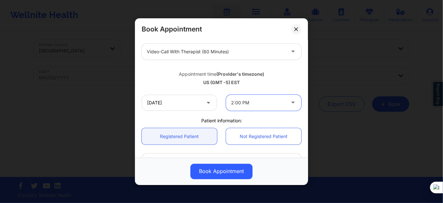
scroll to position [145, 0]
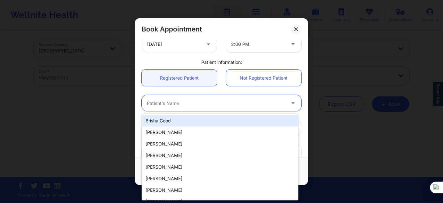
click at [174, 98] on div "Patient's Name" at bounding box center [214, 103] width 144 height 16
paste input "[PERSON_NAME]"
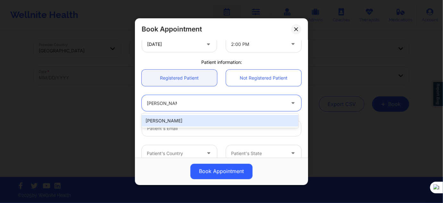
click at [201, 118] on div "[PERSON_NAME]" at bounding box center [220, 121] width 157 height 12
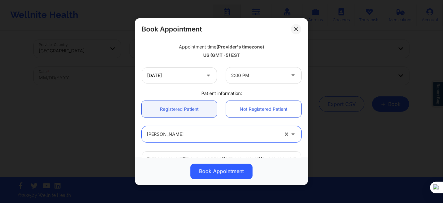
scroll to position [87, 0]
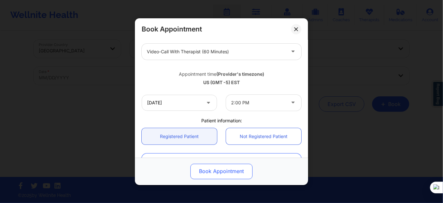
click at [212, 173] on button "Book Appointment" at bounding box center [221, 170] width 62 height 15
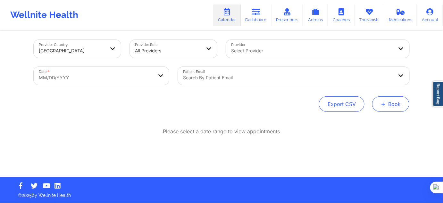
drag, startPoint x: 382, startPoint y: 101, endPoint x: 375, endPoint y: 108, distance: 10.2
click at [382, 102] on span "+" at bounding box center [383, 104] width 5 height 4
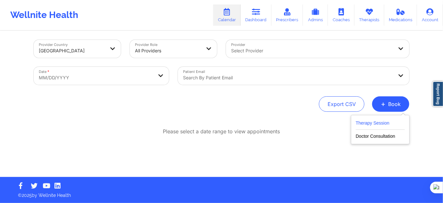
click at [361, 120] on button "Therapy Session" at bounding box center [380, 124] width 49 height 11
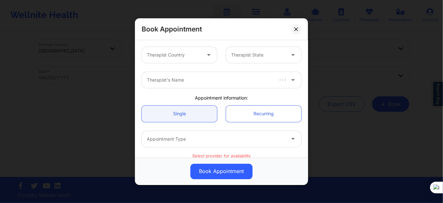
click at [187, 58] on div "Therapist Country" at bounding box center [172, 55] width 60 height 16
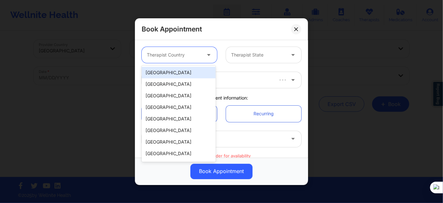
click at [178, 73] on div "[GEOGRAPHIC_DATA]" at bounding box center [179, 73] width 74 height 12
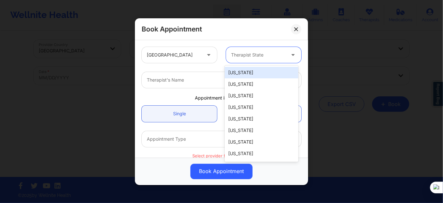
click at [246, 54] on div at bounding box center [258, 55] width 54 height 8
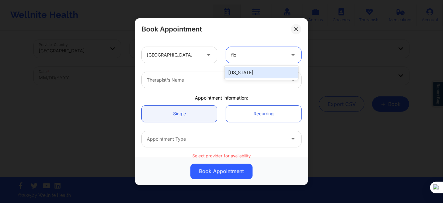
click at [243, 71] on div "[US_STATE]" at bounding box center [262, 73] width 74 height 12
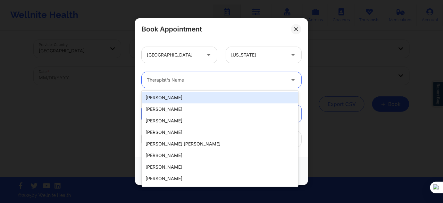
click at [211, 80] on div at bounding box center [216, 80] width 138 height 8
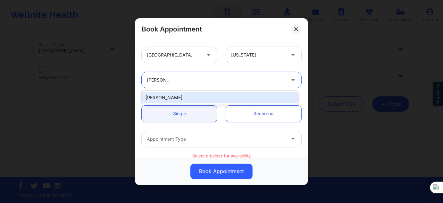
click at [192, 95] on div "[PERSON_NAME]" at bounding box center [220, 98] width 157 height 12
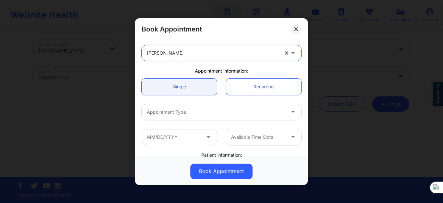
scroll to position [58, 0]
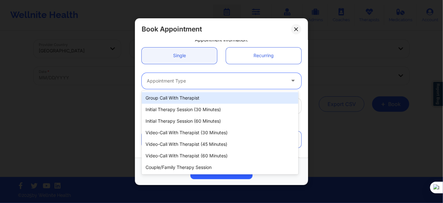
click at [195, 82] on div at bounding box center [216, 81] width 138 height 8
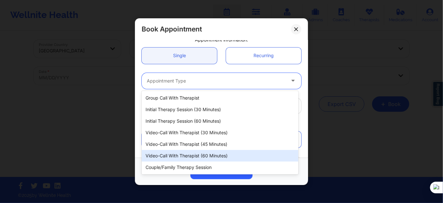
click at [208, 152] on div "Video-Call with Therapist (60 minutes)" at bounding box center [220, 156] width 157 height 12
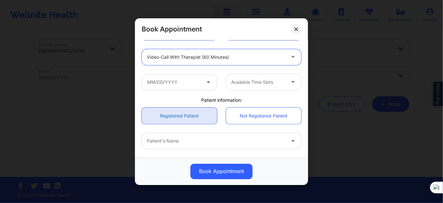
scroll to position [116, 0]
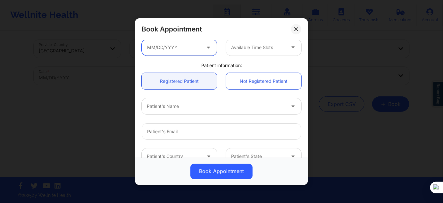
click at [187, 51] on input "text" at bounding box center [179, 47] width 75 height 16
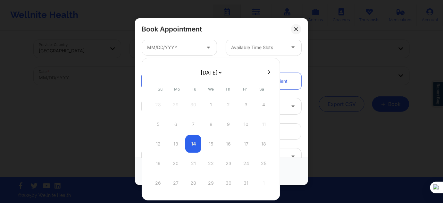
click at [217, 71] on select "[DATE] [DATE] [DATE] [DATE] [DATE] [DATE] [DATE] [DATE] [DATE] [DATE] [DATE] [D…" at bounding box center [210, 72] width 23 height 13
click at [175, 142] on div "15" at bounding box center [176, 144] width 16 height 18
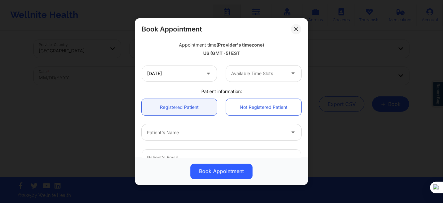
scroll to position [143, 0]
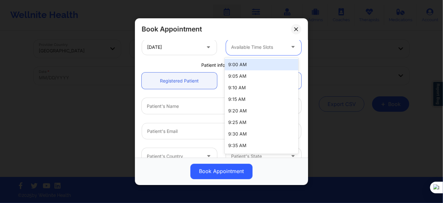
click at [253, 51] on div "Available Time Slots" at bounding box center [256, 47] width 60 height 16
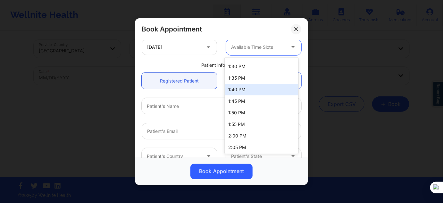
scroll to position [641, 0]
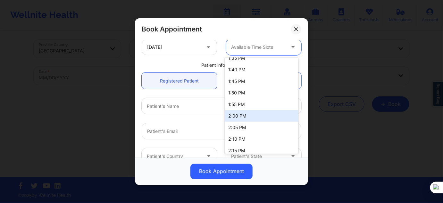
click at [241, 116] on div "2:00 PM" at bounding box center [262, 116] width 74 height 12
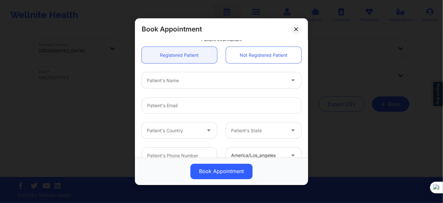
scroll to position [172, 0]
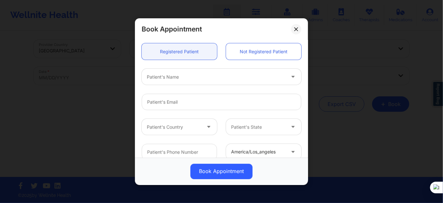
drag, startPoint x: 195, startPoint y: 80, endPoint x: 196, endPoint y: 105, distance: 24.4
click at [195, 80] on div "Patient's Name" at bounding box center [214, 77] width 144 height 16
paste input "[PERSON_NAME]"
click at [197, 79] on div "[PERSON_NAME]" at bounding box center [216, 77] width 138 height 8
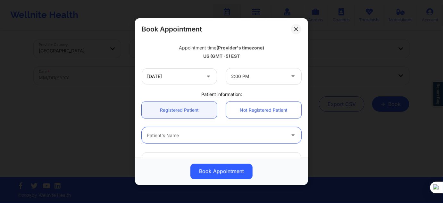
paste input "[PERSON_NAME]"
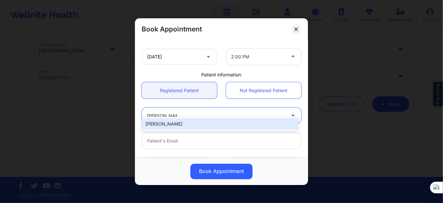
scroll to position [143, 0]
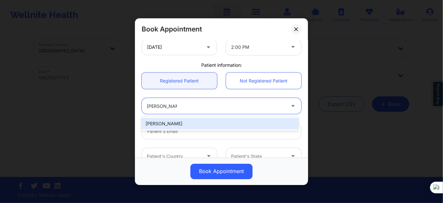
click at [182, 122] on div "[PERSON_NAME]" at bounding box center [220, 124] width 157 height 12
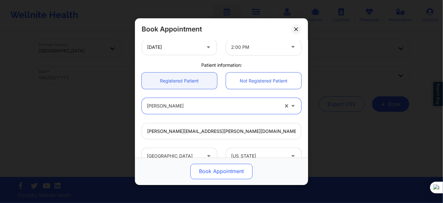
click at [213, 167] on button "Book Appointment" at bounding box center [221, 170] width 62 height 15
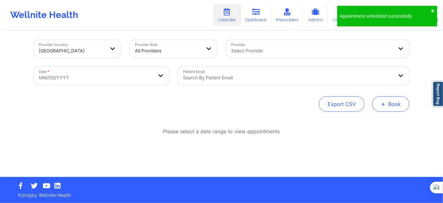
click at [399, 106] on button "+ Book" at bounding box center [390, 103] width 37 height 15
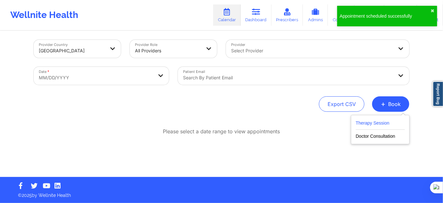
click at [382, 124] on button "Therapy Session" at bounding box center [380, 124] width 49 height 11
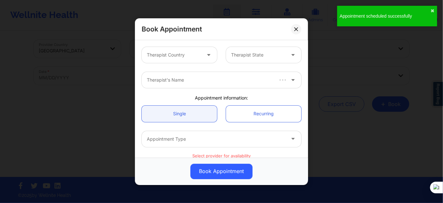
click at [188, 51] on div at bounding box center [174, 55] width 54 height 8
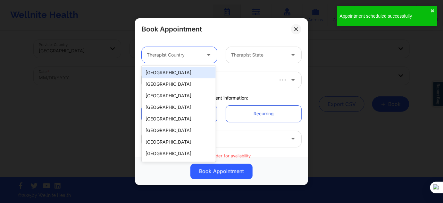
click at [187, 68] on div "[GEOGRAPHIC_DATA]" at bounding box center [179, 73] width 74 height 12
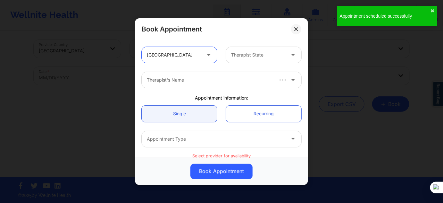
click at [249, 54] on div at bounding box center [258, 55] width 54 height 8
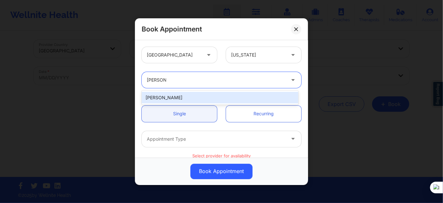
click at [212, 94] on div "[PERSON_NAME]" at bounding box center [220, 98] width 157 height 12
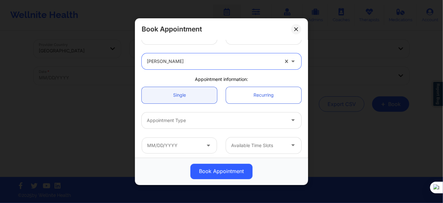
scroll to position [58, 0]
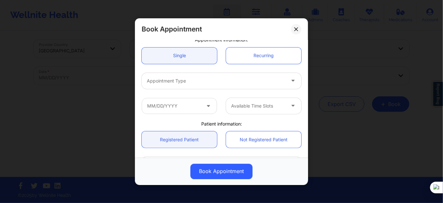
click at [196, 77] on div at bounding box center [216, 81] width 138 height 8
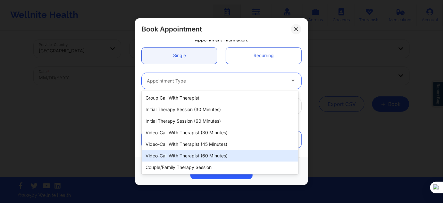
click at [193, 157] on div "Video-Call with Therapist (60 minutes)" at bounding box center [220, 156] width 157 height 12
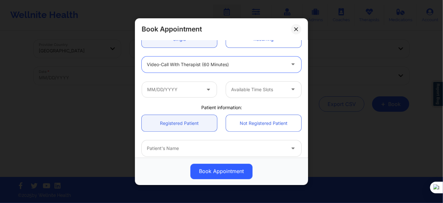
scroll to position [87, 0]
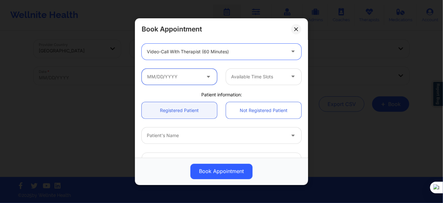
click at [200, 77] on input "text" at bounding box center [179, 76] width 75 height 16
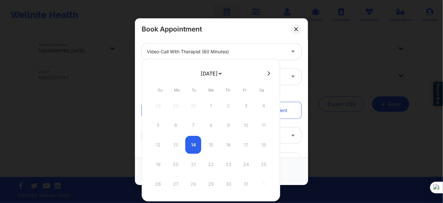
click at [215, 75] on select "[DATE] [DATE] [DATE] [DATE] [DATE] [DATE] [DATE] [DATE] [DATE] [DATE] [DATE] [D…" at bounding box center [210, 73] width 23 height 13
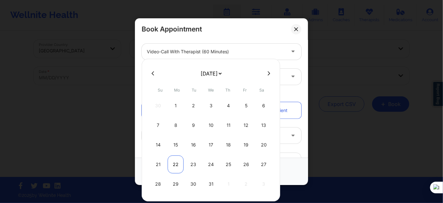
click at [175, 163] on div "22" at bounding box center [176, 164] width 16 height 18
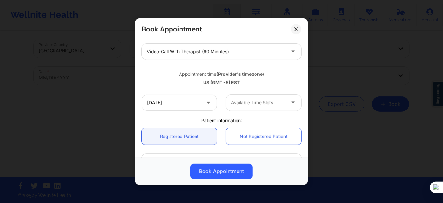
click at [253, 106] on div "Available Time Slots" at bounding box center [256, 102] width 60 height 16
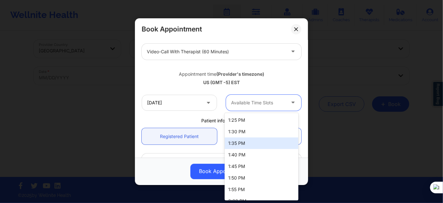
scroll to position [641, 0]
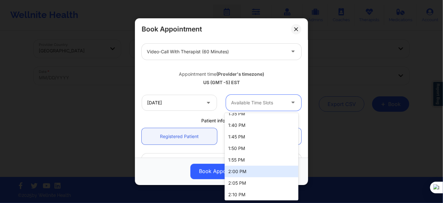
click at [252, 171] on div "2:00 PM" at bounding box center [262, 171] width 74 height 12
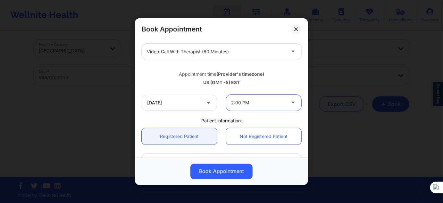
scroll to position [145, 0]
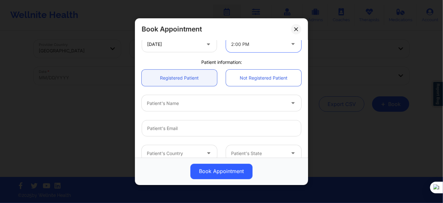
click at [187, 111] on div "Patient's Name" at bounding box center [221, 102] width 169 height 25
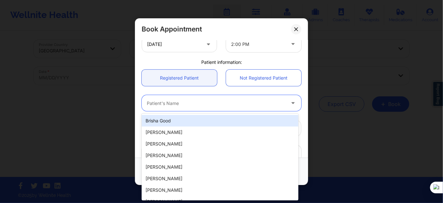
click at [192, 106] on div at bounding box center [216, 103] width 138 height 8
paste input "[PERSON_NAME]"
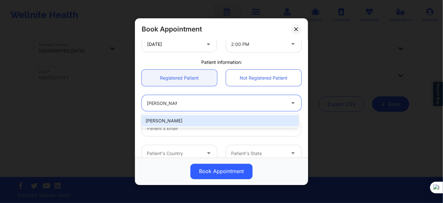
click at [198, 119] on div "[PERSON_NAME]" at bounding box center [220, 121] width 157 height 12
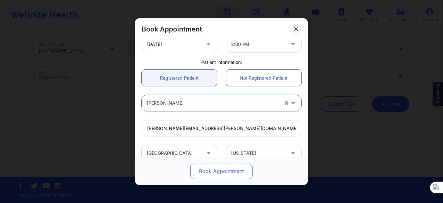
click at [215, 168] on button "Book Appointment" at bounding box center [221, 170] width 62 height 15
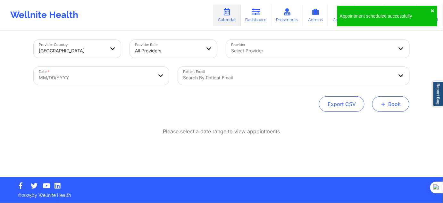
click at [392, 107] on button "+ Book" at bounding box center [390, 103] width 37 height 15
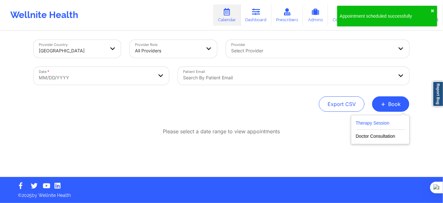
click at [369, 124] on button "Therapy Session" at bounding box center [380, 124] width 49 height 11
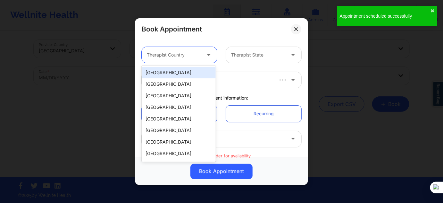
click at [180, 56] on div at bounding box center [174, 55] width 54 height 8
click at [175, 70] on div "[GEOGRAPHIC_DATA]" at bounding box center [179, 73] width 74 height 12
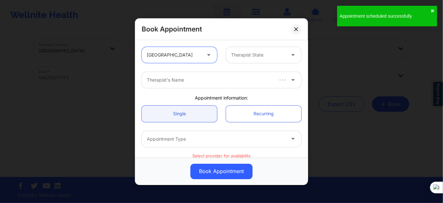
click at [264, 53] on div at bounding box center [258, 55] width 54 height 8
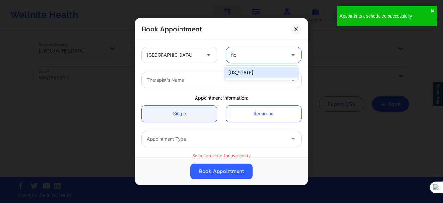
click at [244, 70] on div "[US_STATE]" at bounding box center [262, 73] width 74 height 12
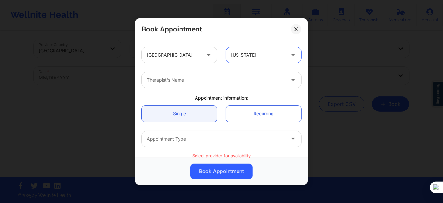
click at [207, 82] on div at bounding box center [216, 80] width 138 height 8
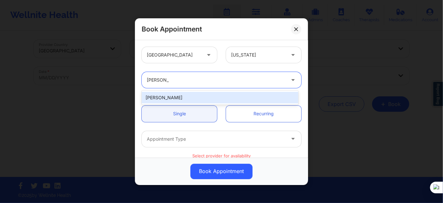
click at [191, 96] on div "[PERSON_NAME]" at bounding box center [220, 98] width 157 height 12
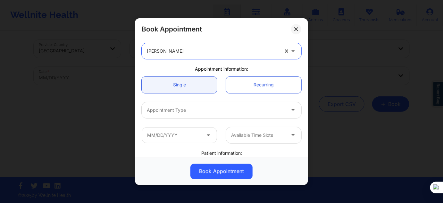
scroll to position [58, 0]
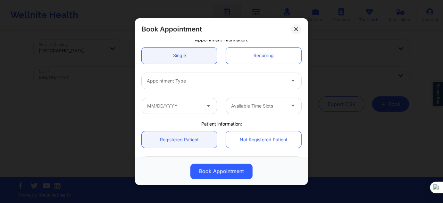
click at [190, 70] on div "Appointment Type" at bounding box center [221, 80] width 169 height 25
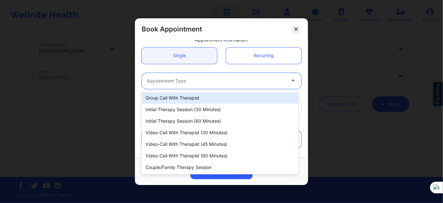
click at [190, 74] on div "Appointment Type" at bounding box center [214, 80] width 144 height 16
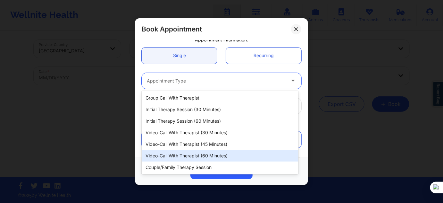
click at [206, 160] on div "Video-Call with Therapist (60 minutes)" at bounding box center [220, 156] width 157 height 12
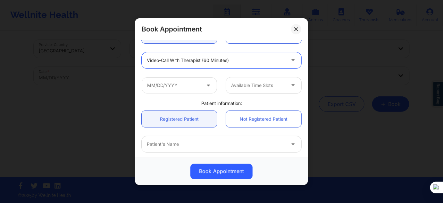
scroll to position [87, 0]
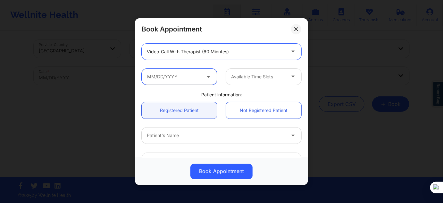
click at [189, 81] on input "text" at bounding box center [179, 76] width 75 height 16
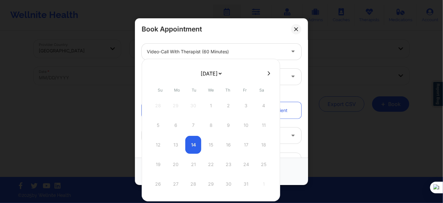
click at [214, 74] on select "[DATE] [DATE] [DATE] [DATE] [DATE] [DATE] [DATE] [DATE] [DATE] [DATE] [DATE] [D…" at bounding box center [210, 73] width 23 height 13
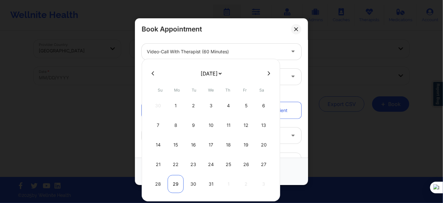
click at [174, 184] on div "29" at bounding box center [176, 184] width 16 height 18
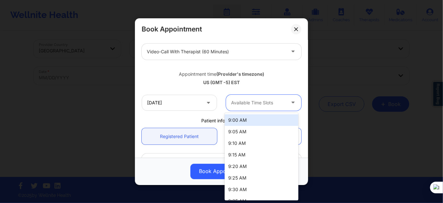
click at [262, 99] on div at bounding box center [258, 103] width 54 height 8
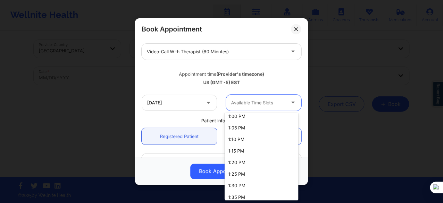
scroll to position [641, 0]
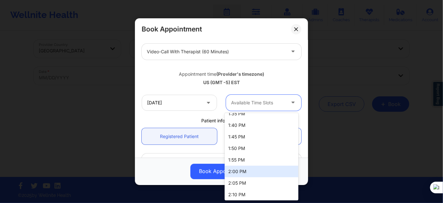
click at [242, 168] on div "2:00 PM" at bounding box center [262, 171] width 74 height 12
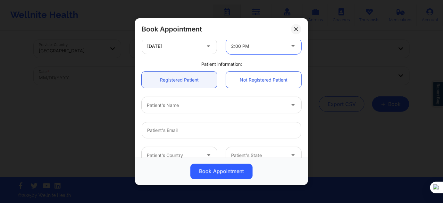
scroll to position [145, 0]
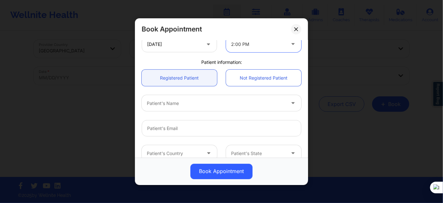
click at [178, 106] on div at bounding box center [216, 103] width 138 height 8
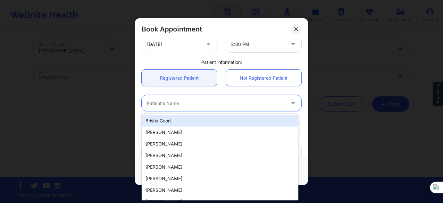
paste input "[PERSON_NAME]"
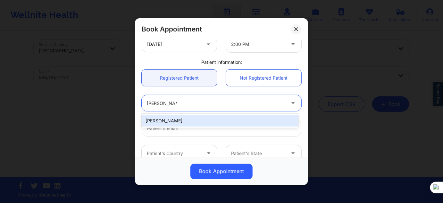
click at [204, 123] on div "[PERSON_NAME]" at bounding box center [220, 121] width 157 height 12
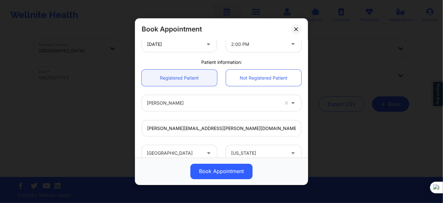
click at [217, 158] on div "Book Appointment" at bounding box center [221, 170] width 173 height 27
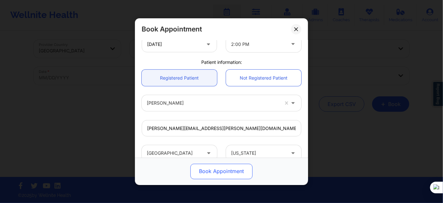
click at [222, 168] on button "Book Appointment" at bounding box center [221, 170] width 62 height 15
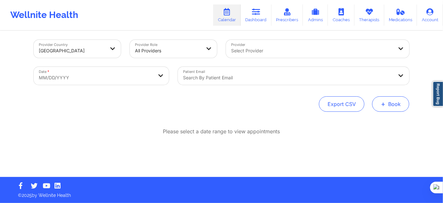
click at [380, 105] on button "+ Book" at bounding box center [390, 103] width 37 height 15
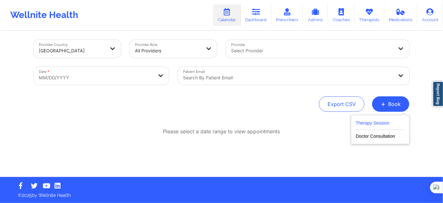
click at [376, 123] on button "Therapy Session" at bounding box center [380, 124] width 49 height 11
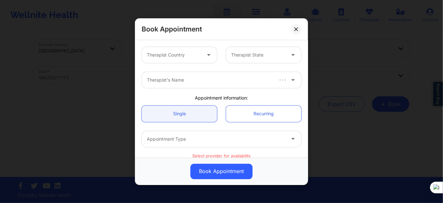
click at [178, 55] on div at bounding box center [174, 55] width 54 height 8
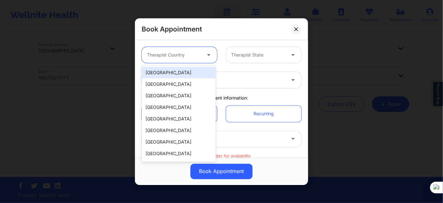
click at [179, 70] on div "[GEOGRAPHIC_DATA]" at bounding box center [179, 73] width 74 height 12
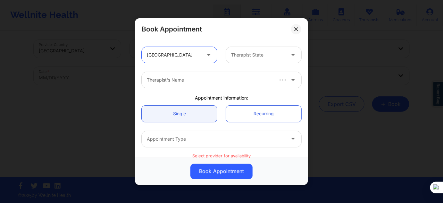
click at [268, 47] on div "Therapist State" at bounding box center [256, 55] width 60 height 16
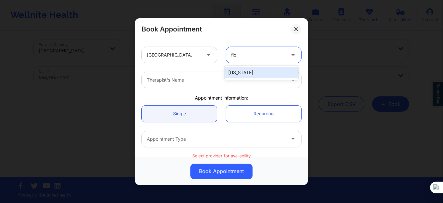
click at [244, 70] on div "[US_STATE]" at bounding box center [262, 73] width 74 height 12
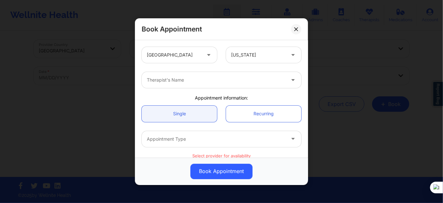
click at [196, 88] on div "Therapist's Name" at bounding box center [221, 79] width 169 height 25
click at [197, 86] on div "Therapist's Name" at bounding box center [214, 80] width 144 height 16
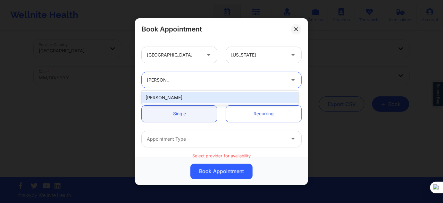
click at [190, 98] on div "[PERSON_NAME]" at bounding box center [220, 98] width 157 height 12
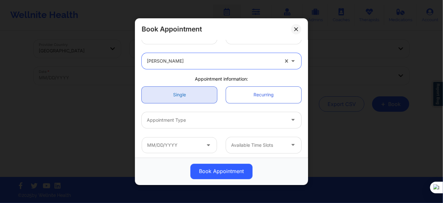
scroll to position [29, 0]
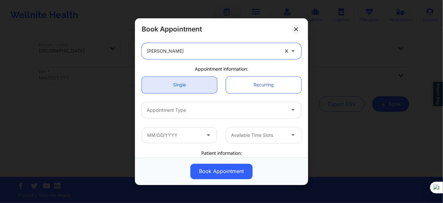
click at [193, 104] on div "Appointment Type" at bounding box center [214, 110] width 144 height 16
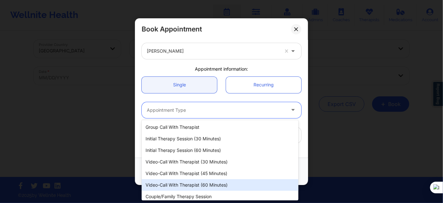
click at [202, 182] on div "Video-Call with Therapist (60 minutes)" at bounding box center [220, 185] width 157 height 12
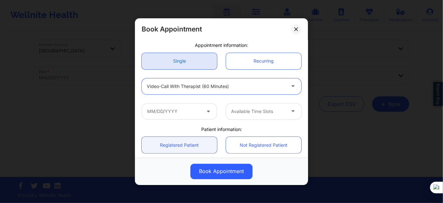
scroll to position [87, 0]
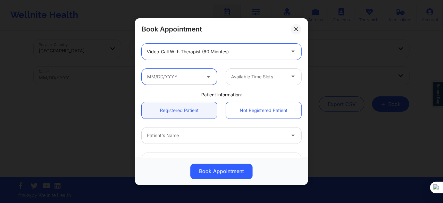
click at [181, 78] on input "text" at bounding box center [179, 76] width 75 height 16
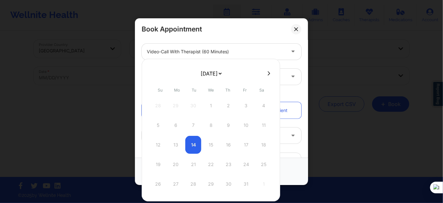
click at [205, 75] on select "[DATE] [DATE] [DATE] [DATE] [DATE] [DATE] [DATE] [DATE] [DATE] [DATE] [DATE] [D…" at bounding box center [210, 73] width 23 height 13
click at [223, 74] on select "[DATE] [DATE] [DATE] [DATE] [DATE] [DATE] [DATE] [DATE] [DATE] [DATE] [DATE] [D…" at bounding box center [210, 73] width 23 height 13
click at [177, 122] on div "5" at bounding box center [176, 125] width 16 height 18
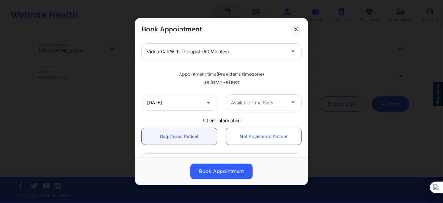
click at [251, 104] on div at bounding box center [258, 103] width 54 height 8
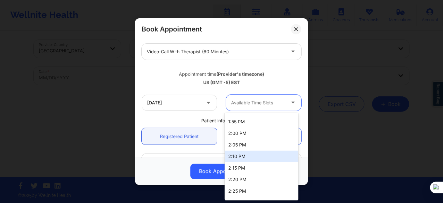
scroll to position [670, 0]
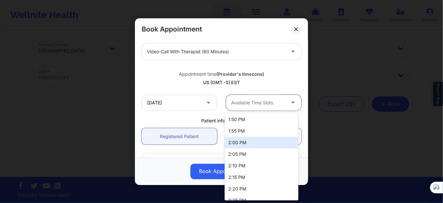
click at [244, 143] on div "2:00 PM" at bounding box center [262, 142] width 74 height 12
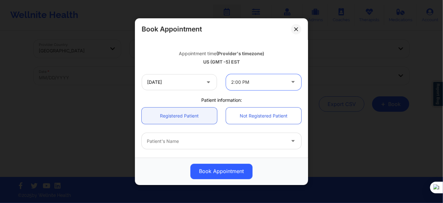
scroll to position [116, 0]
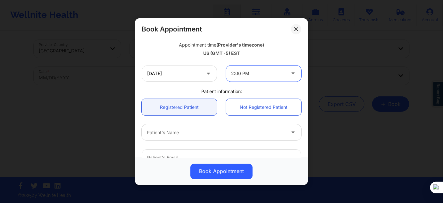
click at [192, 129] on div at bounding box center [216, 132] width 138 height 8
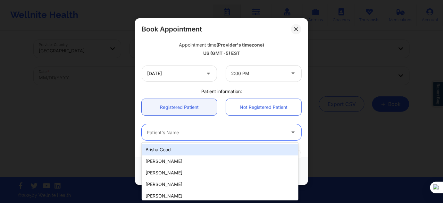
paste input "[PERSON_NAME]"
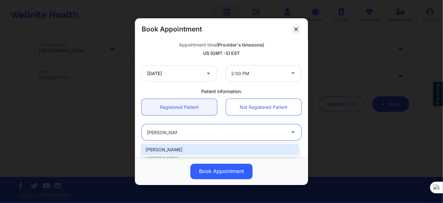
click at [206, 147] on div "[PERSON_NAME]" at bounding box center [220, 150] width 157 height 12
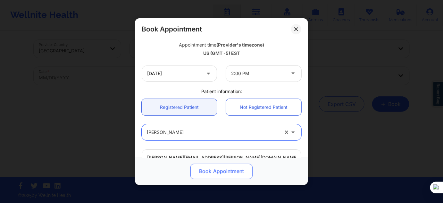
click at [210, 167] on button "Book Appointment" at bounding box center [221, 170] width 62 height 15
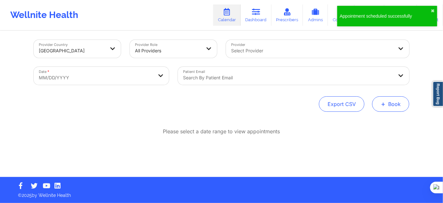
click at [393, 111] on button "+ Book" at bounding box center [390, 103] width 37 height 15
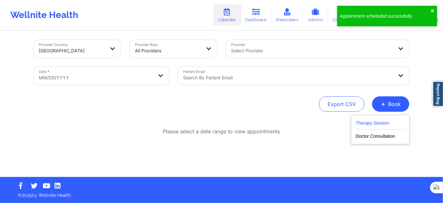
click at [384, 123] on button "Therapy Session" at bounding box center [380, 124] width 49 height 11
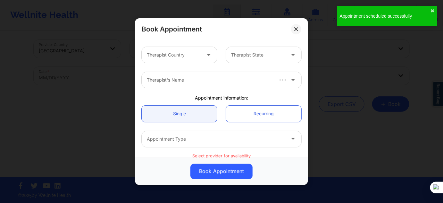
click at [175, 59] on div "Therapist Country" at bounding box center [172, 55] width 60 height 16
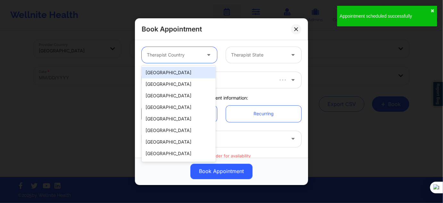
click at [175, 72] on div "[GEOGRAPHIC_DATA]" at bounding box center [179, 73] width 74 height 12
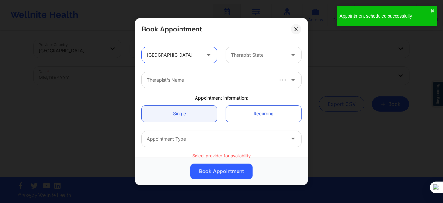
click at [249, 51] on div at bounding box center [258, 55] width 54 height 8
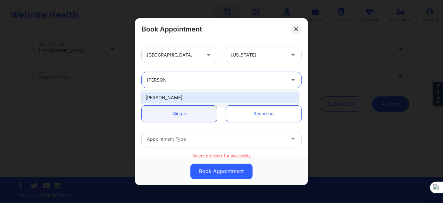
click at [200, 96] on div "[PERSON_NAME]" at bounding box center [220, 98] width 157 height 12
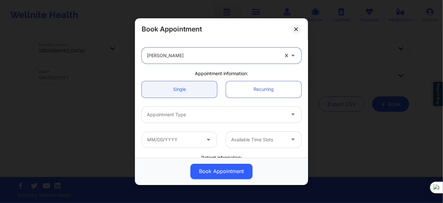
scroll to position [58, 0]
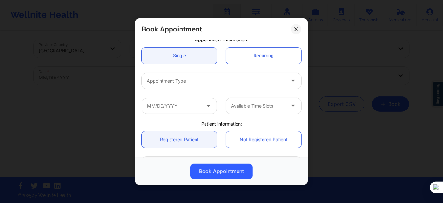
click at [190, 82] on div at bounding box center [216, 81] width 138 height 8
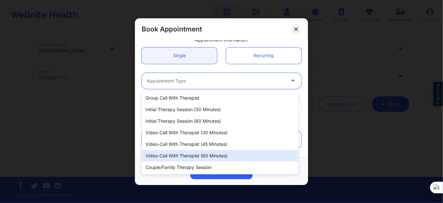
click at [204, 156] on div "Video-Call with Therapist (60 minutes)" at bounding box center [220, 156] width 157 height 12
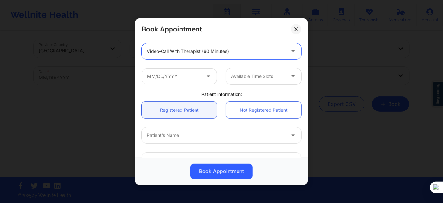
scroll to position [116, 0]
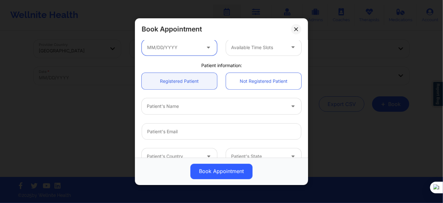
click at [183, 51] on input "text" at bounding box center [179, 47] width 75 height 16
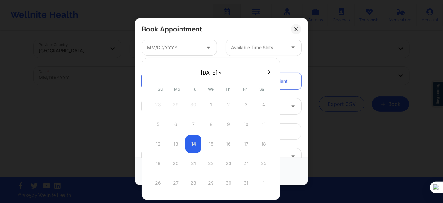
click at [205, 73] on select "[DATE] [DATE] [DATE] [DATE] [DATE] [DATE] [DATE] [DATE] [DATE] [DATE] [DATE] [D…" at bounding box center [210, 72] width 23 height 13
click at [175, 137] on div "12" at bounding box center [176, 144] width 16 height 18
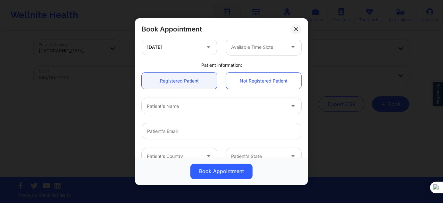
click at [245, 51] on div "Available Time Slots" at bounding box center [256, 47] width 60 height 16
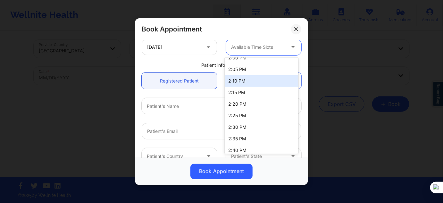
scroll to position [670, 0]
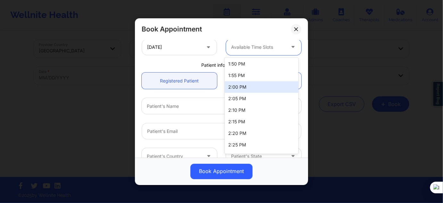
click at [239, 87] on div "2:00 PM" at bounding box center [262, 87] width 74 height 12
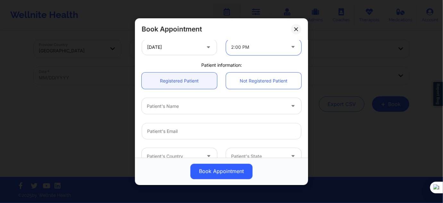
click at [188, 105] on div at bounding box center [216, 106] width 138 height 8
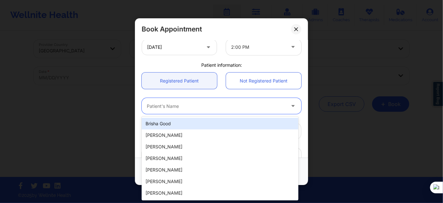
paste input "[PERSON_NAME]"
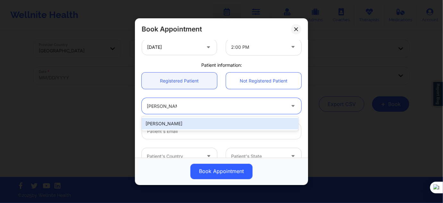
click at [183, 119] on div "[PERSON_NAME]" at bounding box center [220, 124] width 157 height 12
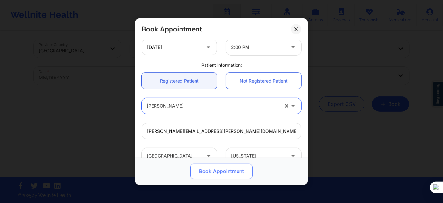
click at [211, 168] on button "Book Appointment" at bounding box center [221, 170] width 62 height 15
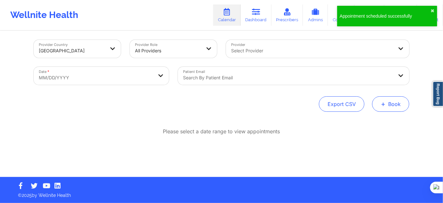
click at [382, 105] on span "+" at bounding box center [383, 104] width 5 height 4
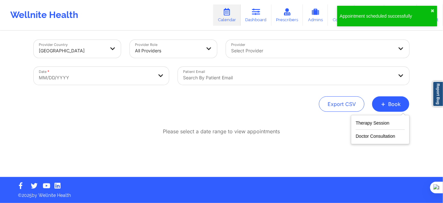
click at [375, 118] on div "Therapy Session Doctor Consultation" at bounding box center [380, 129] width 59 height 29
click at [372, 123] on button "Therapy Session" at bounding box center [380, 124] width 49 height 11
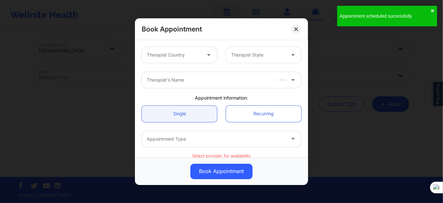
click at [185, 60] on div "Therapist Country" at bounding box center [172, 55] width 60 height 16
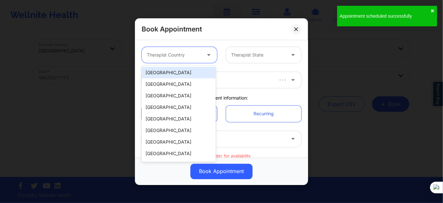
click at [185, 71] on div "[GEOGRAPHIC_DATA]" at bounding box center [179, 73] width 74 height 12
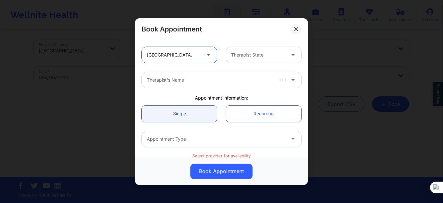
click at [252, 54] on div at bounding box center [258, 55] width 54 height 8
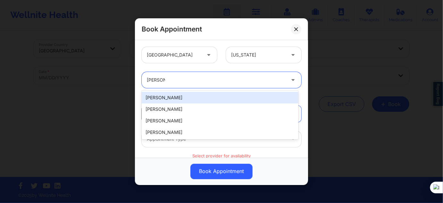
click at [189, 97] on div "[PERSON_NAME]" at bounding box center [220, 98] width 157 height 12
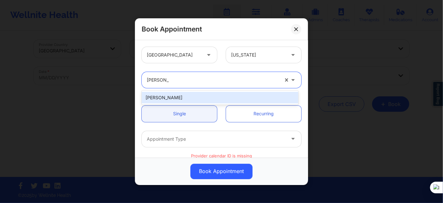
click at [179, 100] on div "[PERSON_NAME]" at bounding box center [220, 98] width 157 height 12
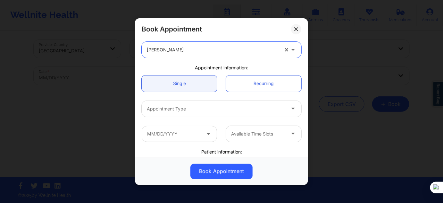
scroll to position [58, 0]
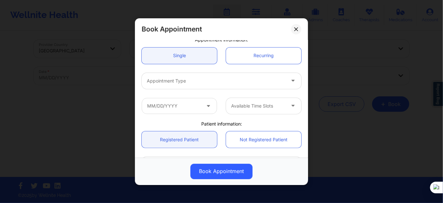
click at [184, 84] on div at bounding box center [216, 81] width 138 height 8
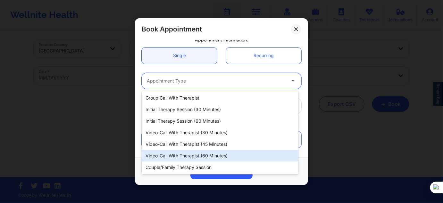
click at [203, 156] on div "Video-Call with Therapist (60 minutes)" at bounding box center [220, 156] width 157 height 12
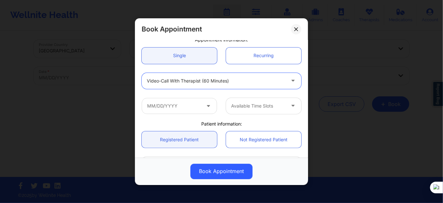
scroll to position [87, 0]
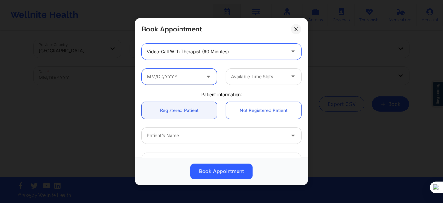
click at [191, 74] on input "text" at bounding box center [179, 76] width 75 height 16
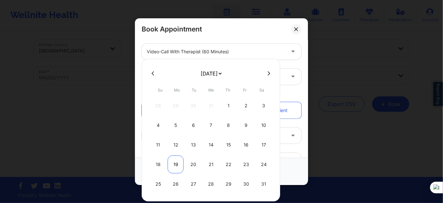
click at [178, 166] on div "19" at bounding box center [176, 164] width 16 height 18
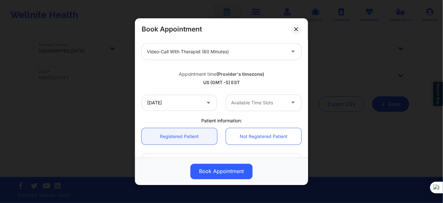
click at [247, 106] on div "Available Time Slots" at bounding box center [256, 102] width 60 height 16
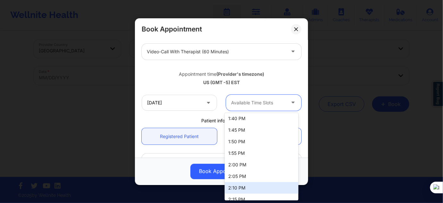
scroll to position [641, 0]
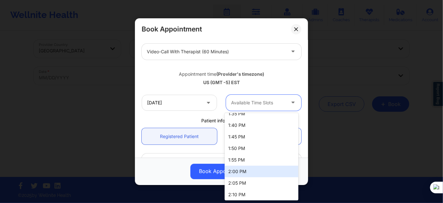
click at [244, 169] on div "2:00 PM" at bounding box center [262, 171] width 74 height 12
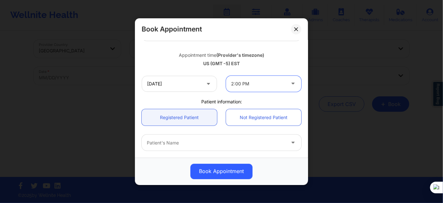
scroll to position [116, 0]
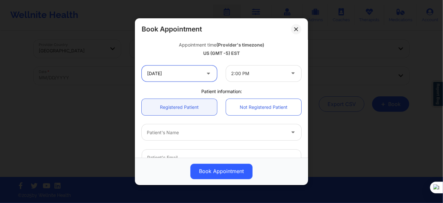
click at [178, 78] on input "[DATE]" at bounding box center [179, 73] width 75 height 16
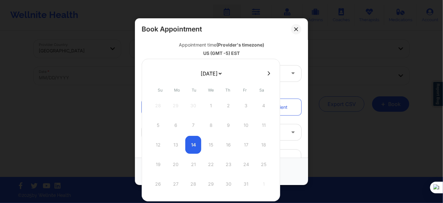
click at [210, 75] on select "[DATE] [DATE] [DATE] [DATE] [DATE] [DATE] [DATE] [DATE] [DATE] [DATE] [DATE] [D…" at bounding box center [210, 73] width 23 height 13
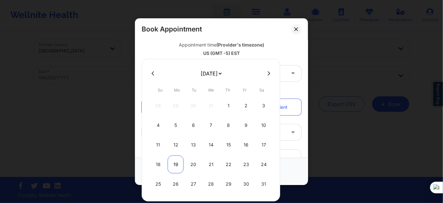
click at [172, 164] on div "19" at bounding box center [176, 164] width 16 height 18
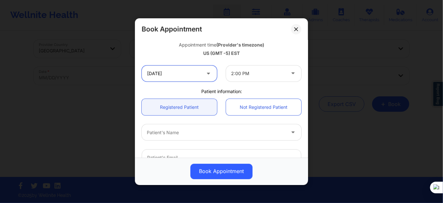
click at [202, 75] on input "[DATE]" at bounding box center [179, 73] width 75 height 16
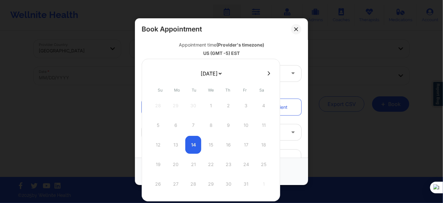
click at [206, 75] on select "[DATE] [DATE] [DATE] [DATE] [DATE] [DATE] [DATE] [DATE] [DATE] [DATE] [DATE] [D…" at bounding box center [210, 73] width 23 height 13
click at [176, 56] on div "Appointment time (Provider's timezone) [GEOGRAPHIC_DATA] (GMT -5) EST" at bounding box center [221, 48] width 169 height 26
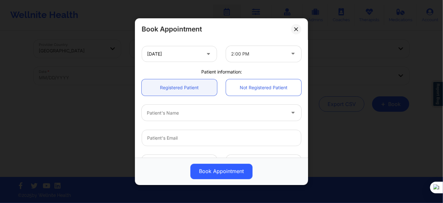
scroll to position [175, 0]
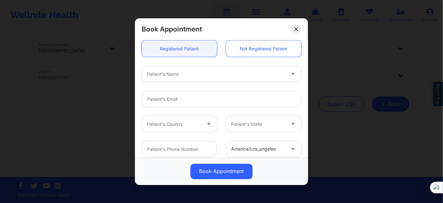
click at [186, 77] on div at bounding box center [216, 74] width 138 height 8
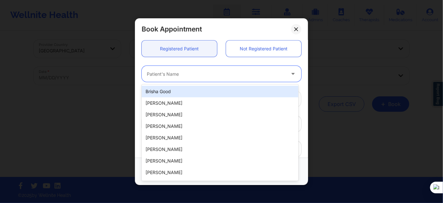
paste input "[PERSON_NAME]"
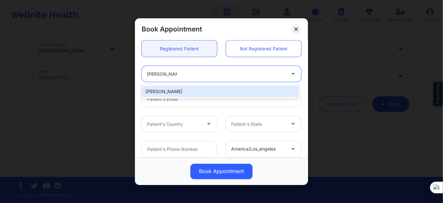
click at [195, 91] on div "[PERSON_NAME]" at bounding box center [220, 92] width 157 height 12
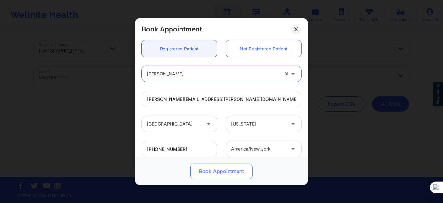
click at [208, 178] on button "Book Appointment" at bounding box center [221, 170] width 62 height 15
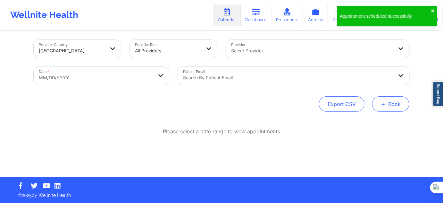
click at [380, 105] on button "+ Book" at bounding box center [390, 103] width 37 height 15
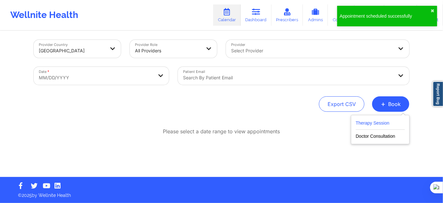
click at [372, 123] on button "Therapy Session" at bounding box center [380, 124] width 49 height 11
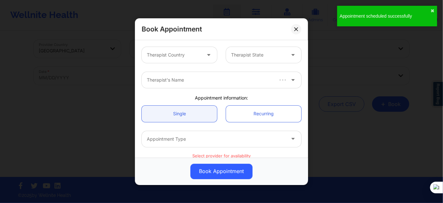
click at [188, 57] on div at bounding box center [174, 55] width 54 height 8
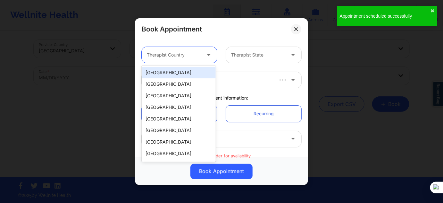
click at [181, 72] on div "[GEOGRAPHIC_DATA]" at bounding box center [179, 73] width 74 height 12
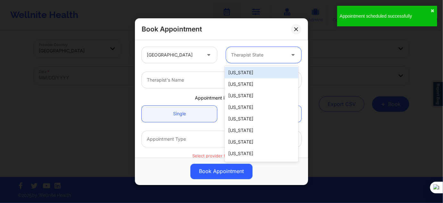
click at [267, 53] on div at bounding box center [258, 55] width 54 height 8
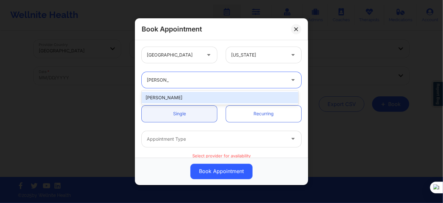
click at [215, 99] on div "[PERSON_NAME]" at bounding box center [220, 98] width 157 height 12
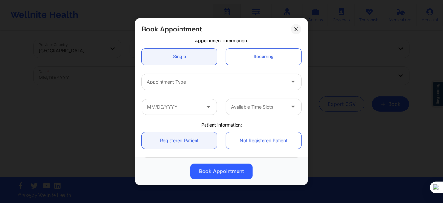
scroll to position [58, 0]
click at [203, 83] on div at bounding box center [216, 81] width 138 height 8
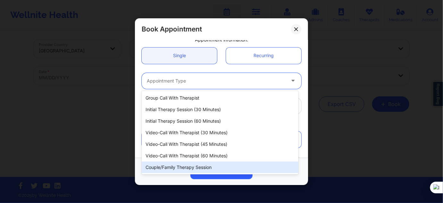
click at [214, 158] on div "Video-Call with Therapist (60 minutes)" at bounding box center [220, 156] width 157 height 12
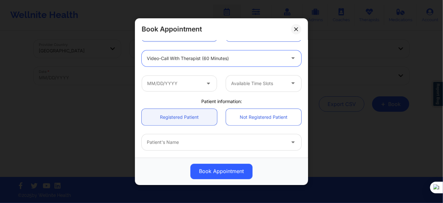
scroll to position [116, 0]
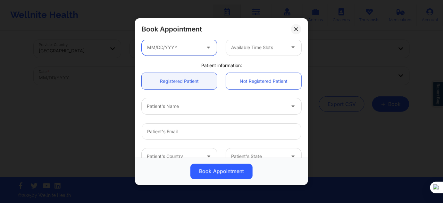
click at [181, 54] on input "text" at bounding box center [179, 47] width 75 height 16
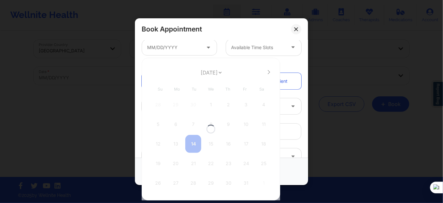
click at [208, 71] on div at bounding box center [211, 129] width 138 height 142
click at [208, 75] on select "[DATE] [DATE] [DATE] [DATE] [DATE] [DATE] [DATE] [DATE] [DATE] [DATE] [DATE] [D…" at bounding box center [210, 72] width 23 height 13
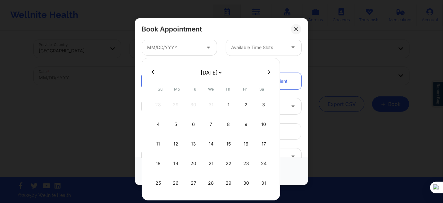
click at [173, 182] on div "26" at bounding box center [176, 183] width 16 height 18
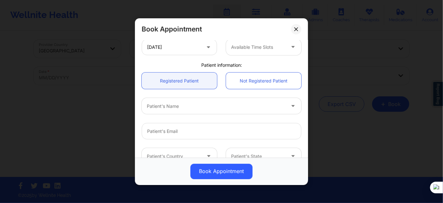
click at [231, 105] on div at bounding box center [216, 106] width 138 height 8
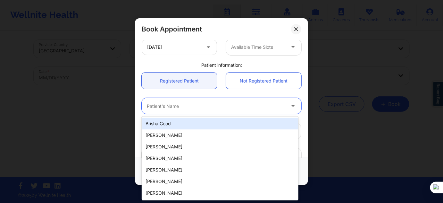
paste input "[PERSON_NAME]"
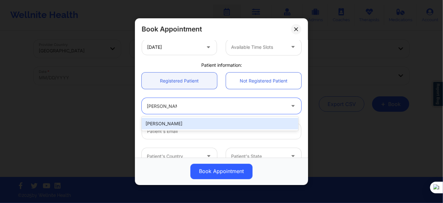
click at [215, 123] on div "[PERSON_NAME]" at bounding box center [220, 124] width 157 height 12
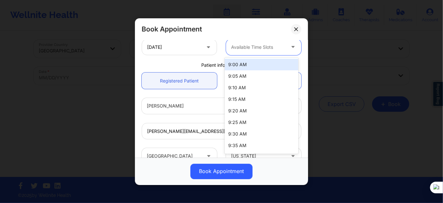
click at [252, 47] on div at bounding box center [258, 47] width 54 height 8
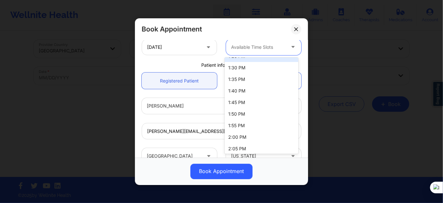
scroll to position [641, 0]
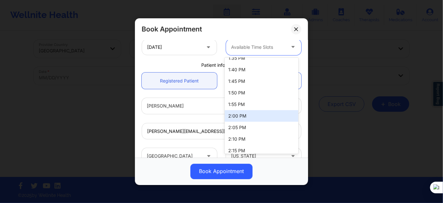
click at [244, 116] on div "2:00 PM" at bounding box center [262, 116] width 74 height 12
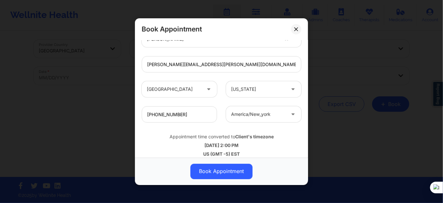
scroll to position [215, 0]
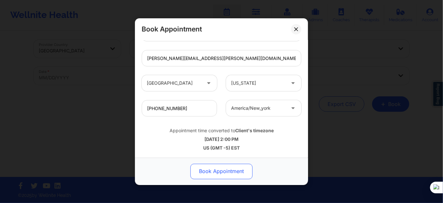
click at [222, 168] on button "Book Appointment" at bounding box center [221, 170] width 62 height 15
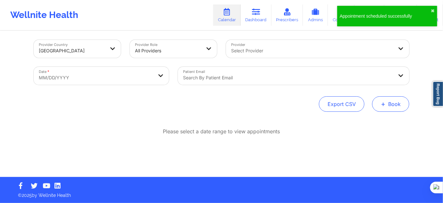
click at [392, 110] on button "+ Book" at bounding box center [390, 103] width 37 height 15
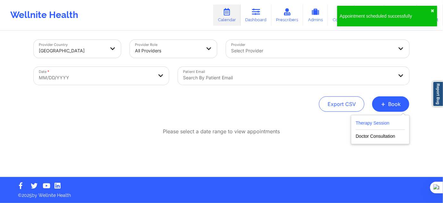
click at [383, 128] on button "Therapy Session" at bounding box center [380, 124] width 49 height 11
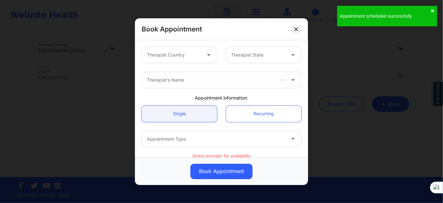
click at [172, 44] on div "Therapist Country Therapist State" at bounding box center [221, 54] width 169 height 25
click at [172, 63] on div "Therapist Country Therapist State" at bounding box center [221, 54] width 169 height 25
click at [180, 59] on div "Therapist Country" at bounding box center [172, 55] width 60 height 16
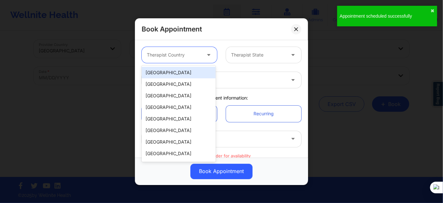
click at [181, 71] on div "[GEOGRAPHIC_DATA]" at bounding box center [179, 73] width 74 height 12
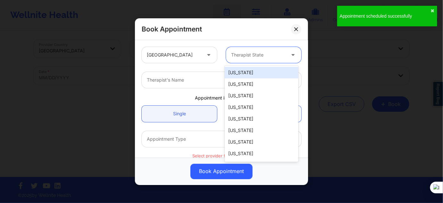
click at [261, 51] on div at bounding box center [258, 55] width 54 height 8
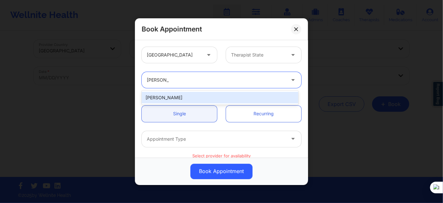
click at [198, 101] on div "[PERSON_NAME]" at bounding box center [220, 98] width 157 height 12
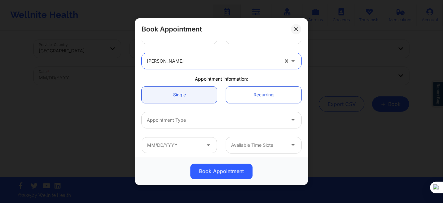
scroll to position [29, 0]
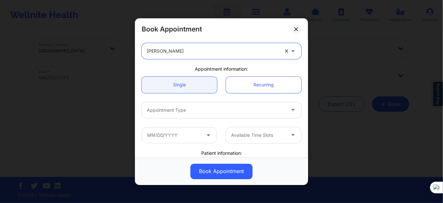
click at [187, 102] on div "Appointment Type" at bounding box center [214, 110] width 144 height 16
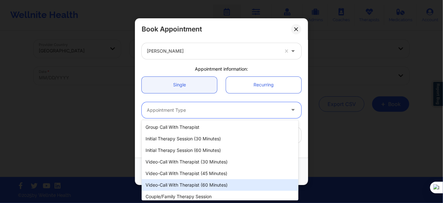
drag, startPoint x: 206, startPoint y: 183, endPoint x: 215, endPoint y: 140, distance: 43.3
click at [206, 183] on div "Video-Call with Therapist (60 minutes)" at bounding box center [220, 185] width 157 height 12
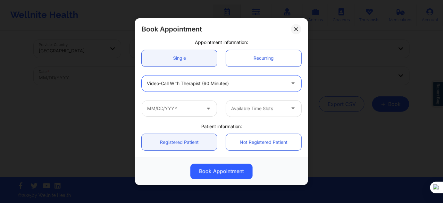
scroll to position [87, 0]
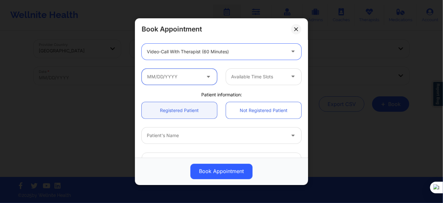
click at [176, 71] on input "text" at bounding box center [179, 76] width 75 height 16
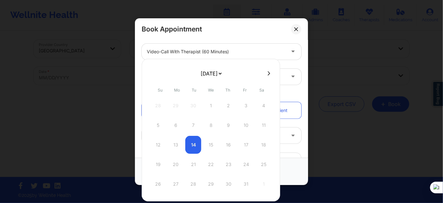
click at [210, 74] on select "[DATE] [DATE] [DATE] [DATE] [DATE] [DATE] [DATE] [DATE] [DATE] [DATE] [DATE] [D…" at bounding box center [210, 73] width 23 height 13
click at [223, 72] on select "[DATE] [DATE] [DATE] [DATE] [DATE] [DATE] [DATE] [DATE] [DATE] [DATE] [DATE] [D…" at bounding box center [210, 73] width 23 height 13
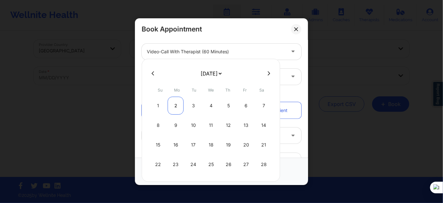
click at [178, 107] on div "2" at bounding box center [176, 105] width 16 height 18
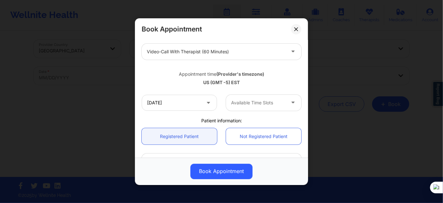
click at [243, 105] on div at bounding box center [258, 103] width 54 height 8
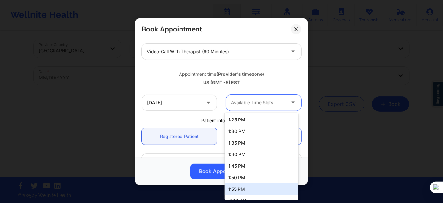
scroll to position [641, 0]
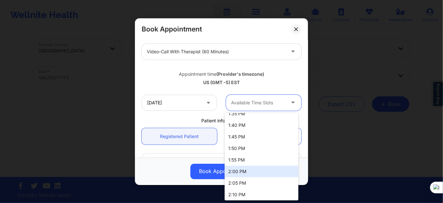
click at [245, 175] on div "2:00 PM" at bounding box center [262, 171] width 74 height 12
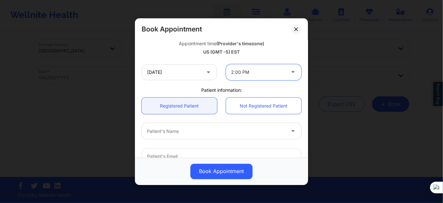
scroll to position [145, 0]
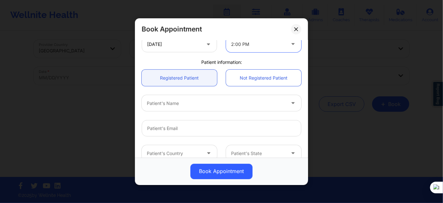
click at [183, 109] on div "Patient's Name" at bounding box center [214, 103] width 144 height 16
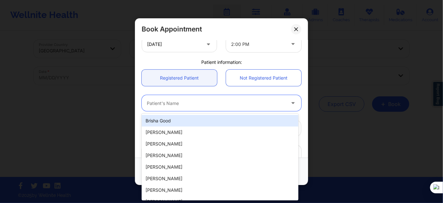
paste input "[PERSON_NAME]"
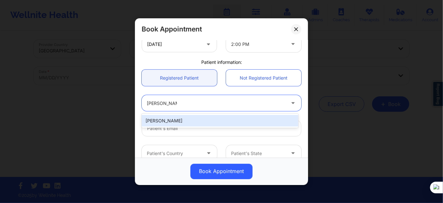
click at [180, 120] on div "[PERSON_NAME]" at bounding box center [220, 121] width 157 height 12
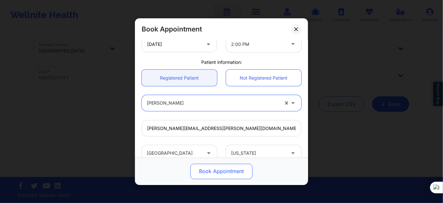
click at [209, 175] on button "Book Appointment" at bounding box center [221, 170] width 62 height 15
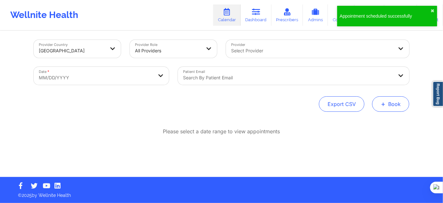
click at [384, 104] on span "+" at bounding box center [383, 104] width 5 height 4
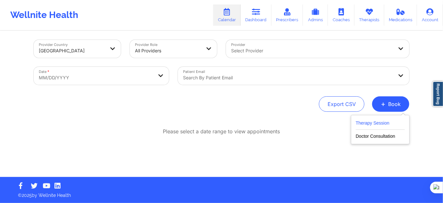
click at [378, 126] on button "Therapy Session" at bounding box center [380, 124] width 49 height 11
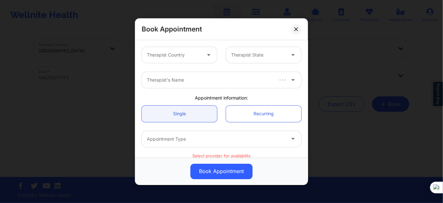
click at [185, 50] on div "Therapist Country" at bounding box center [172, 55] width 60 height 16
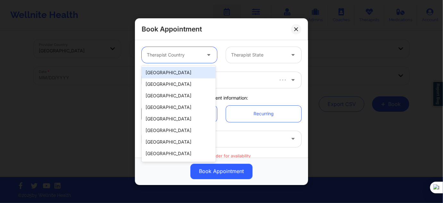
click at [180, 74] on div "[GEOGRAPHIC_DATA]" at bounding box center [179, 73] width 74 height 12
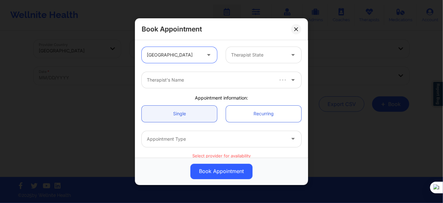
click at [226, 59] on div "Therapist State" at bounding box center [256, 55] width 60 height 16
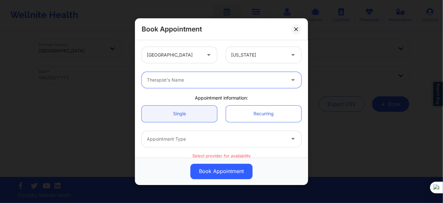
paste input "[PERSON_NAME]"
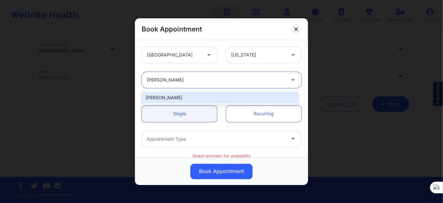
click at [202, 101] on div "[PERSON_NAME]" at bounding box center [220, 98] width 157 height 12
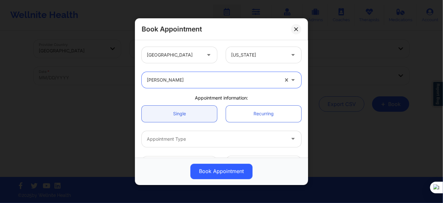
scroll to position [58, 0]
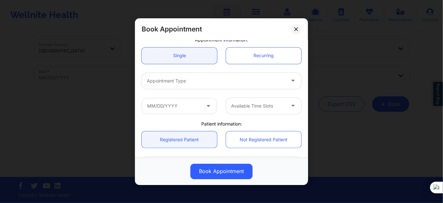
click at [190, 82] on div at bounding box center [216, 81] width 138 height 8
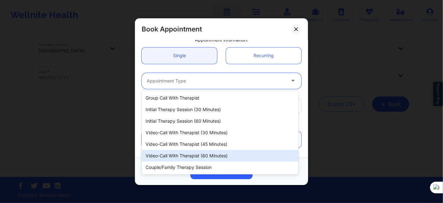
click at [215, 157] on div "Video-Call with Therapist (60 minutes)" at bounding box center [220, 156] width 157 height 12
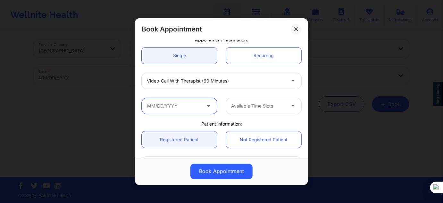
click at [185, 107] on input "text" at bounding box center [179, 105] width 75 height 16
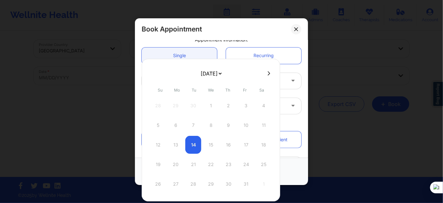
click at [209, 74] on select "[DATE] [DATE] [DATE] [DATE] [DATE] [DATE] [DATE] [DATE] [DATE] [DATE] [DATE] [D…" at bounding box center [210, 73] width 23 height 13
click at [212, 72] on select "[DATE] [DATE] [DATE] [DATE] [DATE] [DATE] [DATE] [DATE] [DATE] [DATE] [DATE] [D…" at bounding box center [210, 73] width 23 height 13
click at [223, 72] on select "[DATE] [DATE] [DATE] [DATE] [DATE] [DATE] [DATE] [DATE] [DATE] [DATE] [DATE] [D…" at bounding box center [210, 73] width 23 height 13
